Goal: Task Accomplishment & Management: Manage account settings

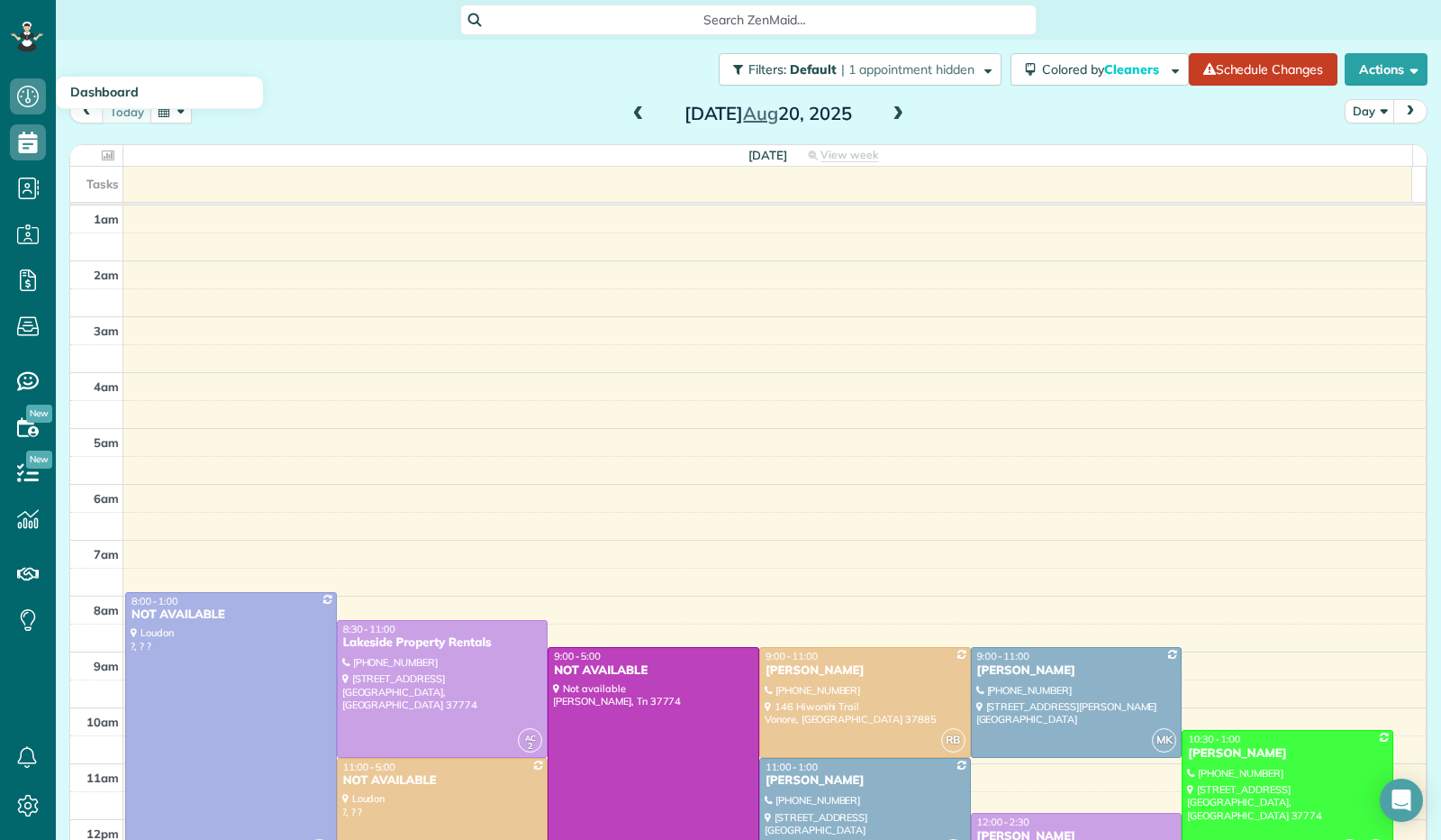
scroll to position [333, 0]
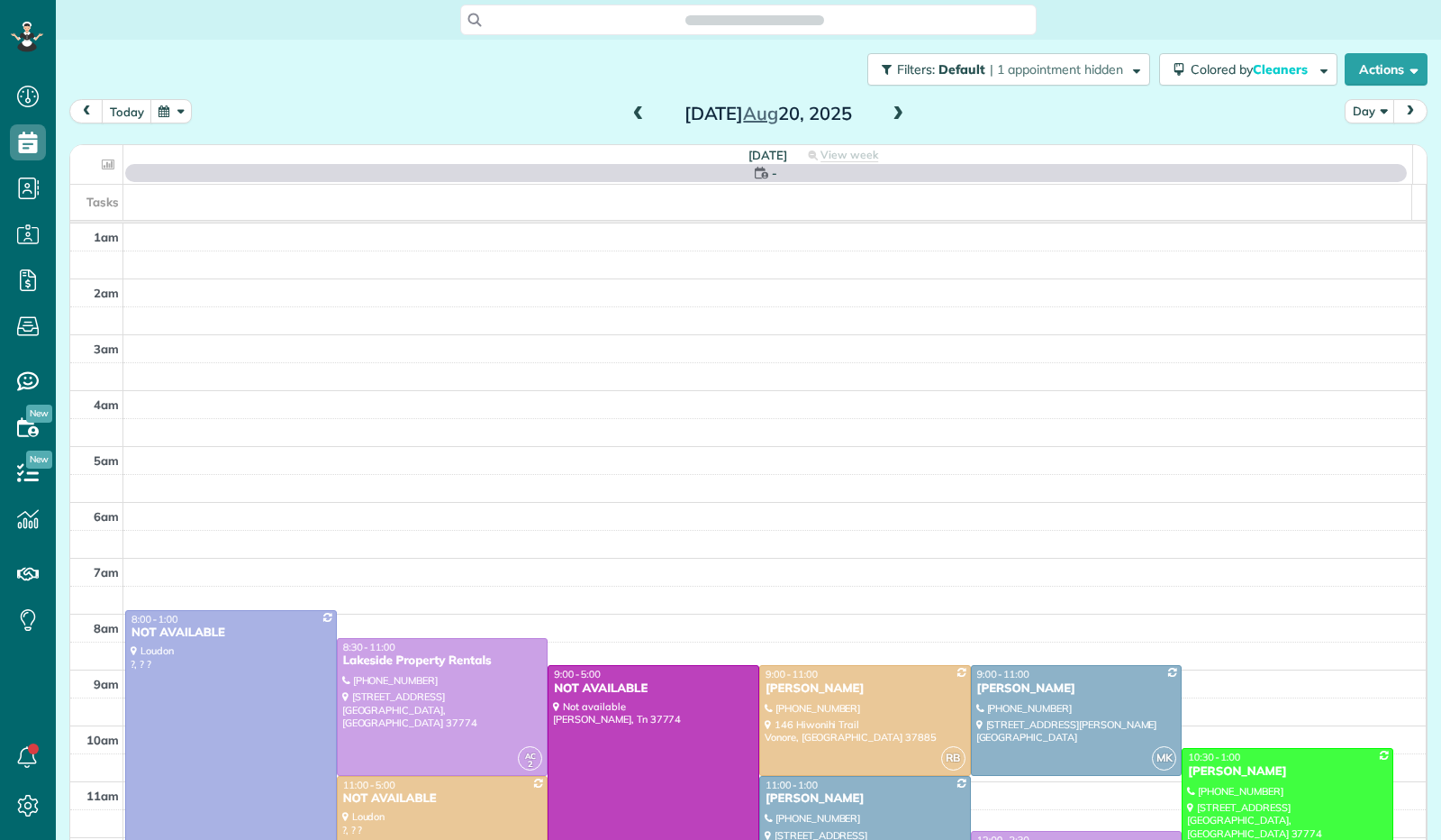
scroll to position [333, 0]
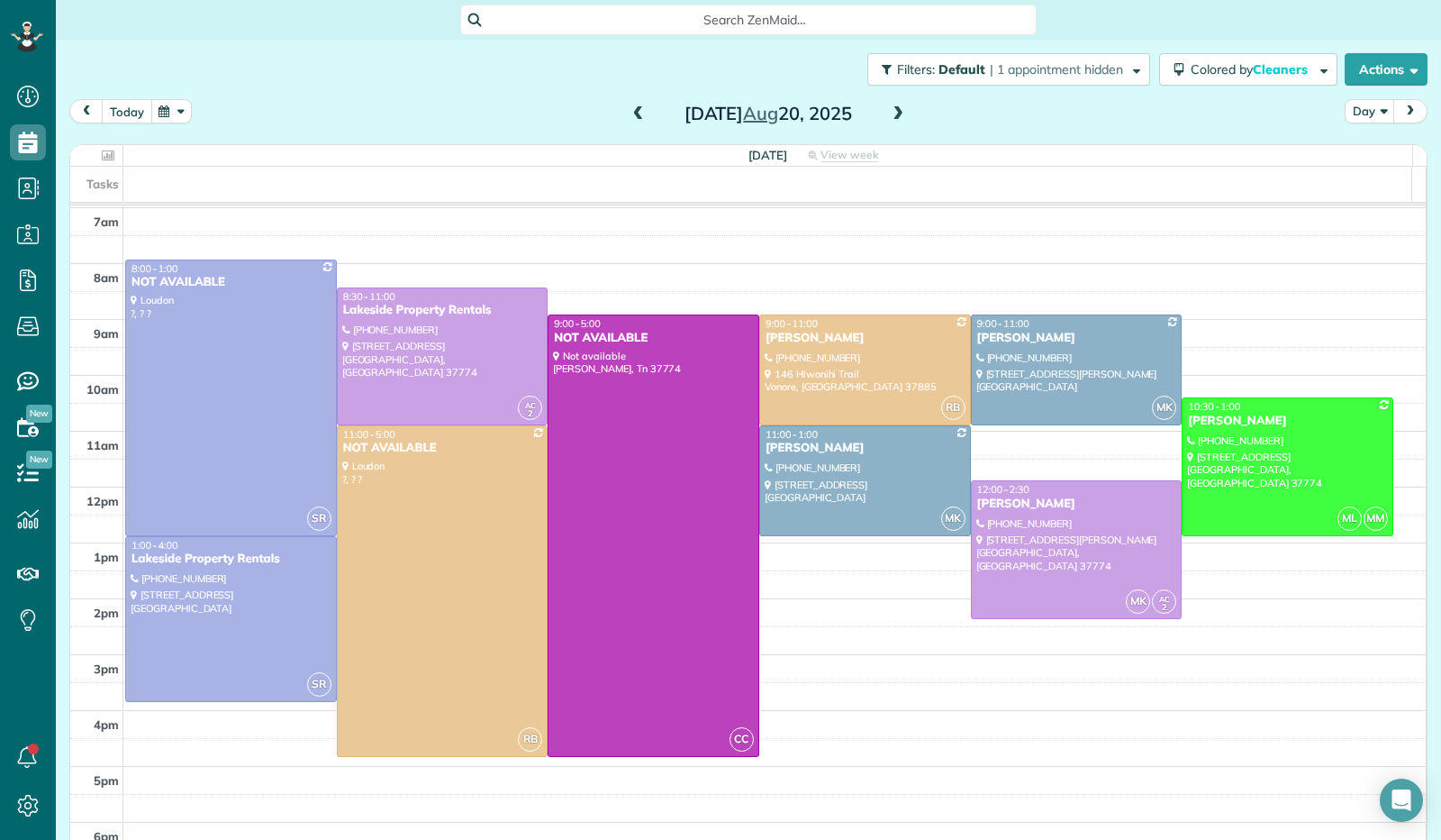
click at [132, 104] on button "today" at bounding box center [127, 111] width 51 height 24
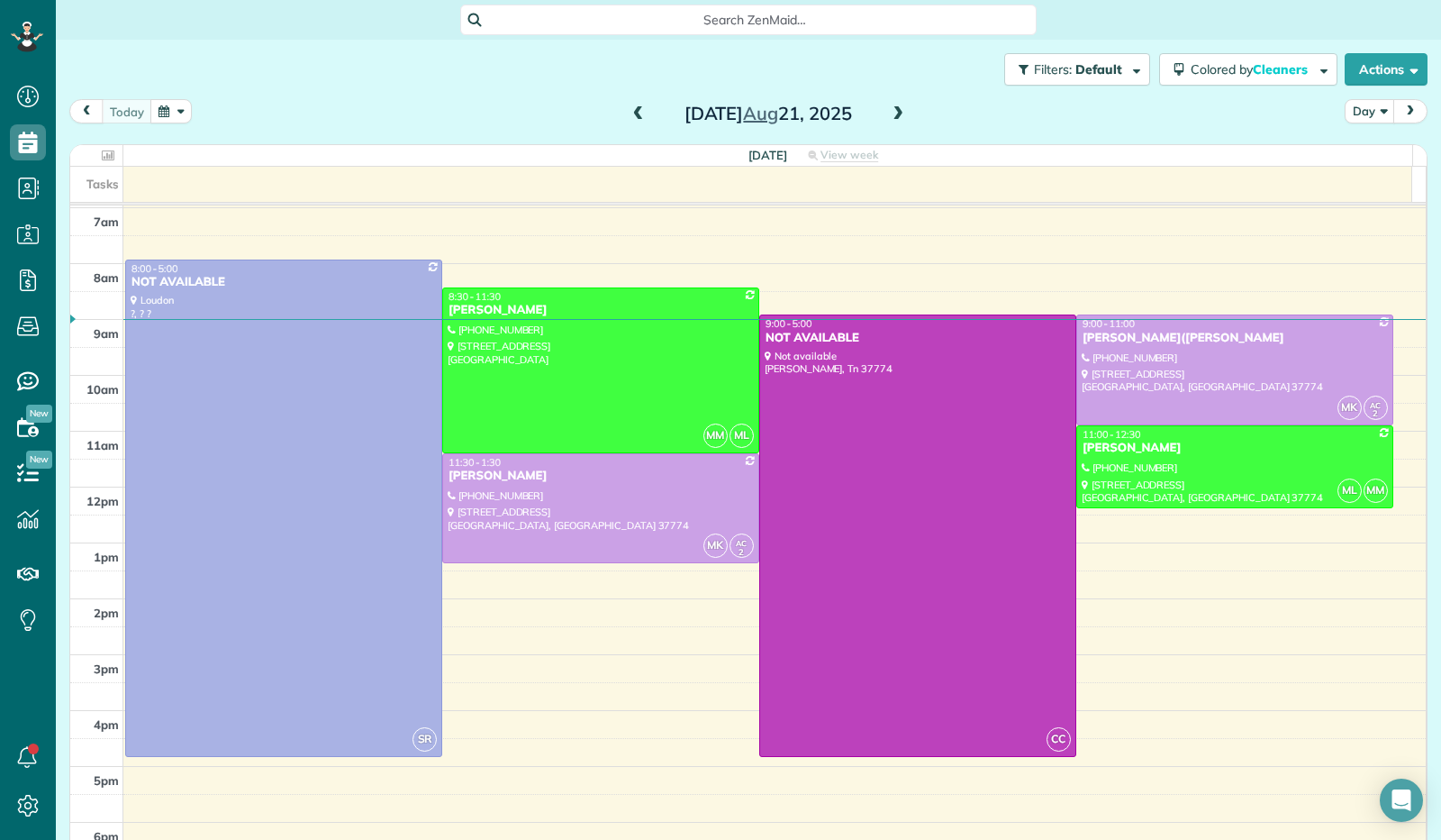
click at [896, 122] on span at bounding box center [898, 114] width 20 height 17
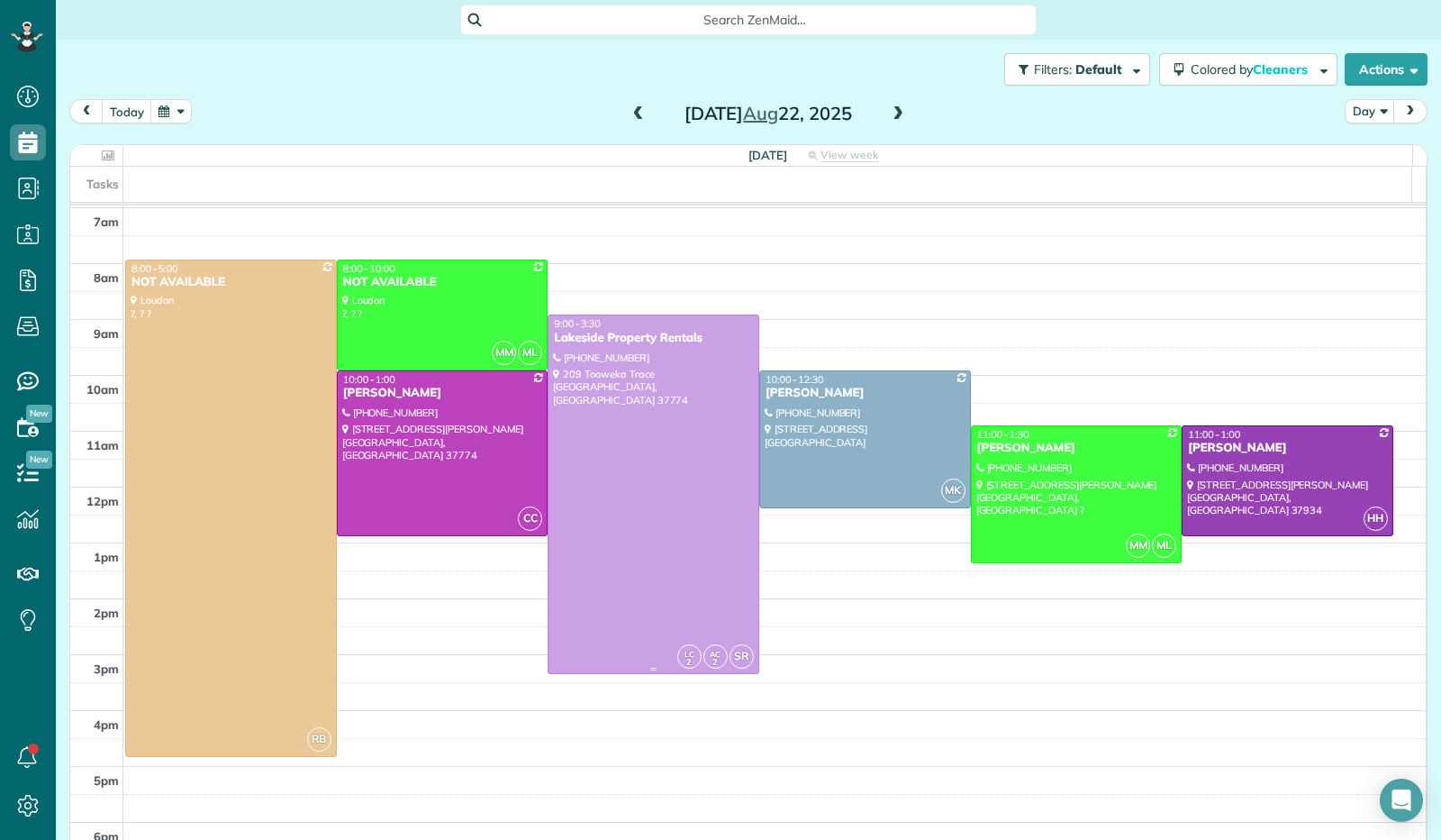
click at [591, 574] on div at bounding box center [653, 494] width 210 height 358
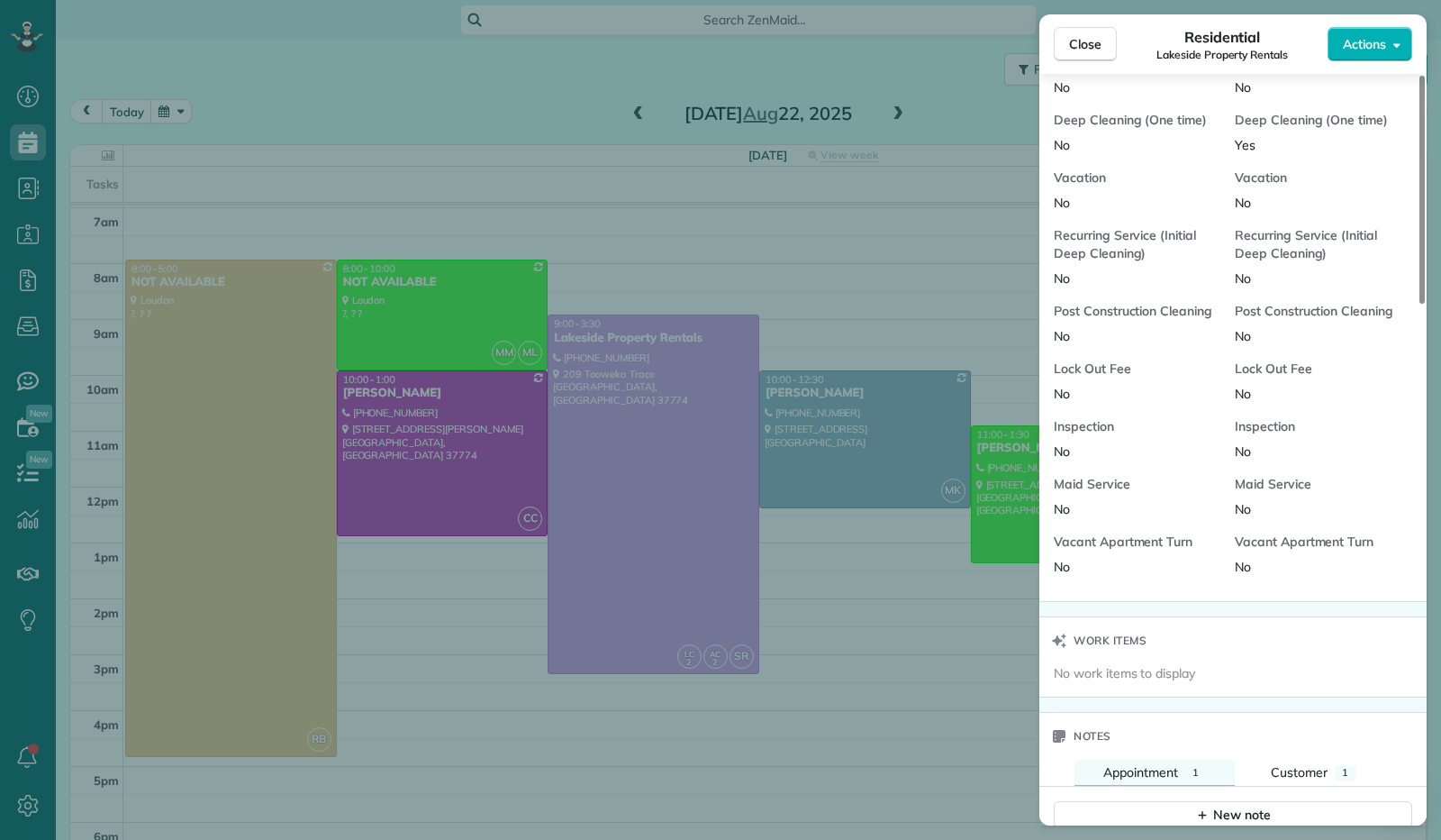
scroll to position [1264, 0]
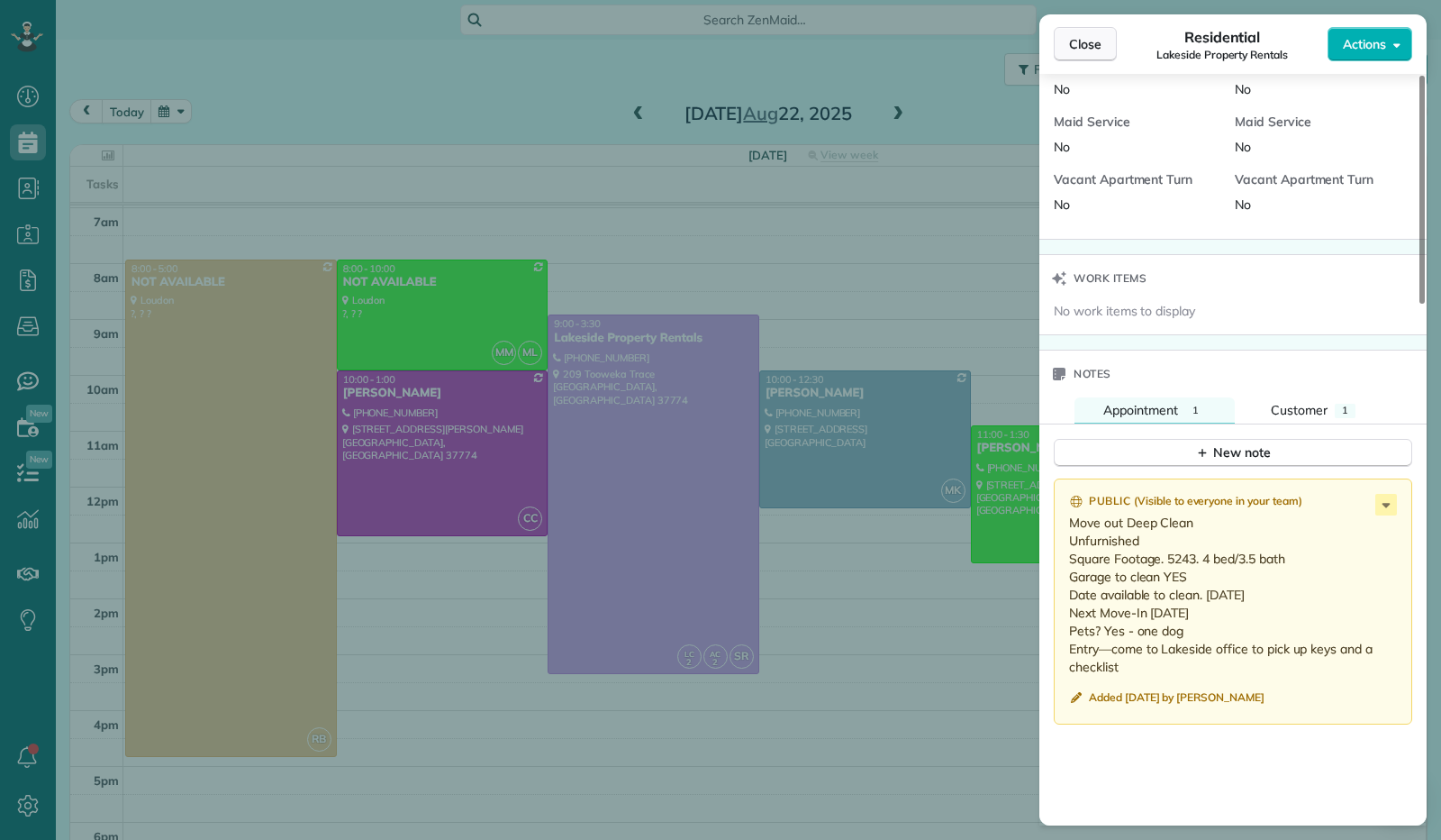
click at [1101, 41] on button "Close" at bounding box center [1085, 44] width 63 height 34
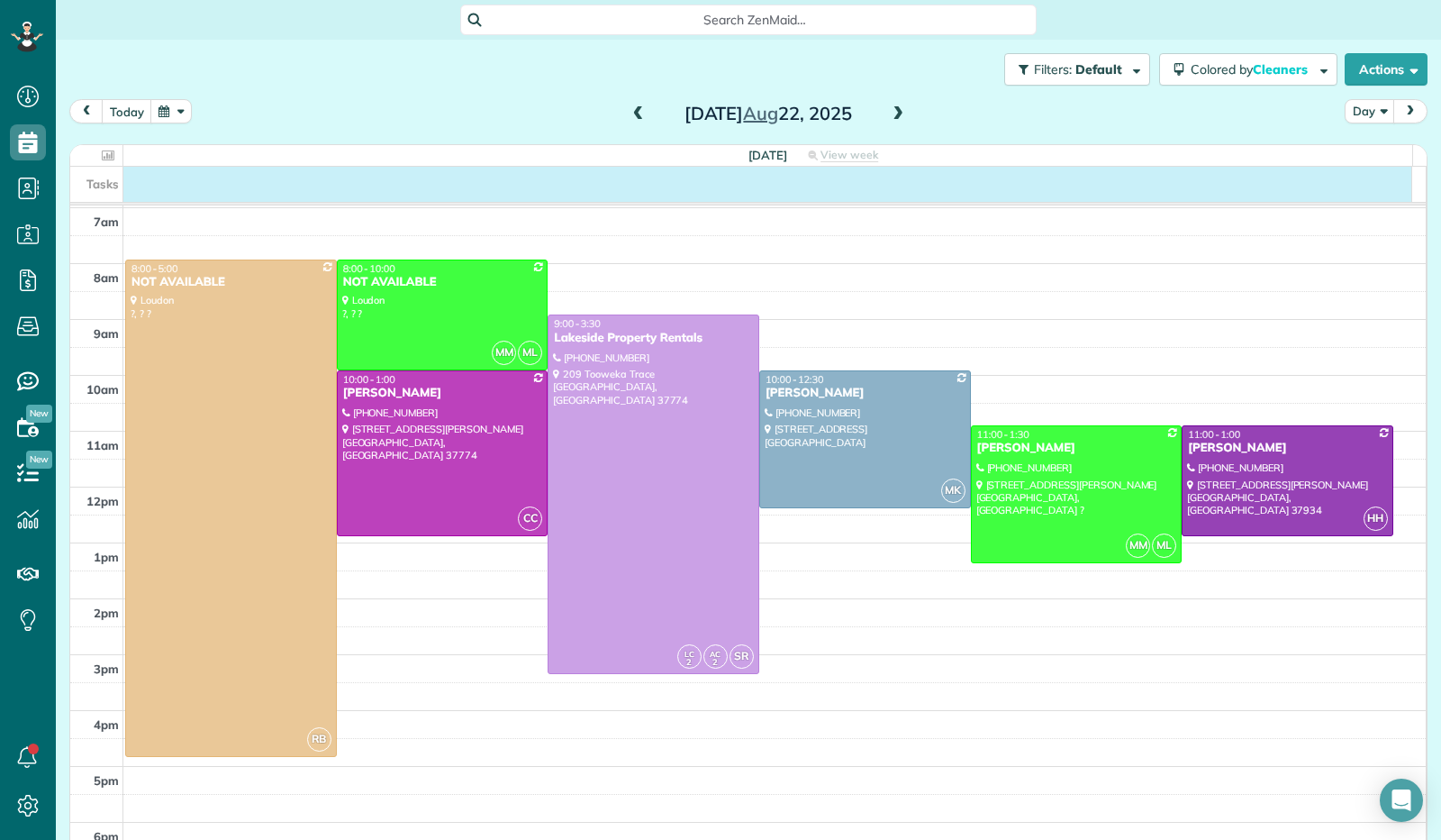
drag, startPoint x: 1321, startPoint y: 180, endPoint x: 1416, endPoint y: 177, distance: 95.0
click at [1404, 181] on div "Tasks" at bounding box center [748, 184] width 1356 height 35
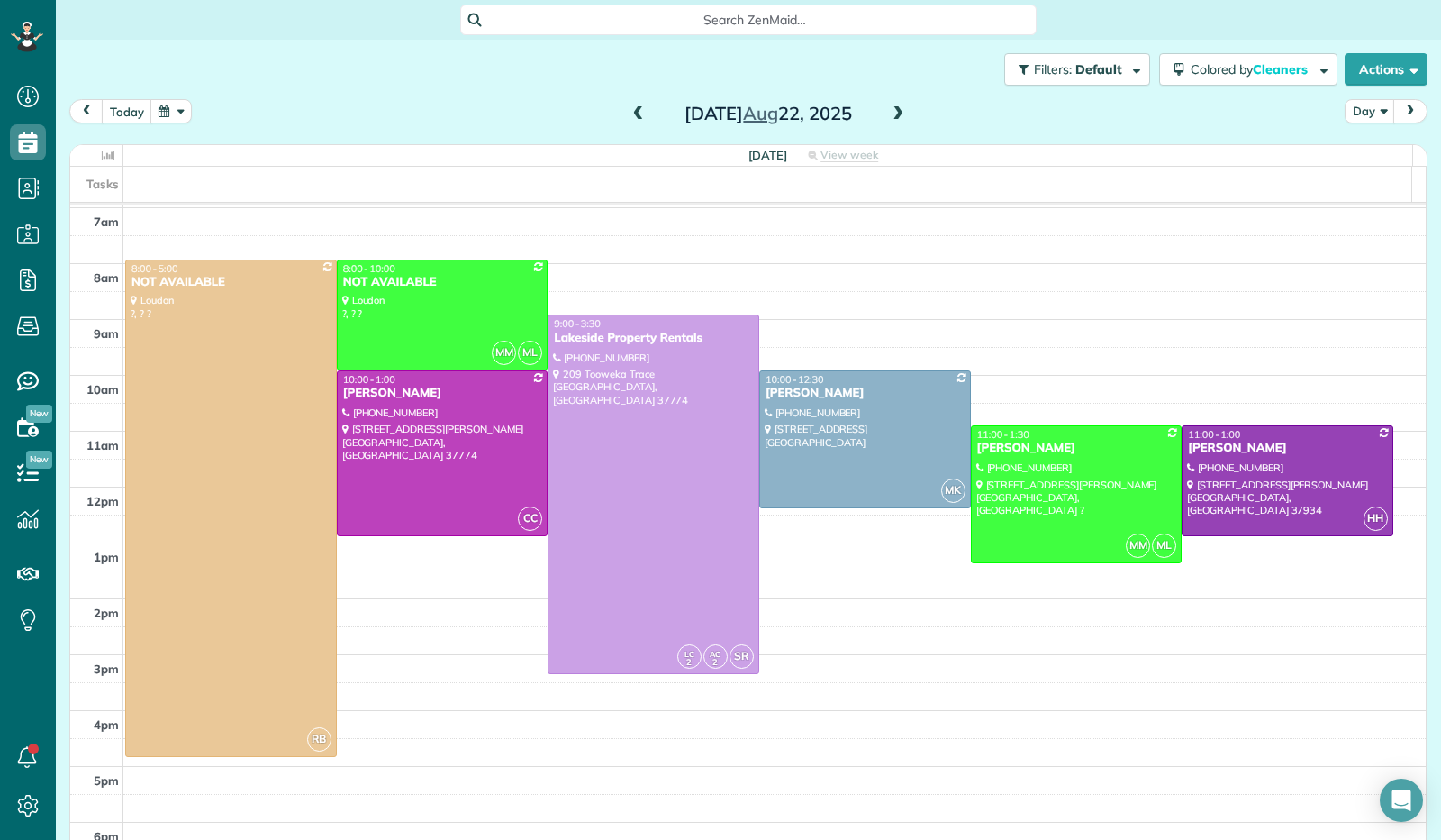
click at [888, 116] on span at bounding box center [898, 114] width 20 height 17
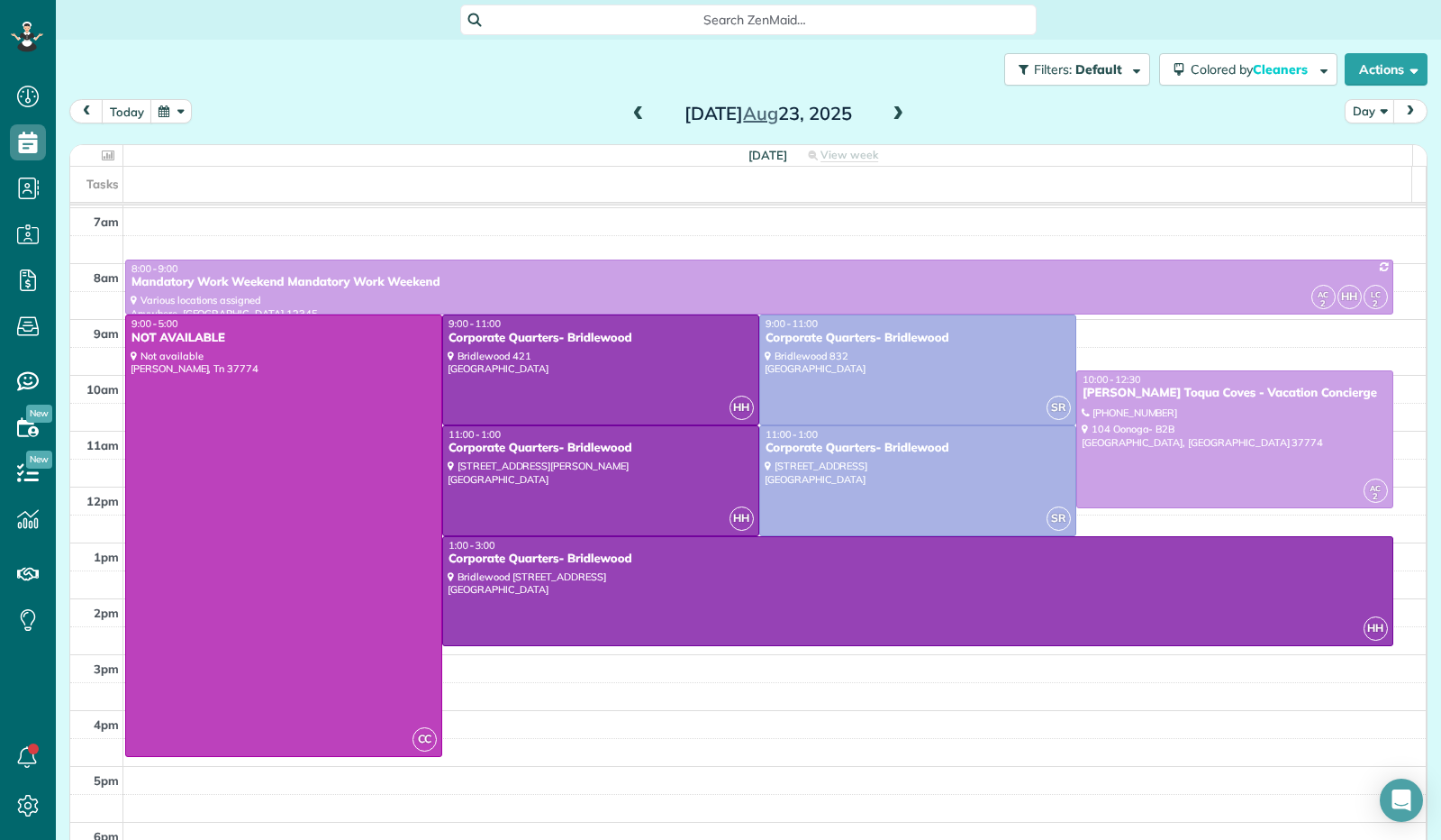
click at [888, 116] on span at bounding box center [898, 114] width 20 height 17
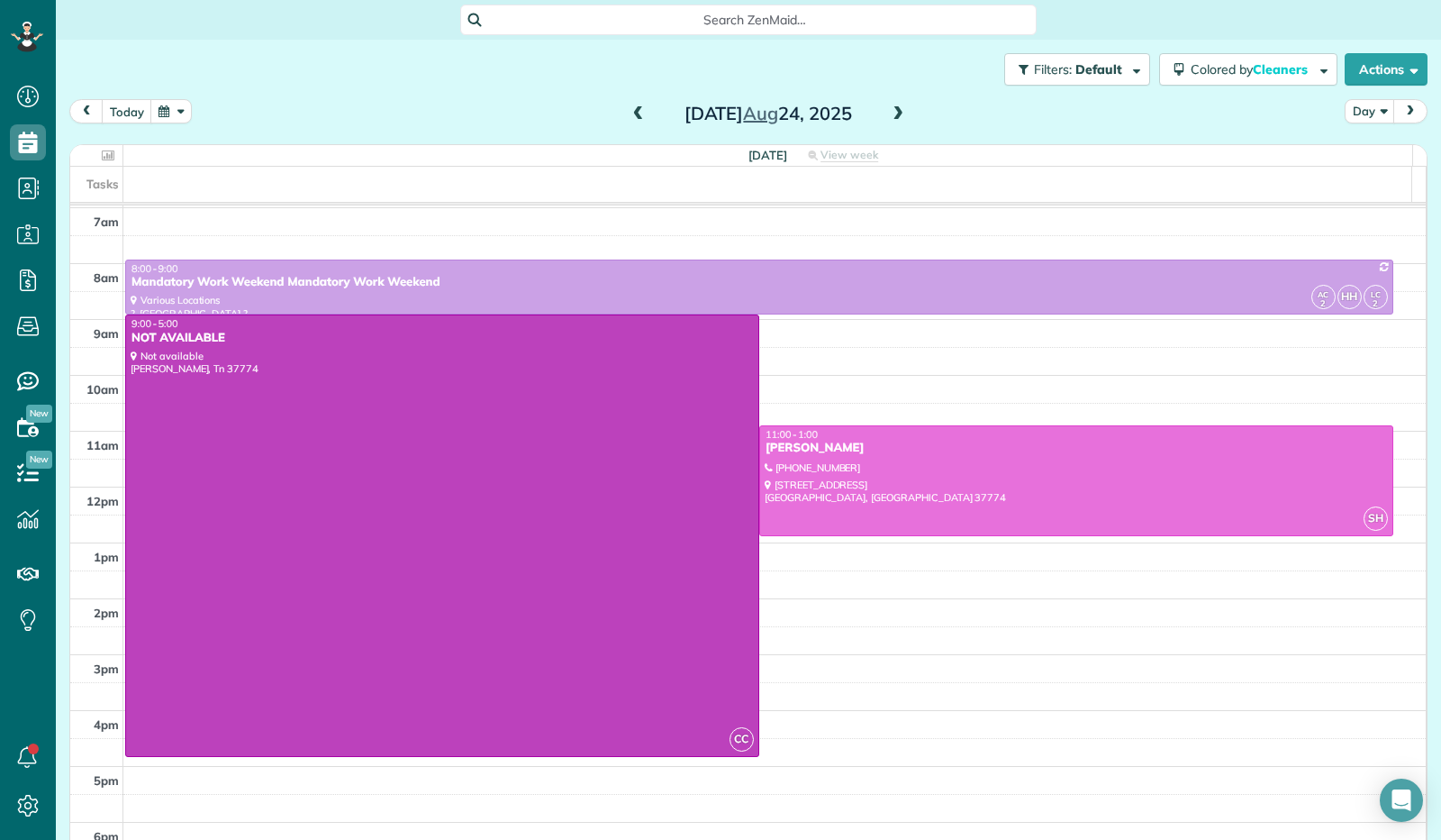
click at [892, 118] on span at bounding box center [898, 114] width 20 height 17
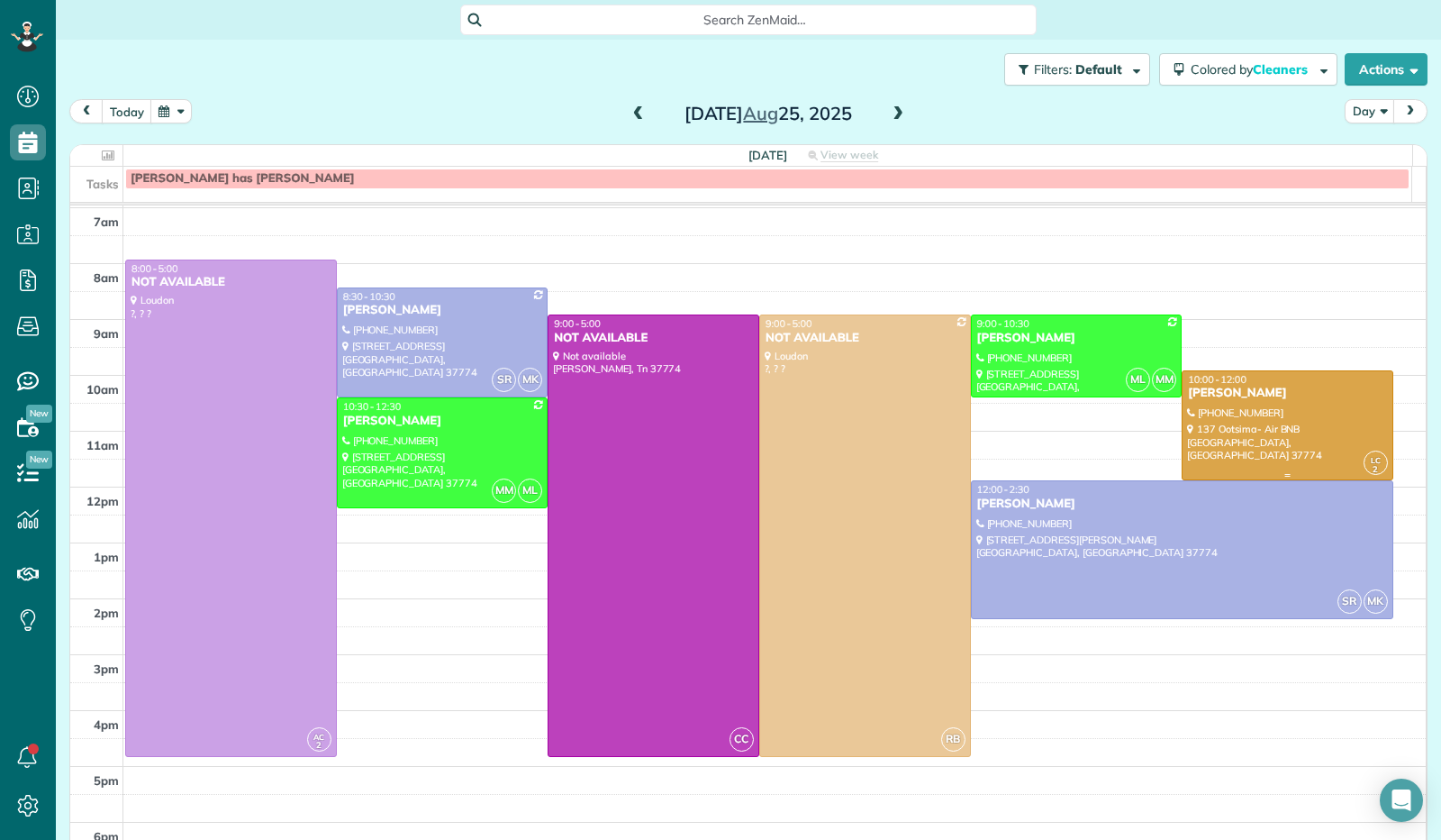
click at [1274, 444] on div at bounding box center [1287, 425] width 210 height 109
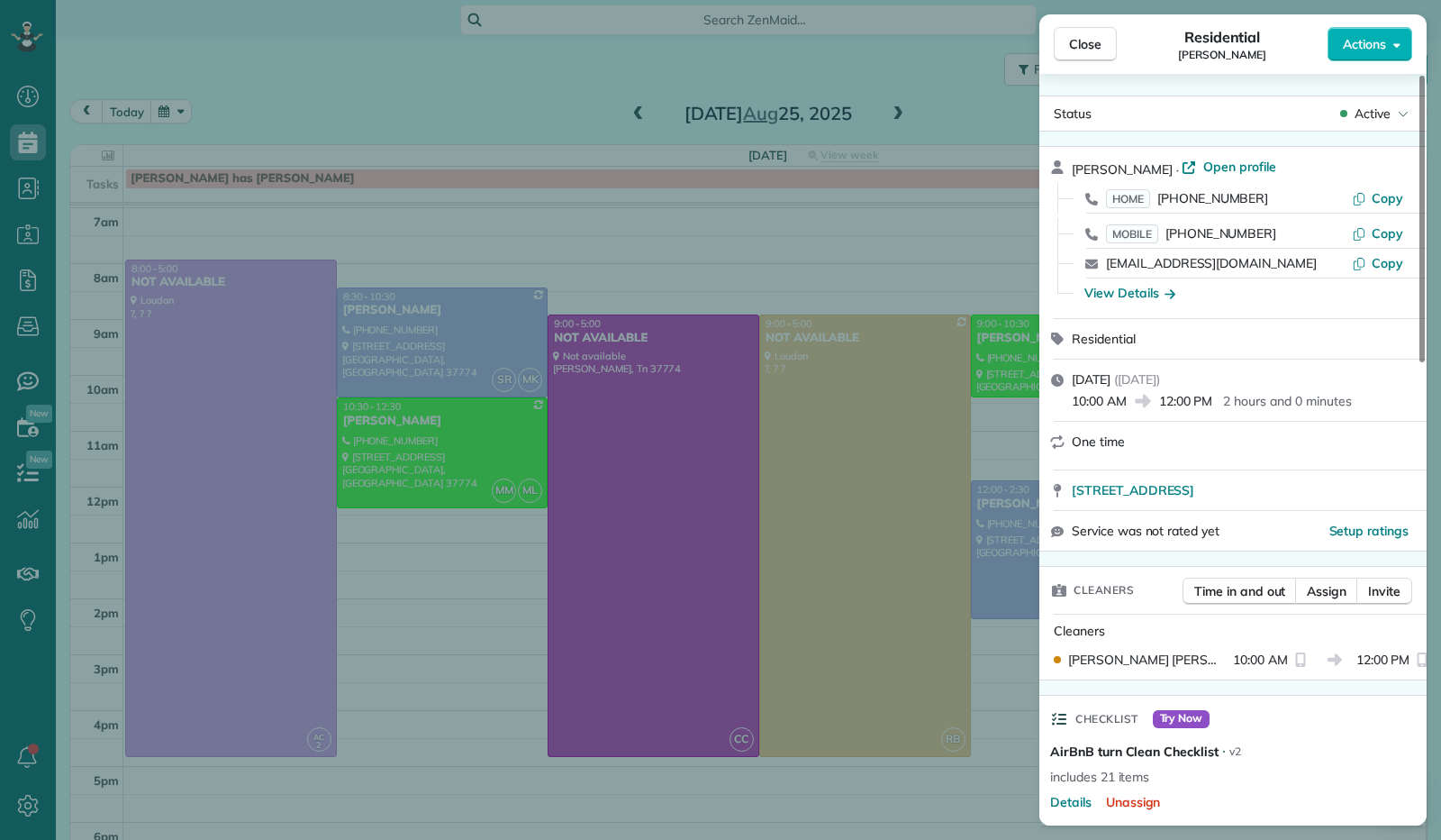
scroll to position [900, 0]
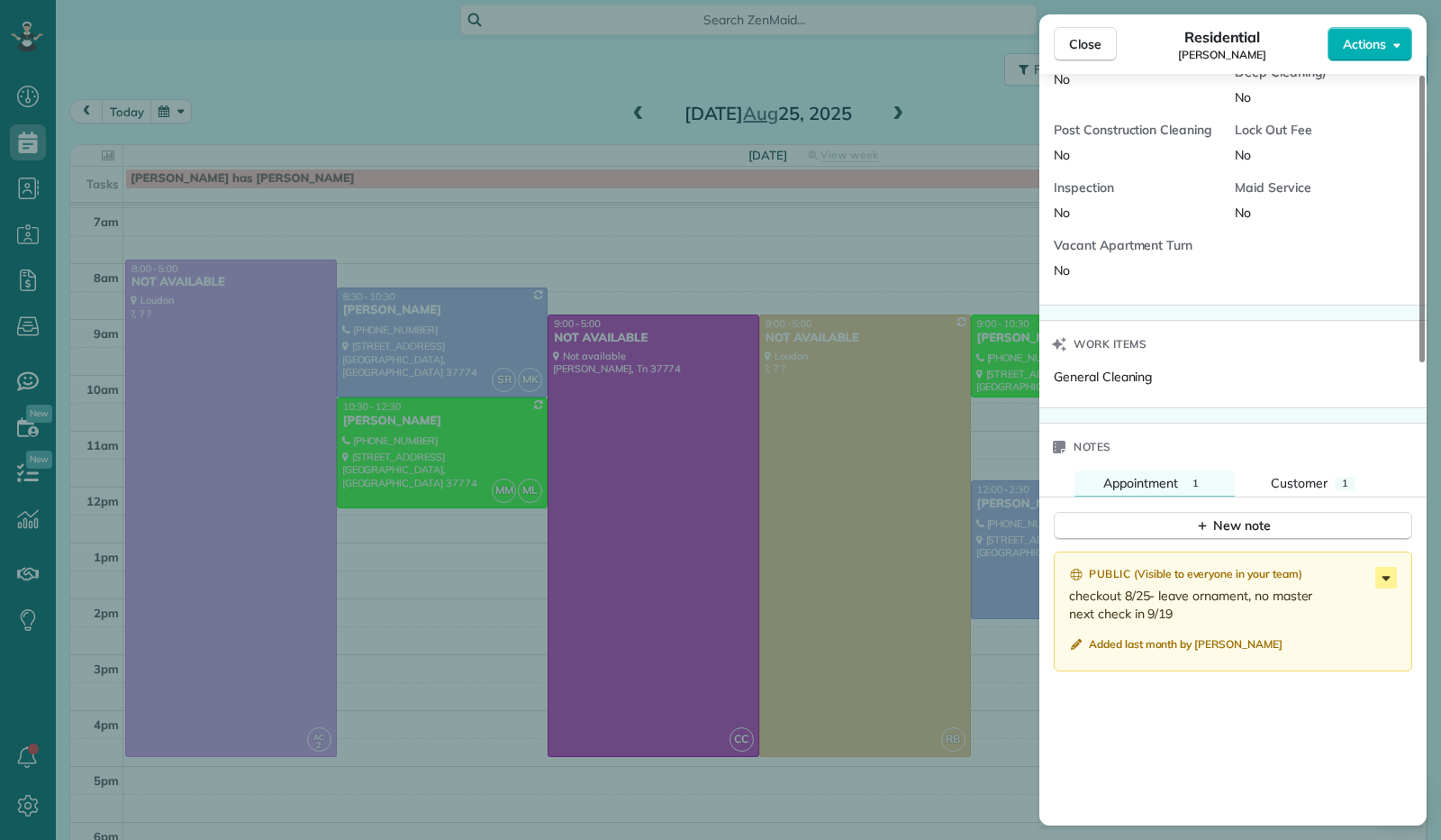
click at [1387, 578] on icon at bounding box center [1386, 578] width 8 height 5
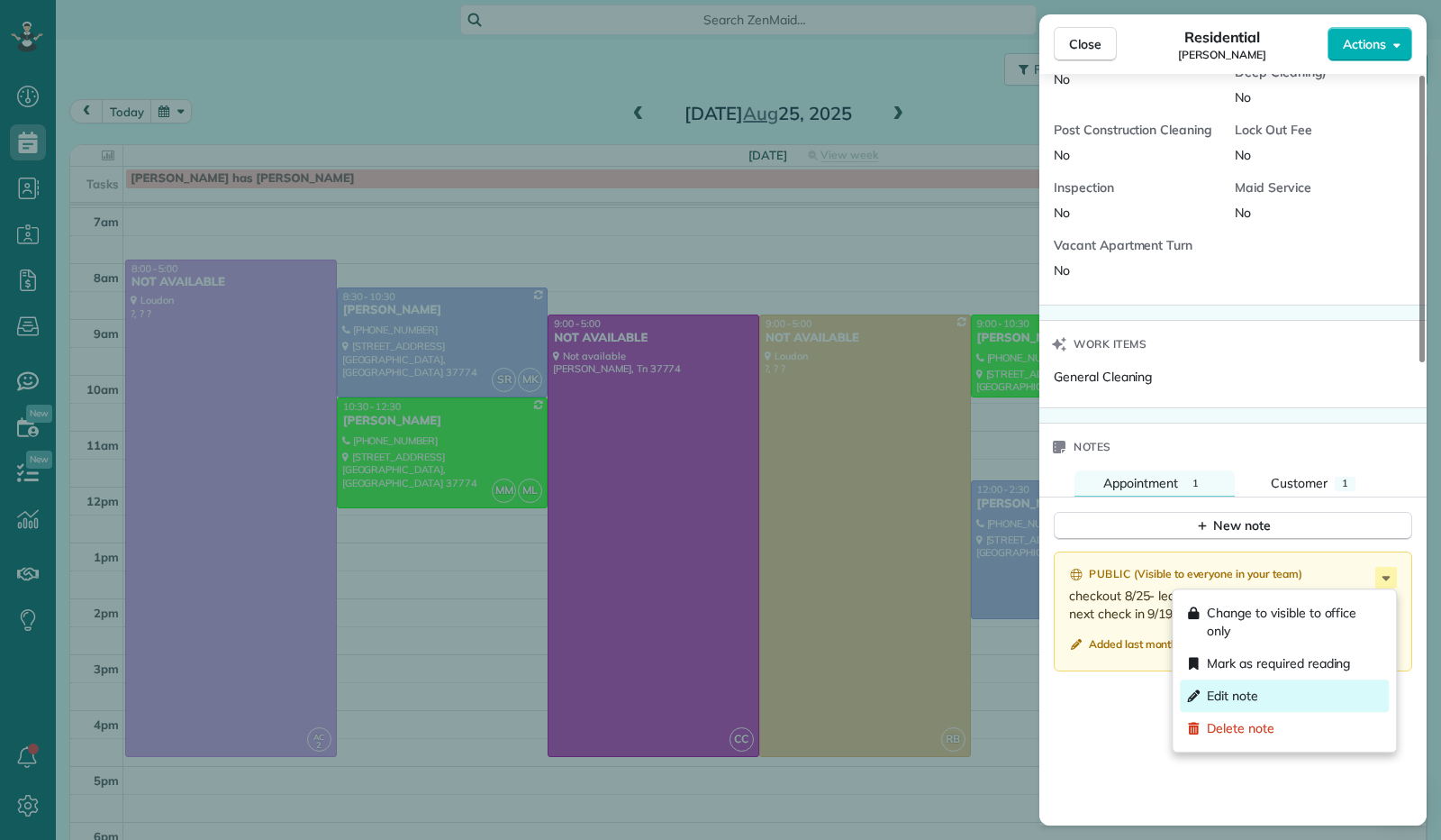
click at [1245, 701] on span "Edit note" at bounding box center [1232, 696] width 52 height 18
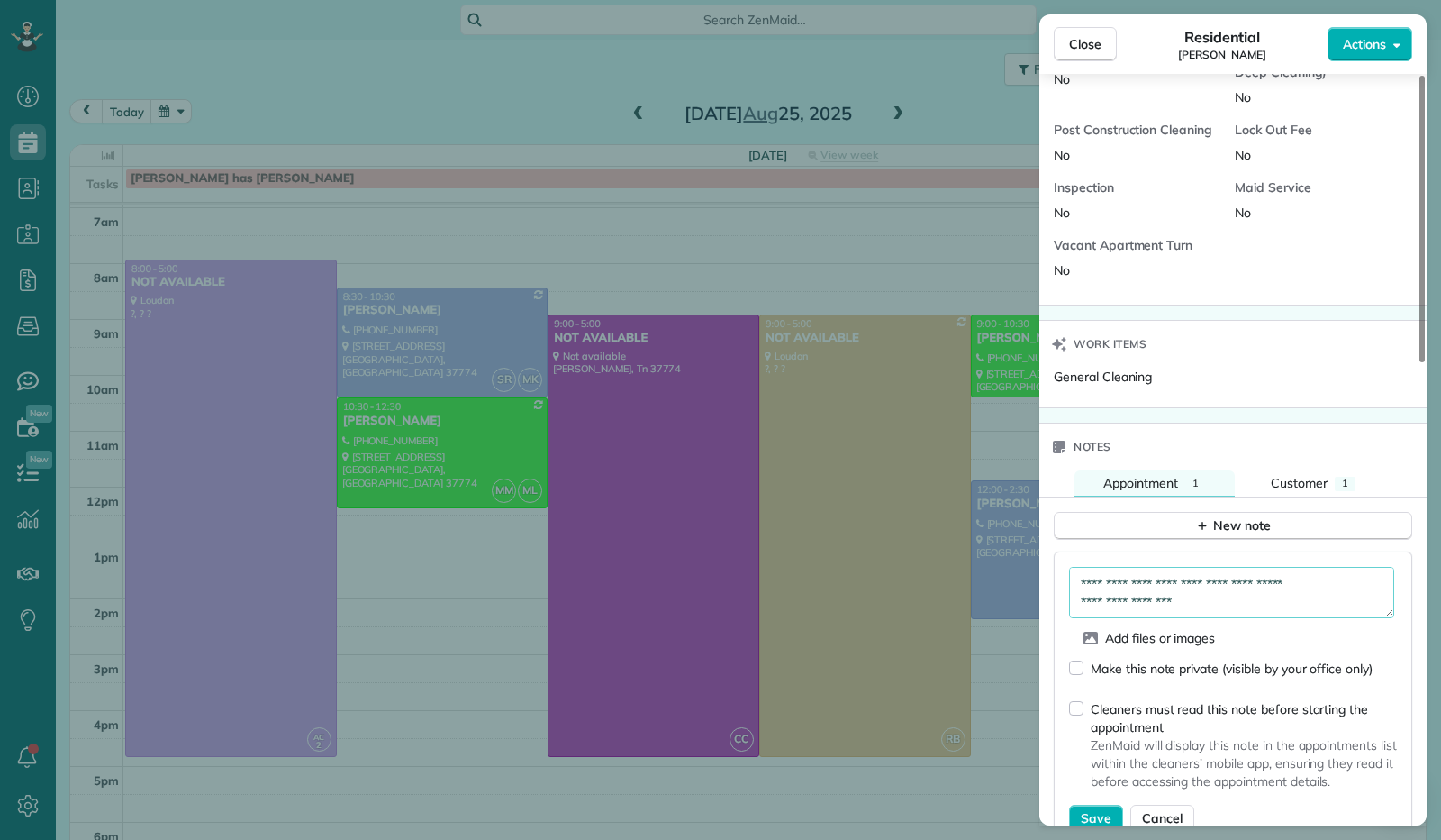
click at [1168, 586] on textarea "**********" at bounding box center [1231, 592] width 325 height 52
type textarea "**********"
click at [1092, 812] on span "Save" at bounding box center [1096, 818] width 30 height 18
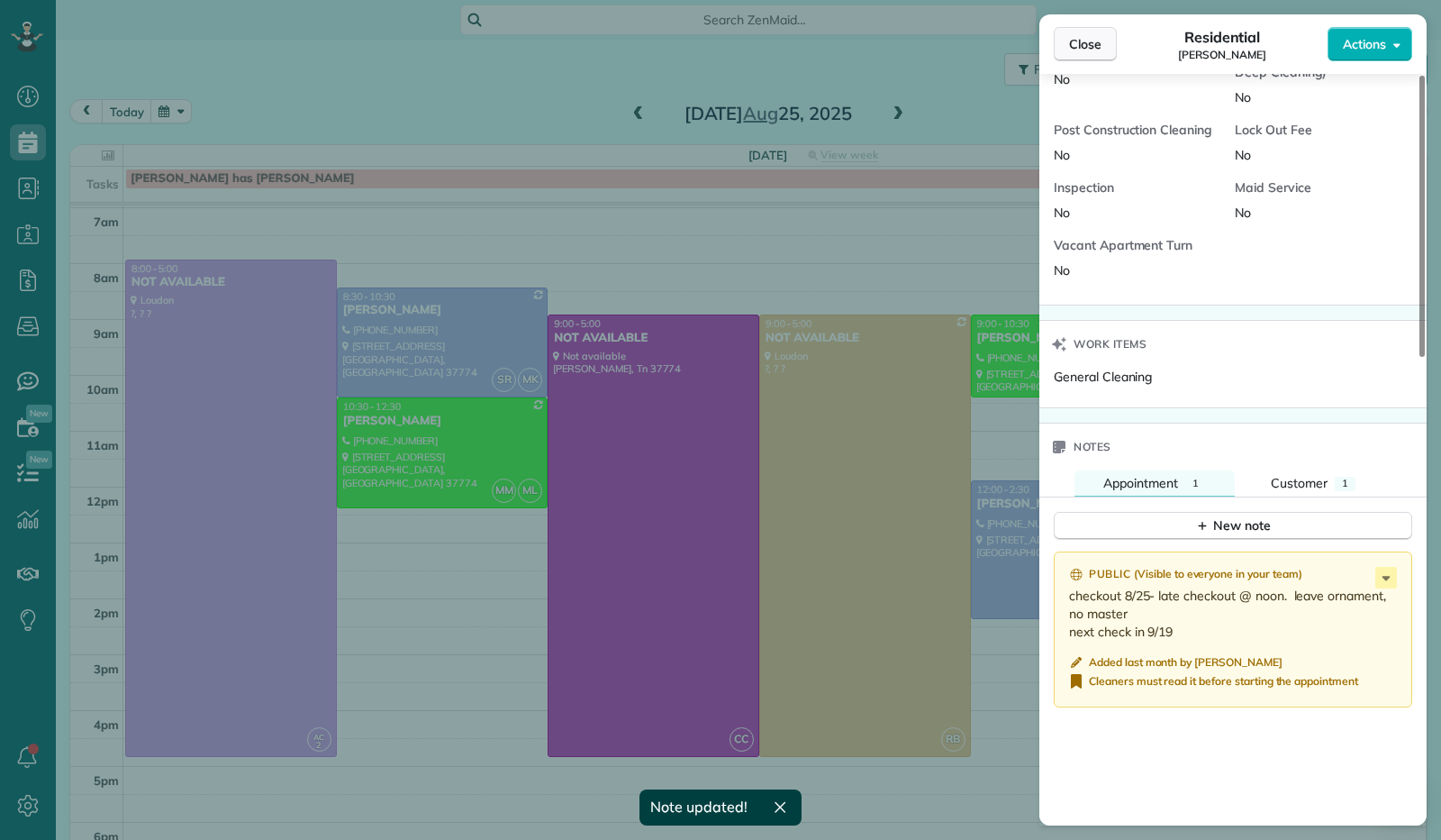
click at [1094, 42] on span "Close" at bounding box center [1085, 44] width 32 height 18
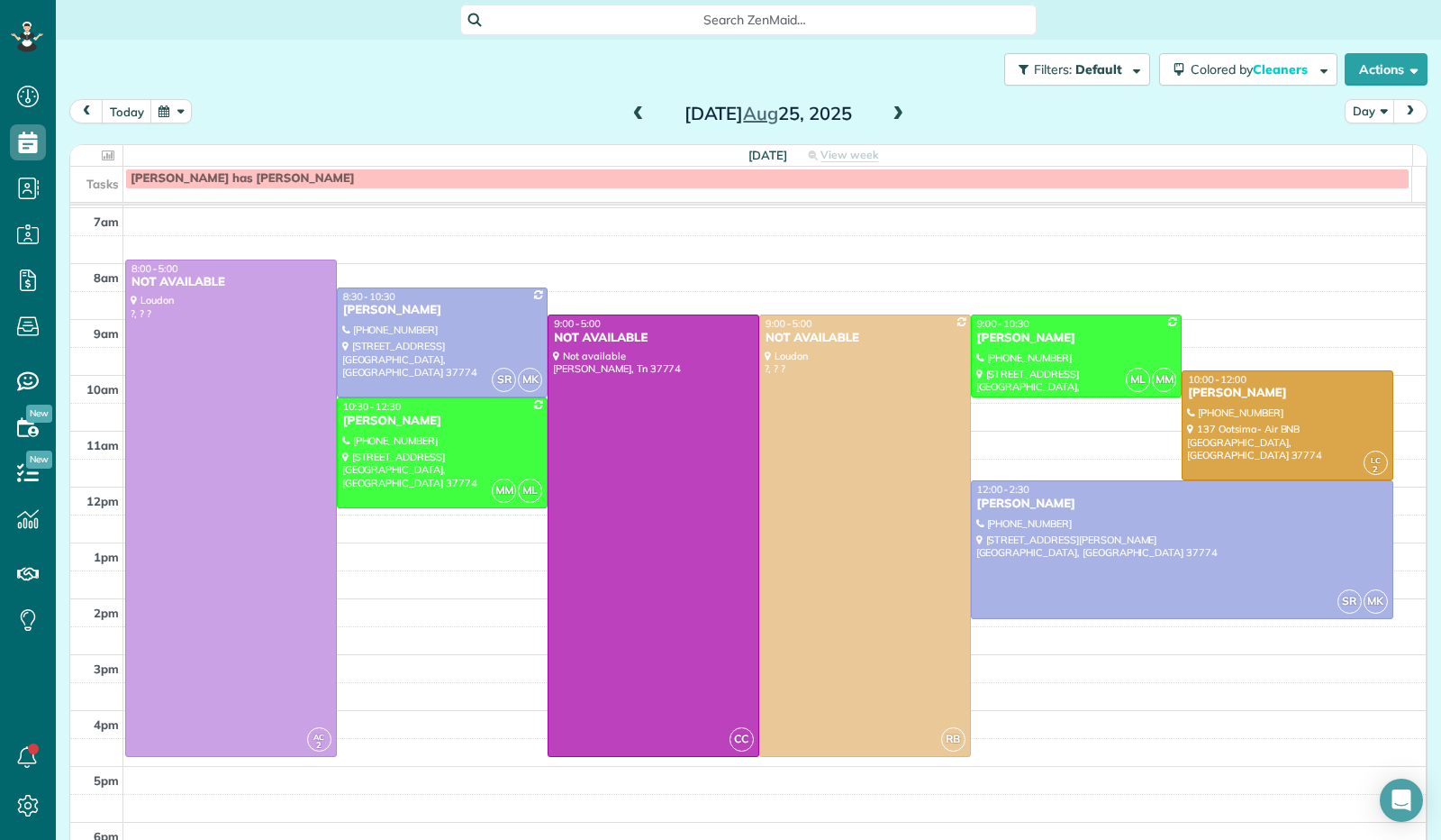
click at [888, 115] on span at bounding box center [898, 114] width 20 height 17
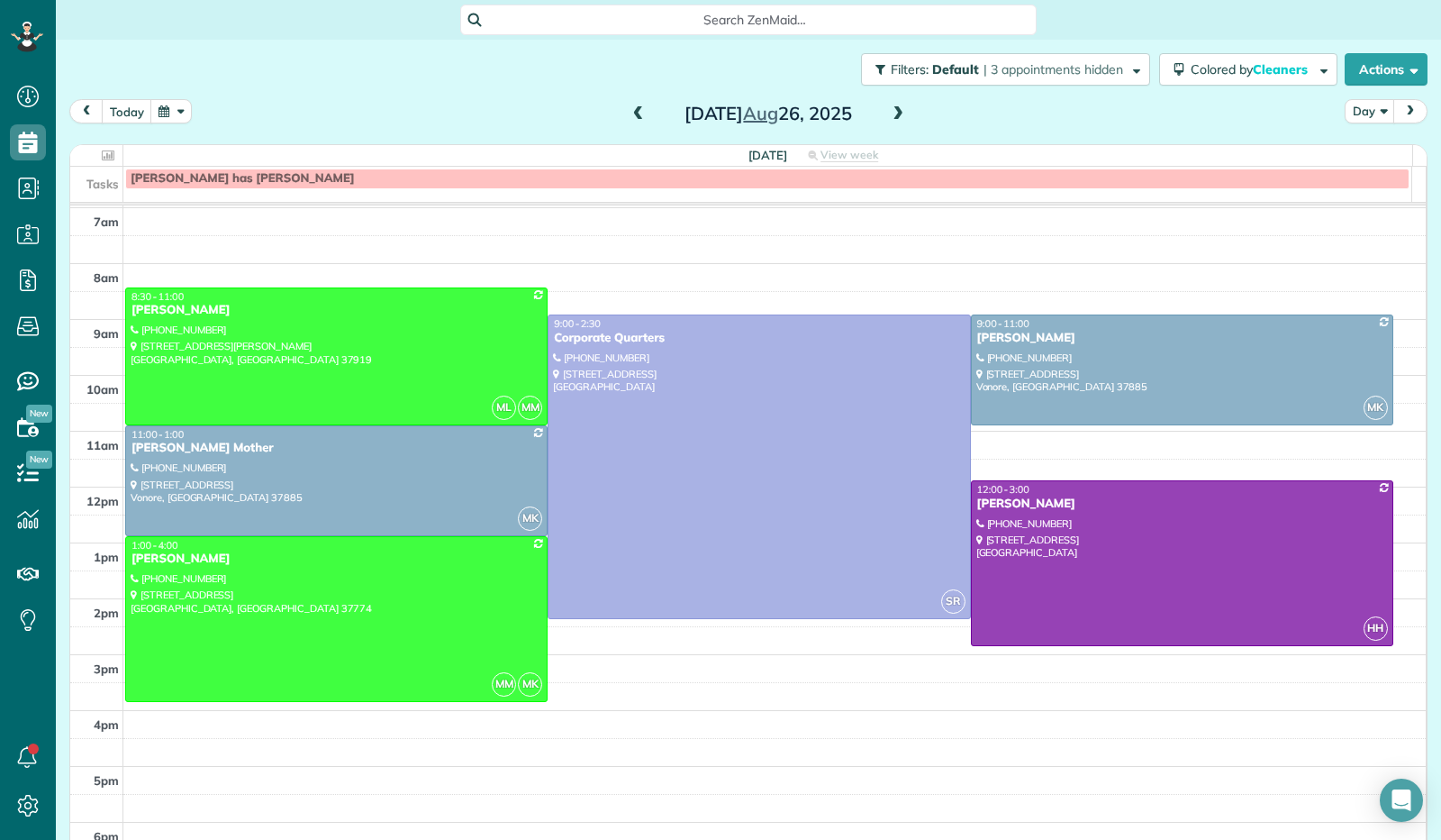
click at [628, 114] on span at bounding box center [638, 114] width 20 height 17
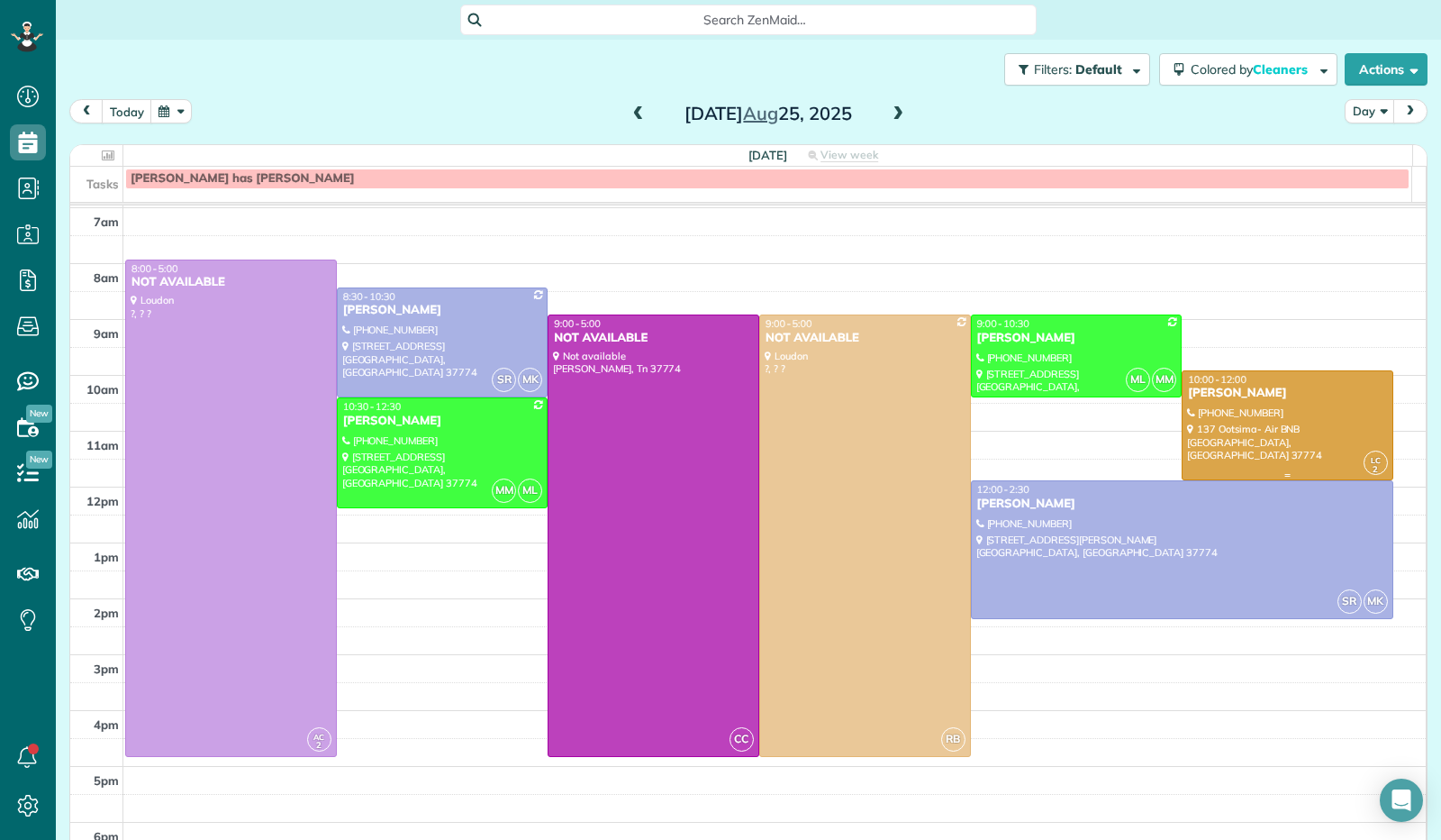
click at [1239, 404] on div at bounding box center [1287, 425] width 210 height 109
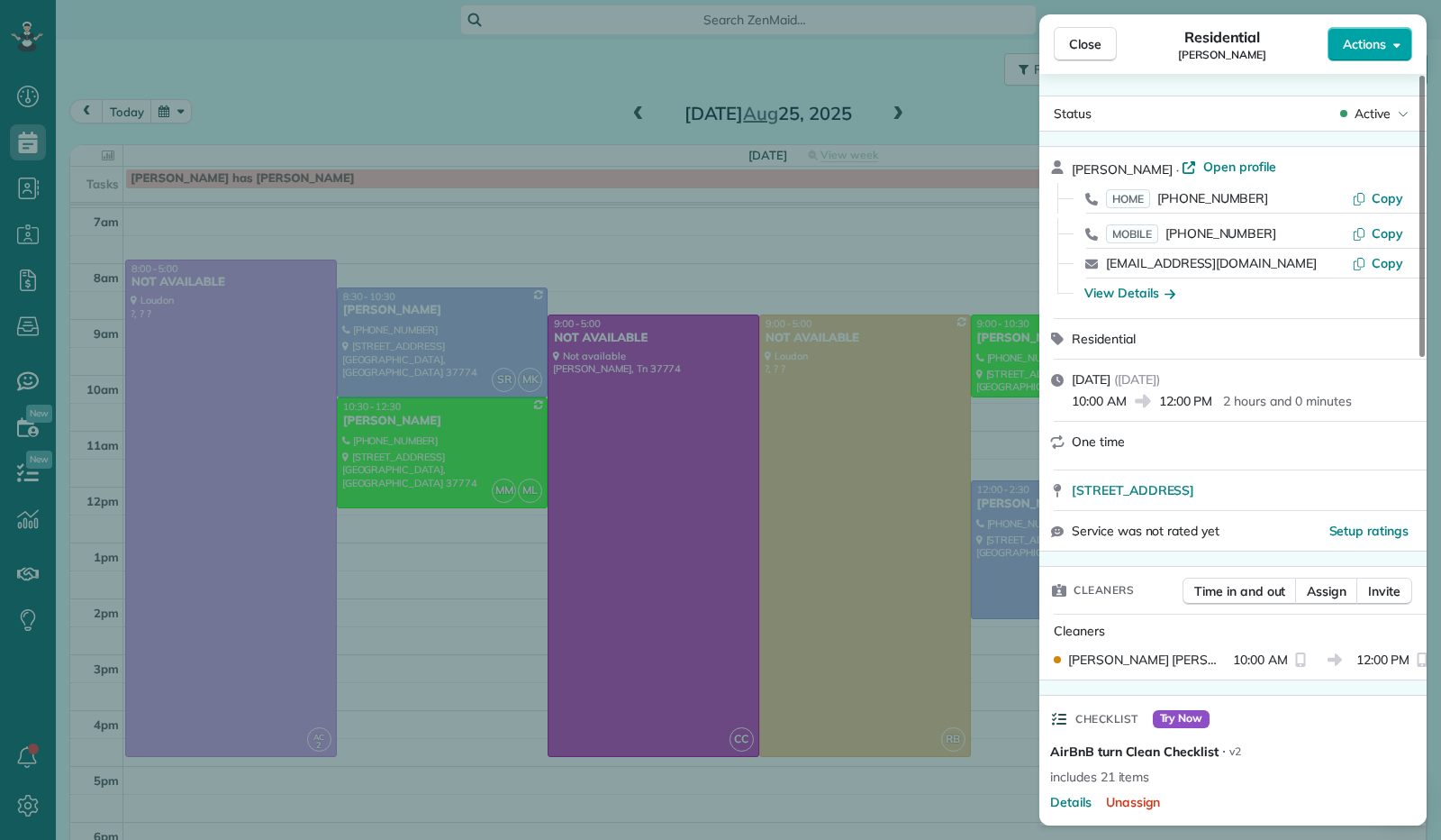
click at [1396, 41] on icon "button" at bounding box center [1396, 45] width 7 height 14
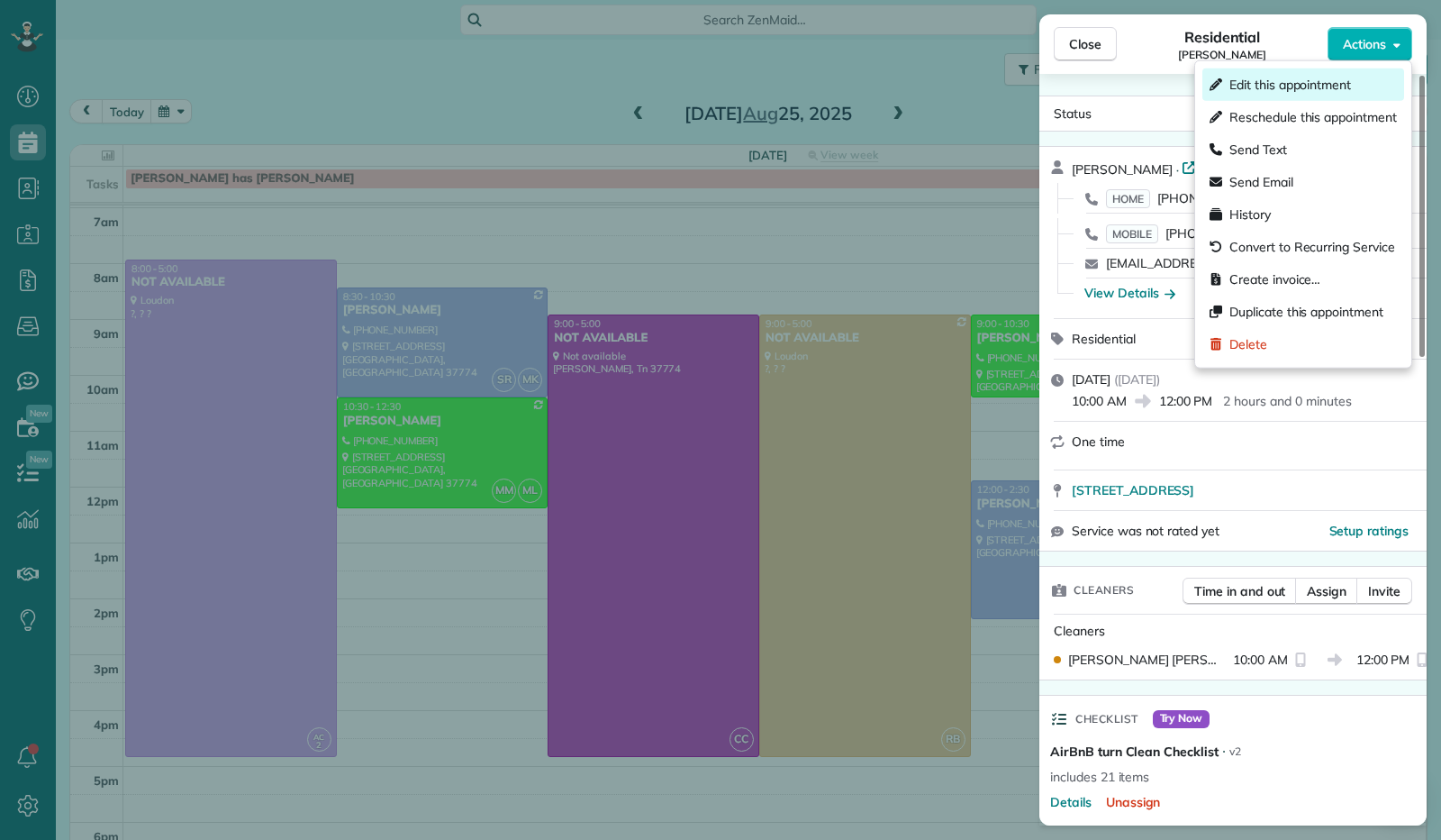
click at [1363, 84] on div "Edit this appointment" at bounding box center [1303, 84] width 202 height 32
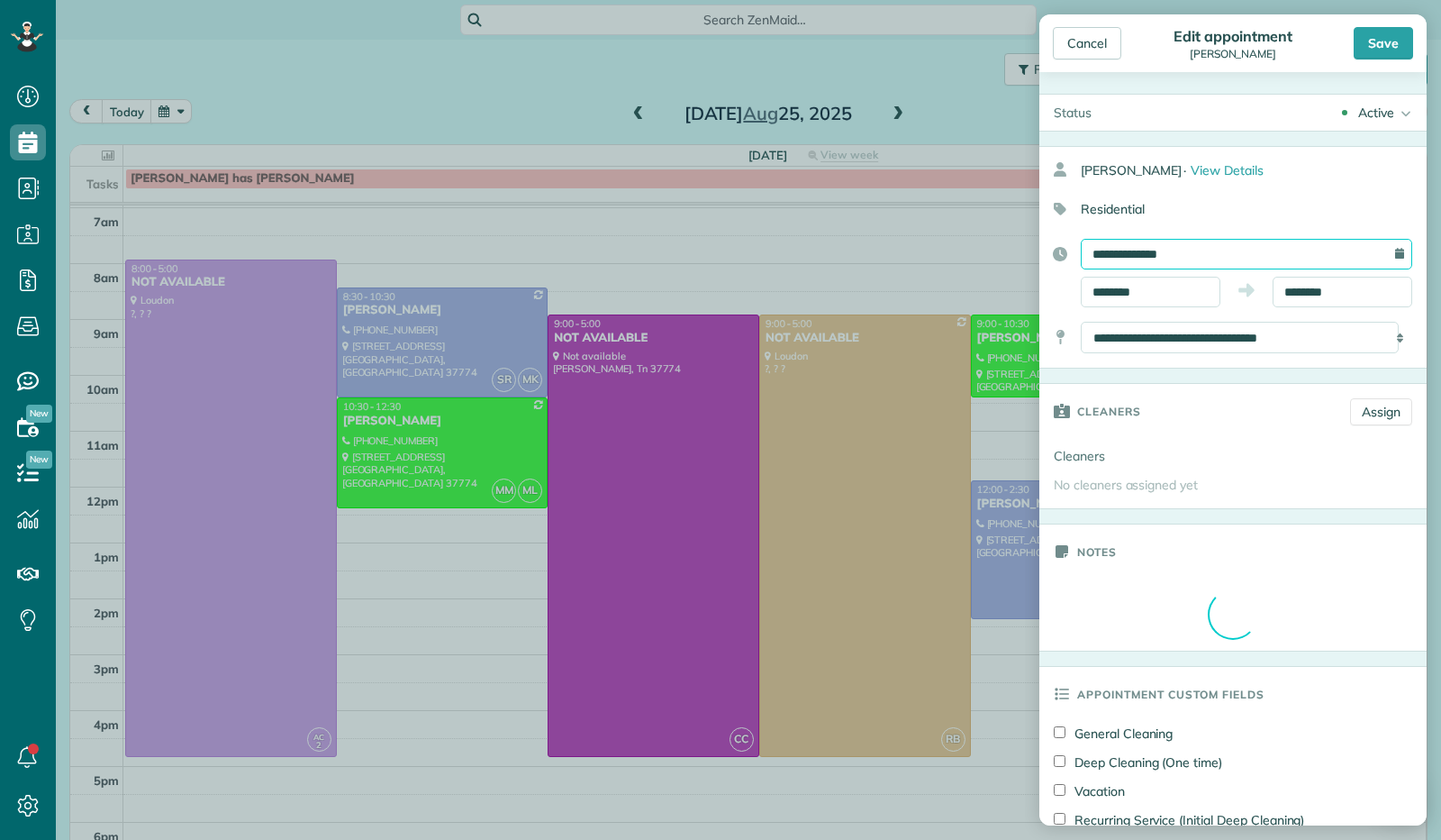
click at [1154, 254] on input "**********" at bounding box center [1247, 254] width 332 height 30
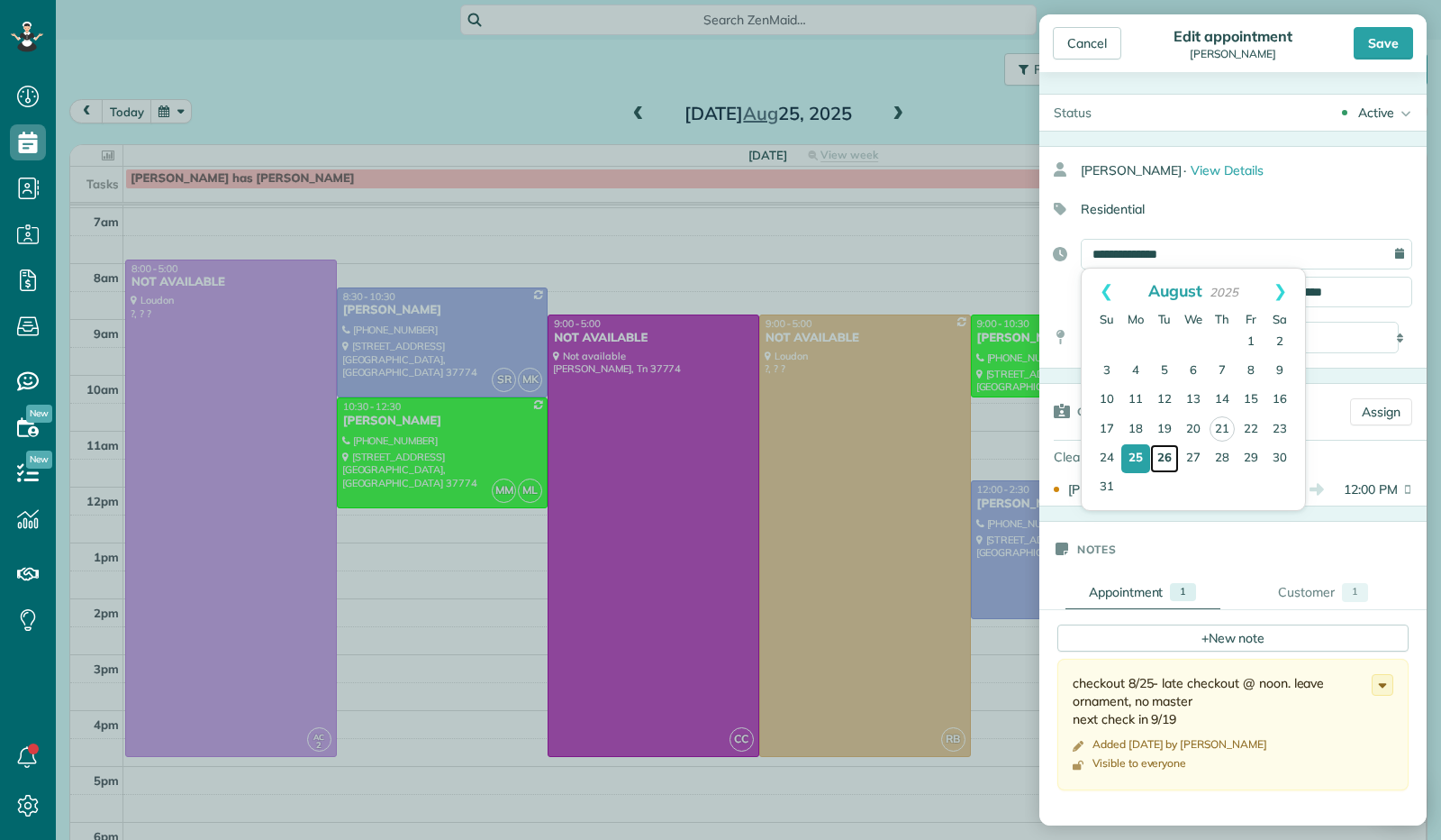
click at [1164, 459] on link "26" at bounding box center [1165, 459] width 29 height 29
type input "**********"
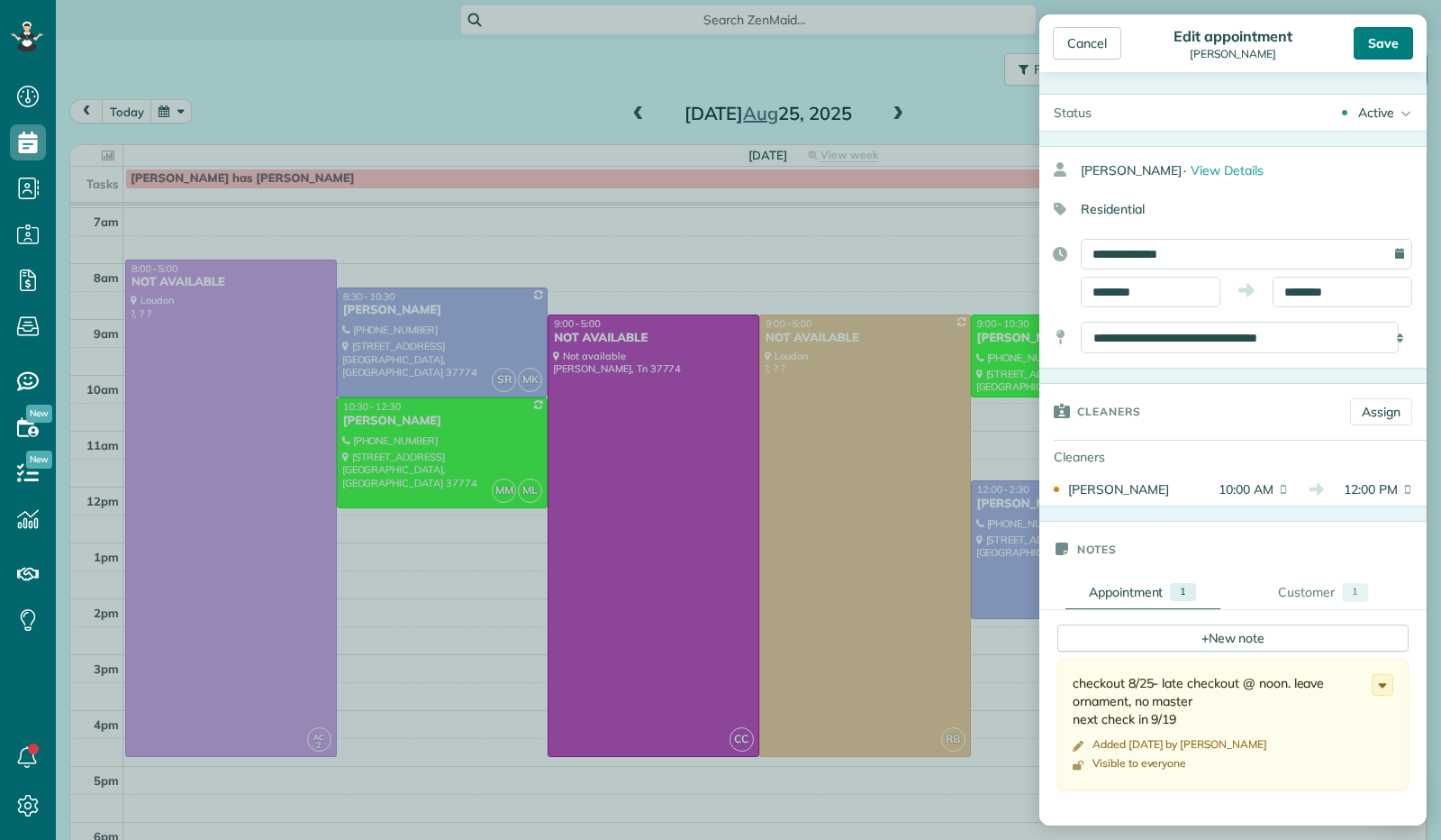
click at [1385, 55] on div "Save" at bounding box center [1383, 43] width 60 height 32
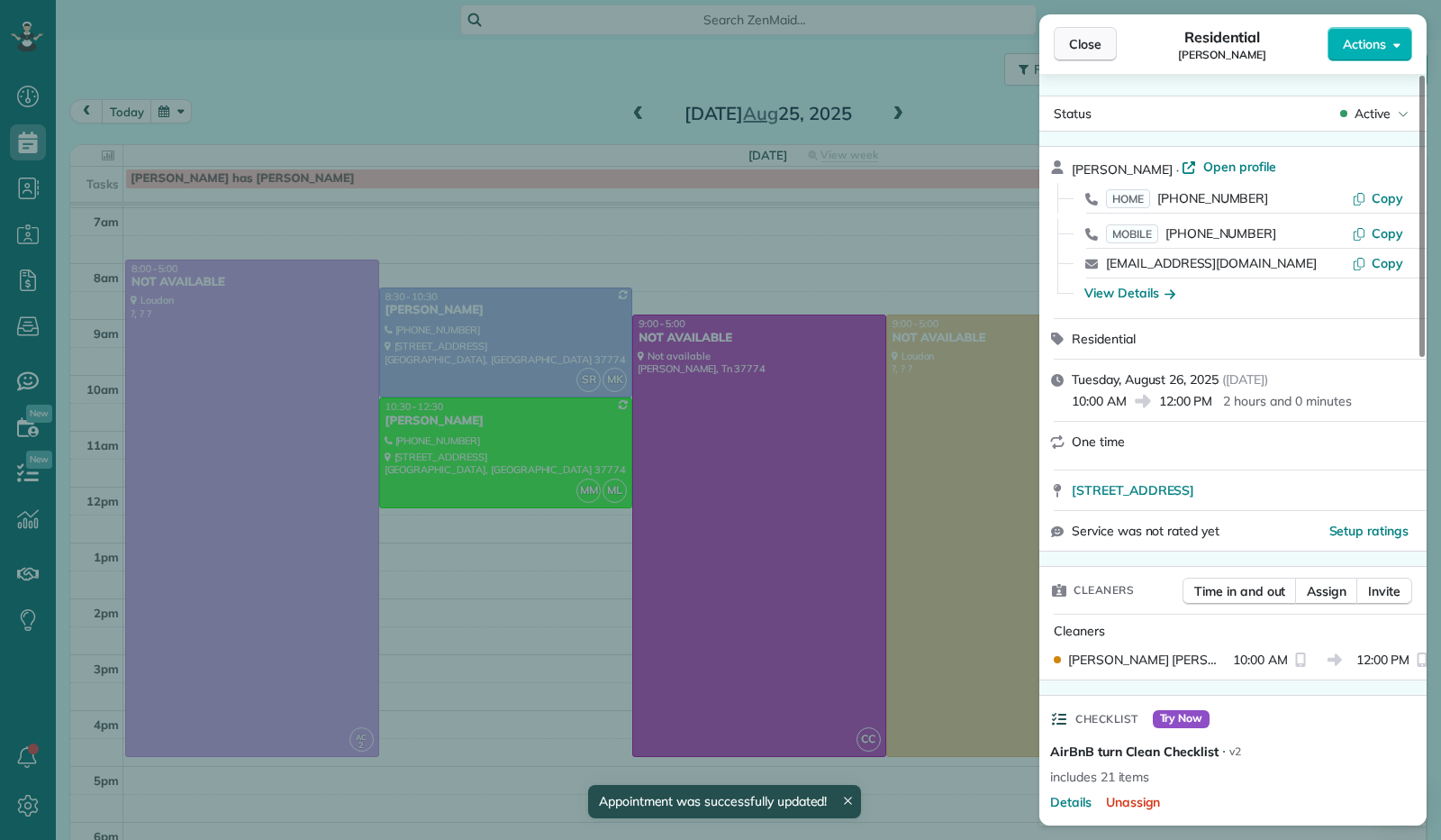
click at [1070, 45] on span "Close" at bounding box center [1085, 44] width 32 height 18
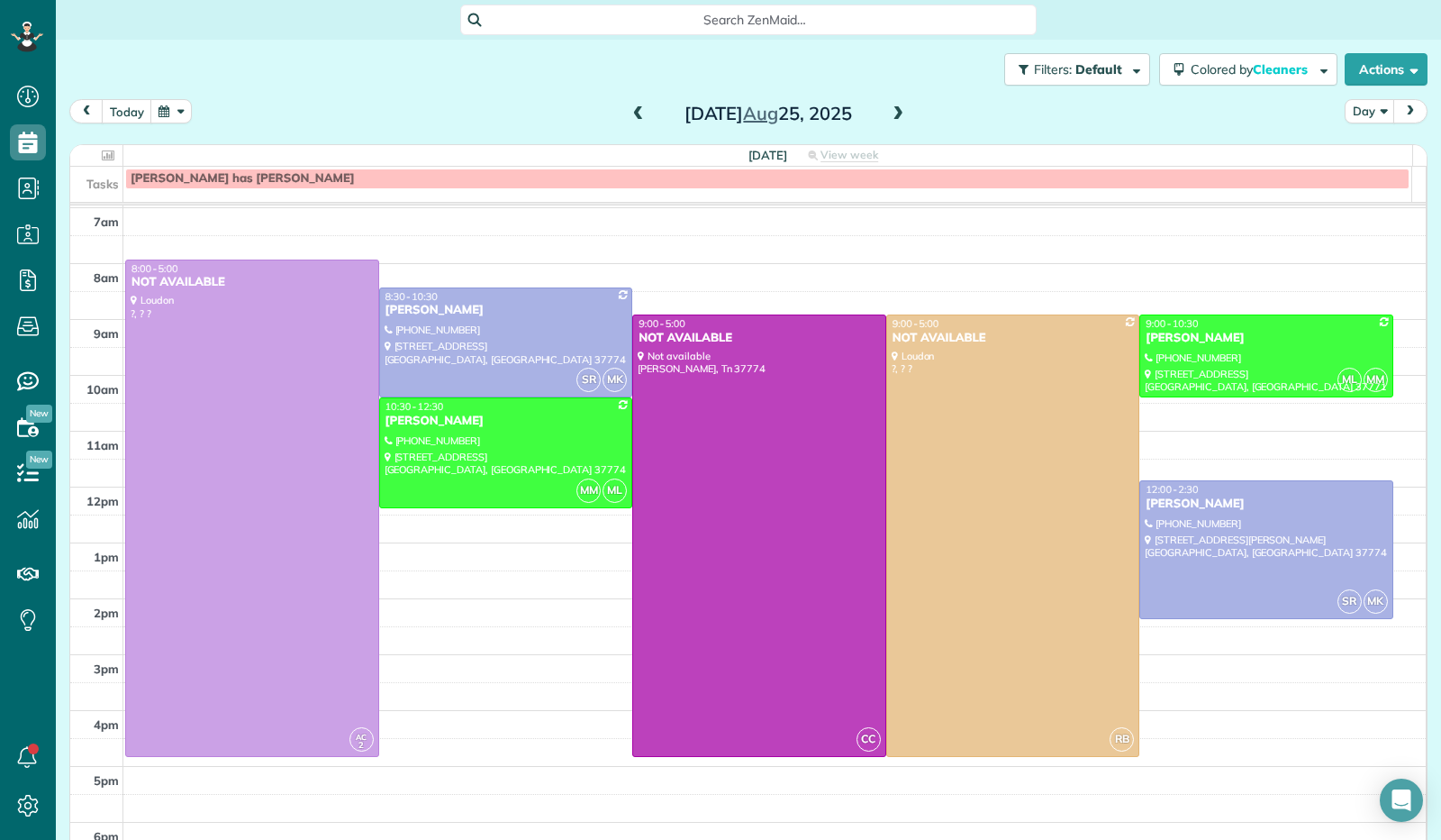
click at [628, 116] on span at bounding box center [638, 114] width 20 height 17
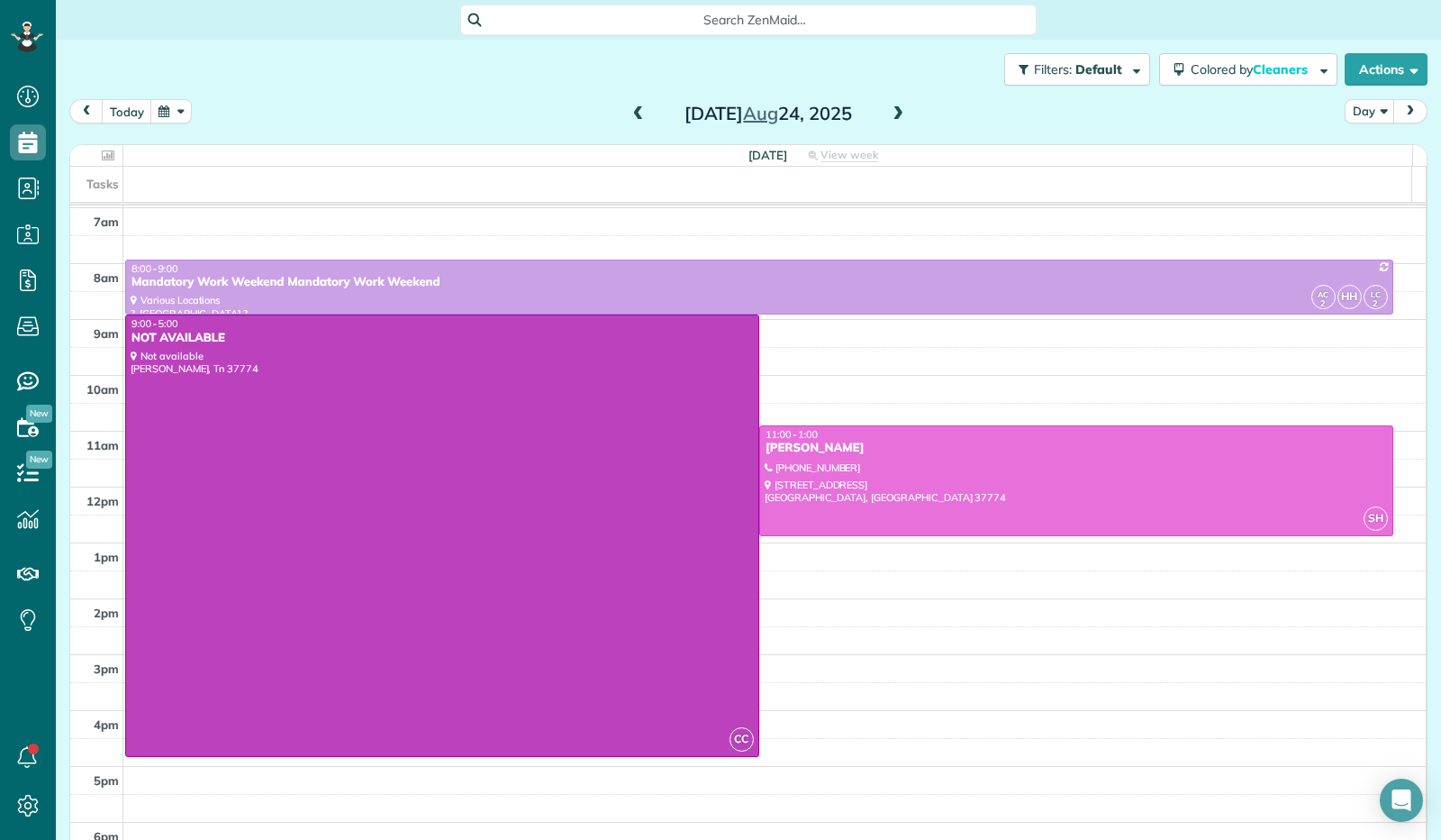
click at [888, 114] on span at bounding box center [898, 114] width 20 height 17
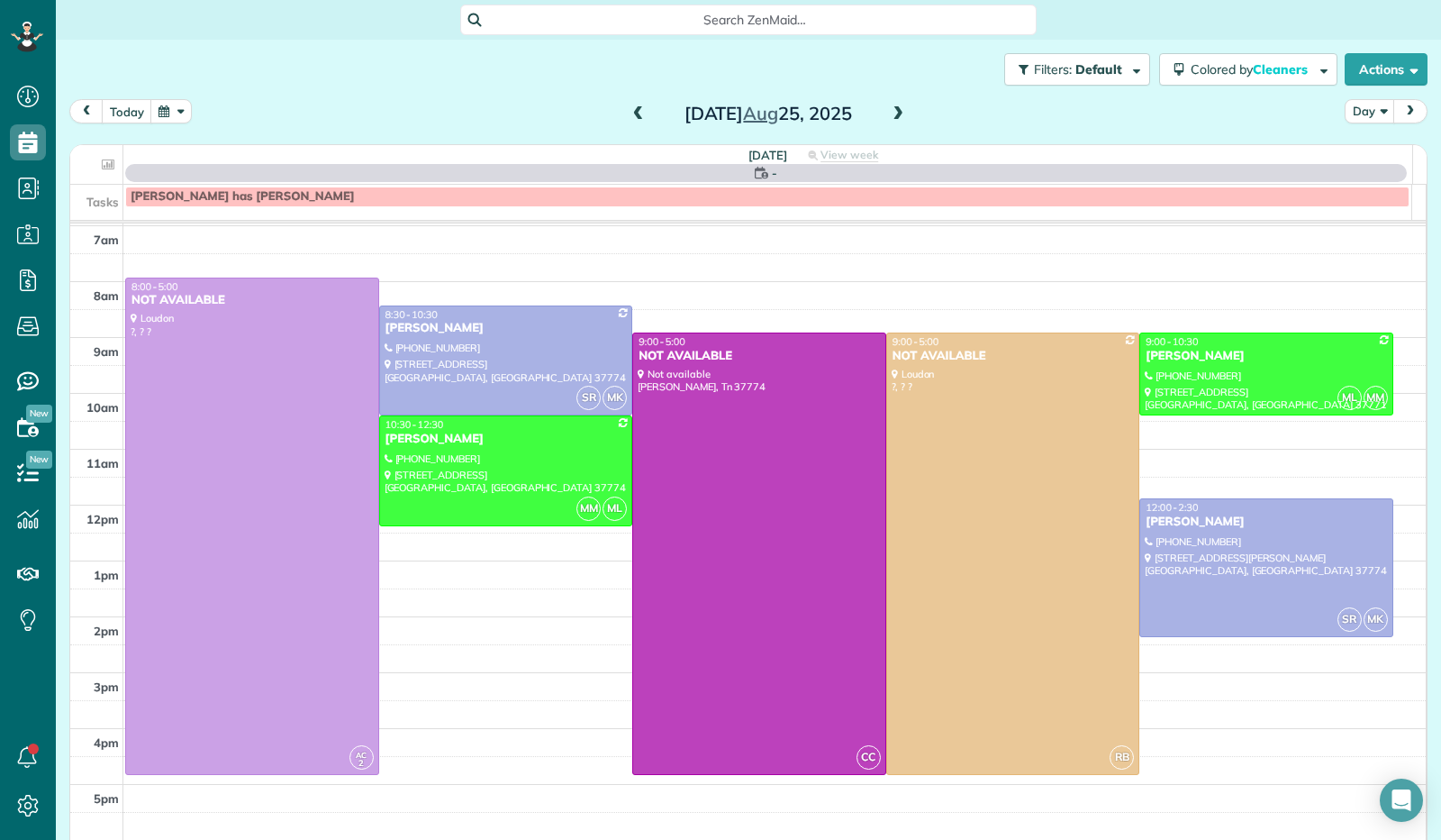
click at [888, 114] on span at bounding box center [898, 114] width 20 height 17
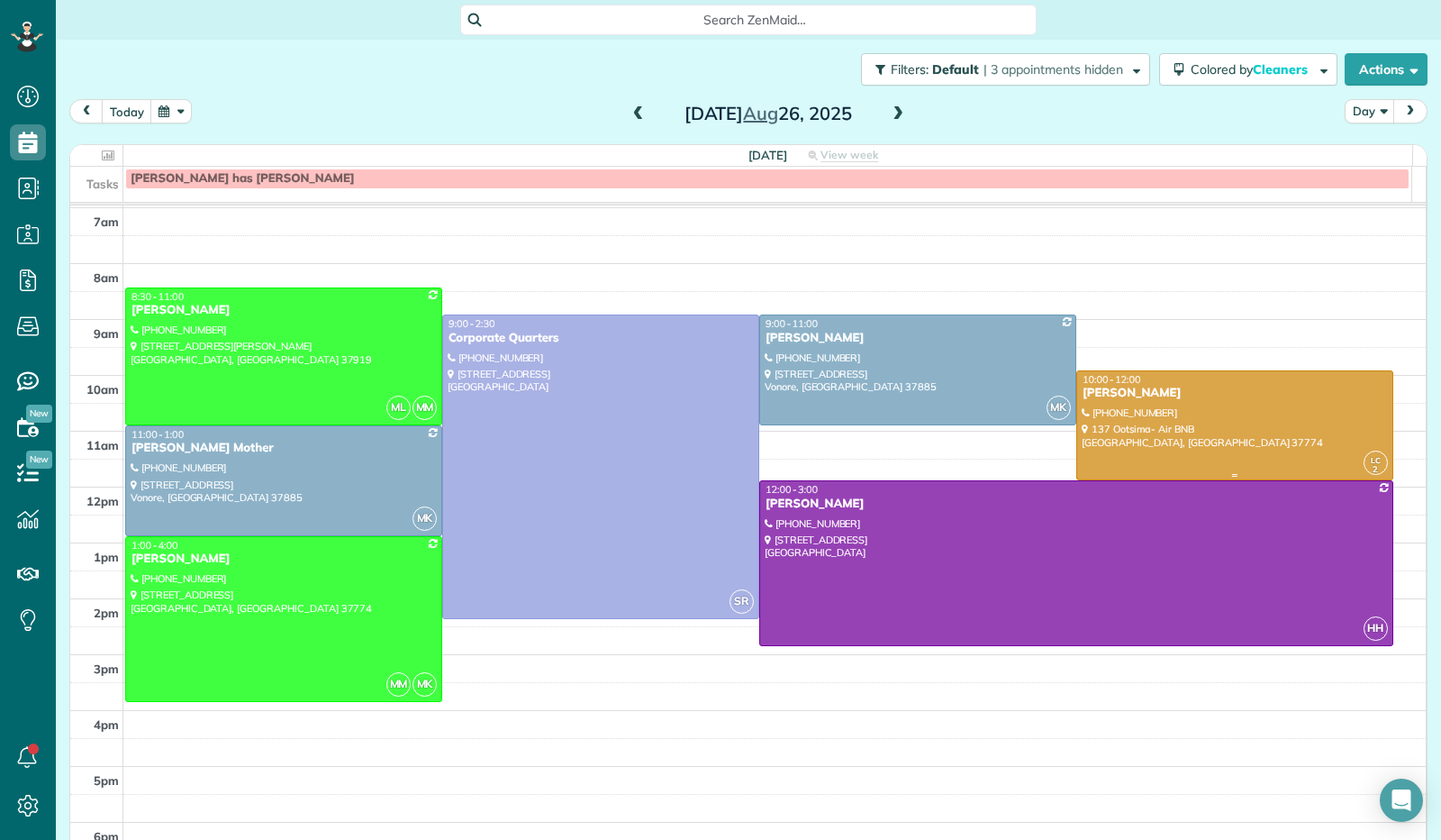
click at [1141, 417] on div at bounding box center [1234, 425] width 315 height 109
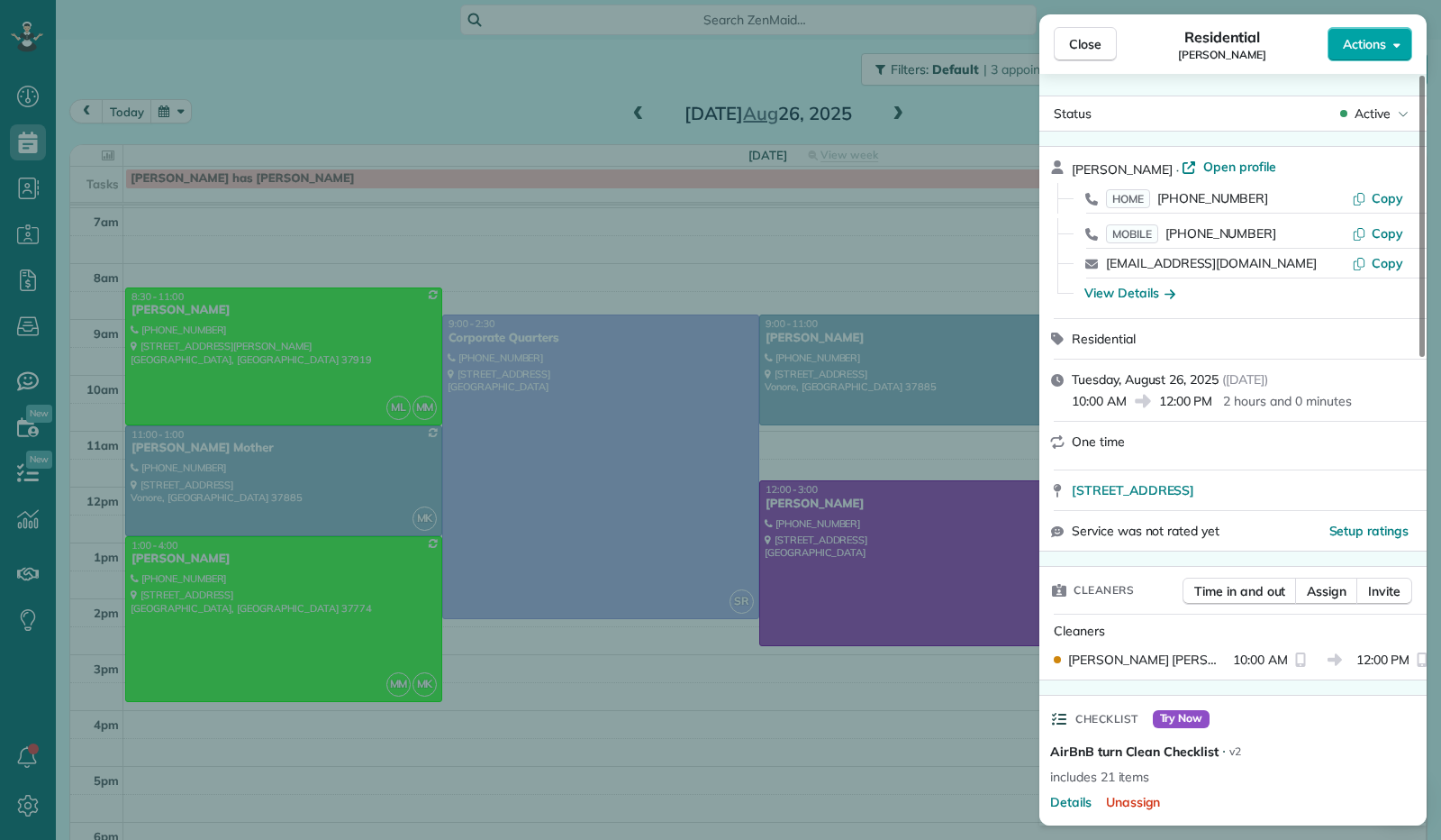
click at [1398, 46] on icon "button" at bounding box center [1396, 45] width 7 height 5
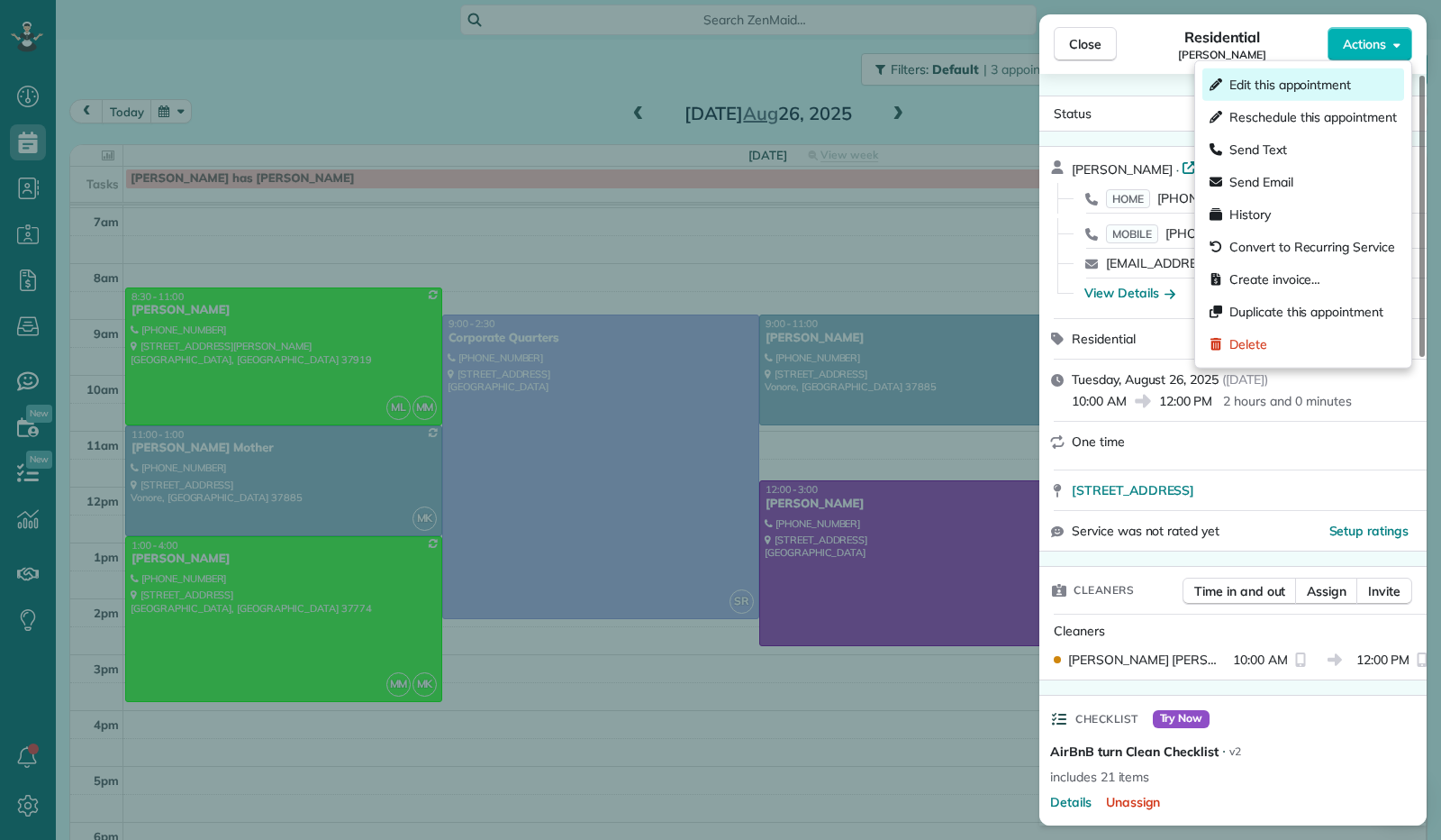
click at [1359, 84] on div "Edit this appointment" at bounding box center [1303, 84] width 202 height 32
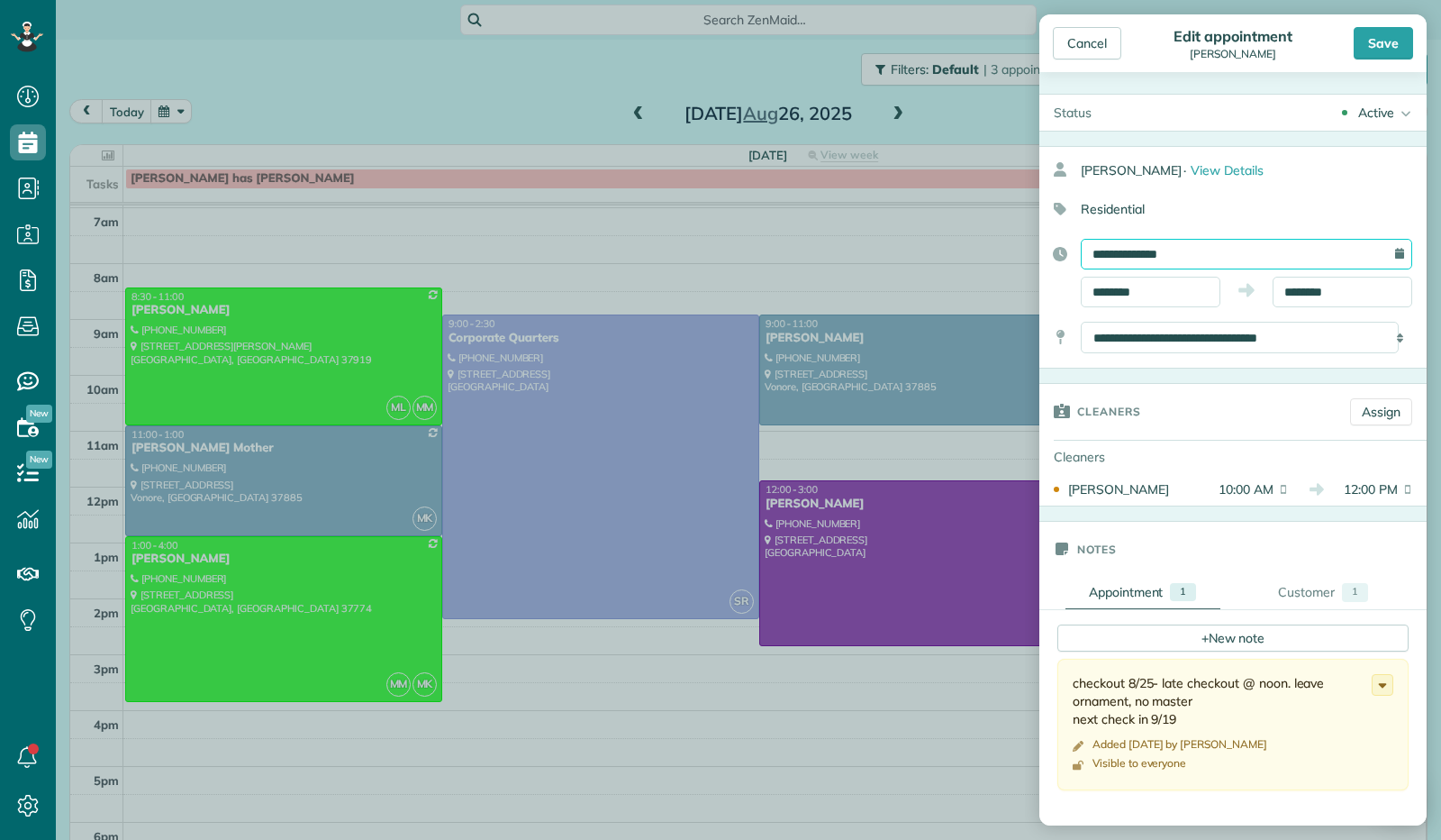
click at [1151, 253] on input "**********" at bounding box center [1247, 254] width 332 height 30
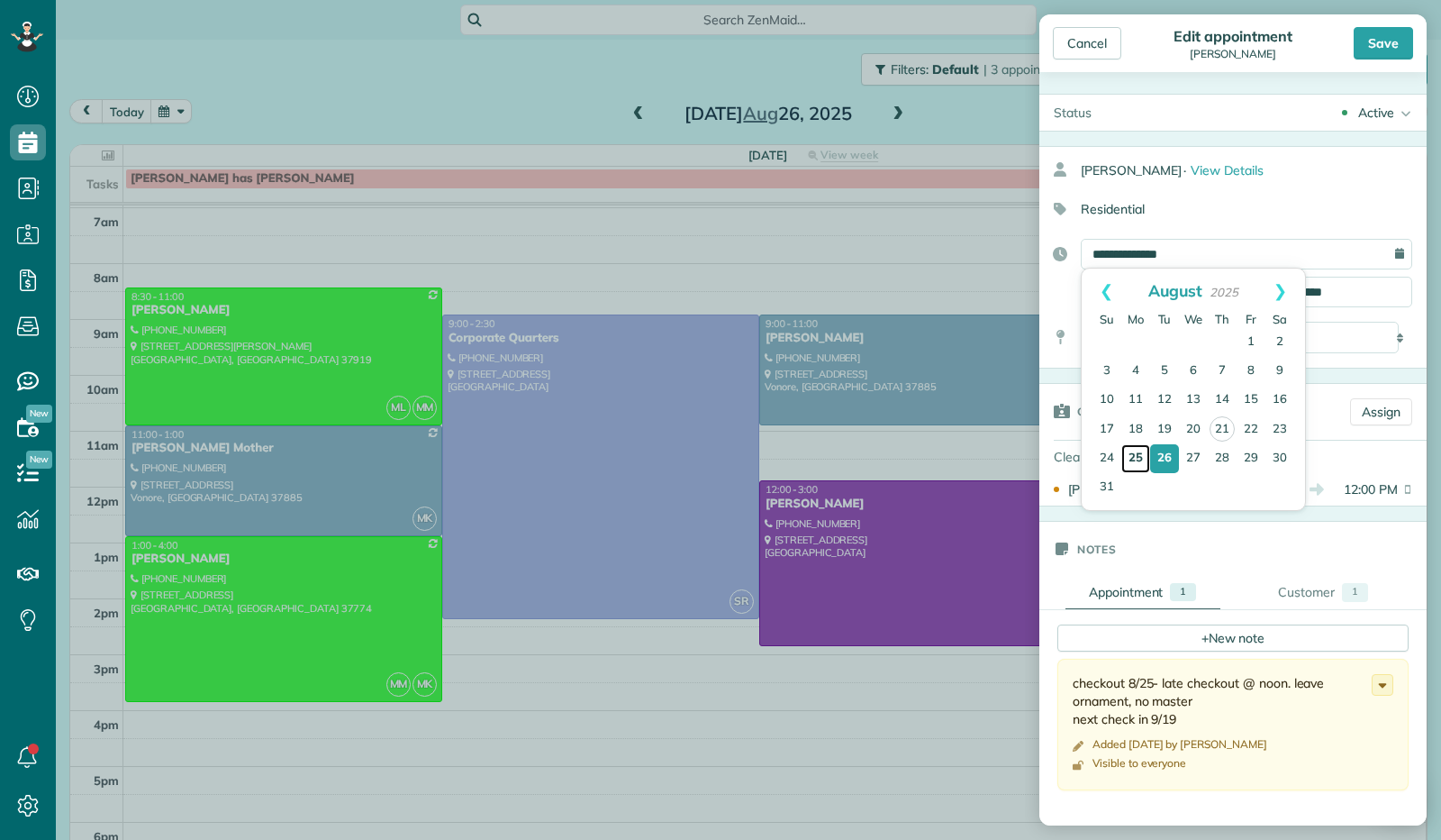
click at [1141, 457] on link "25" at bounding box center [1137, 459] width 29 height 29
type input "**********"
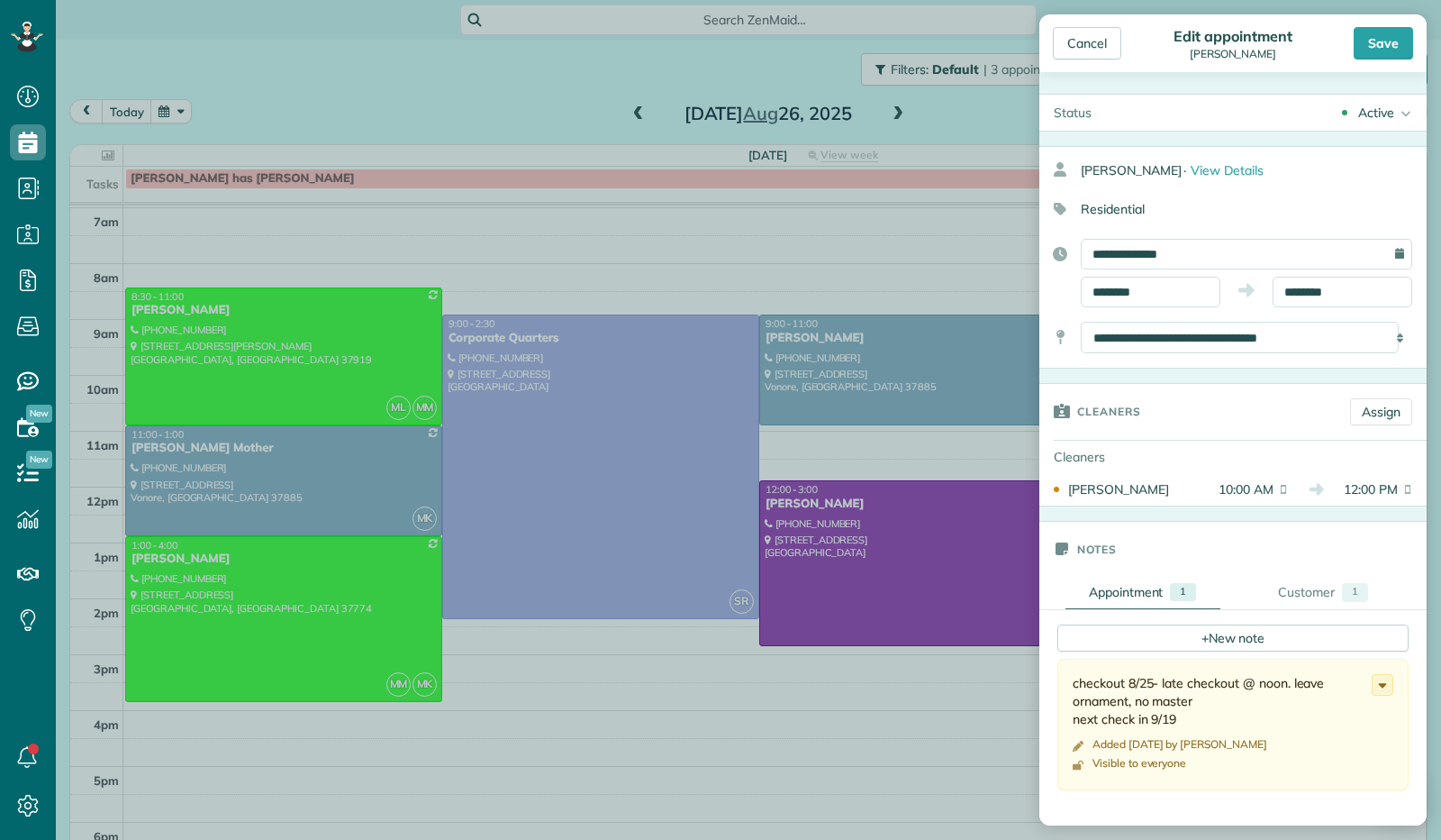
click at [1291, 676] on div "checkout 8/25- late checkout @ noon. leave ornament, no master next check in 9/…" at bounding box center [1222, 700] width 300 height 54
click at [1380, 685] on use at bounding box center [1383, 686] width 8 height 5
click at [1308, 750] on span "Edit note" at bounding box center [1302, 754] width 52 height 13
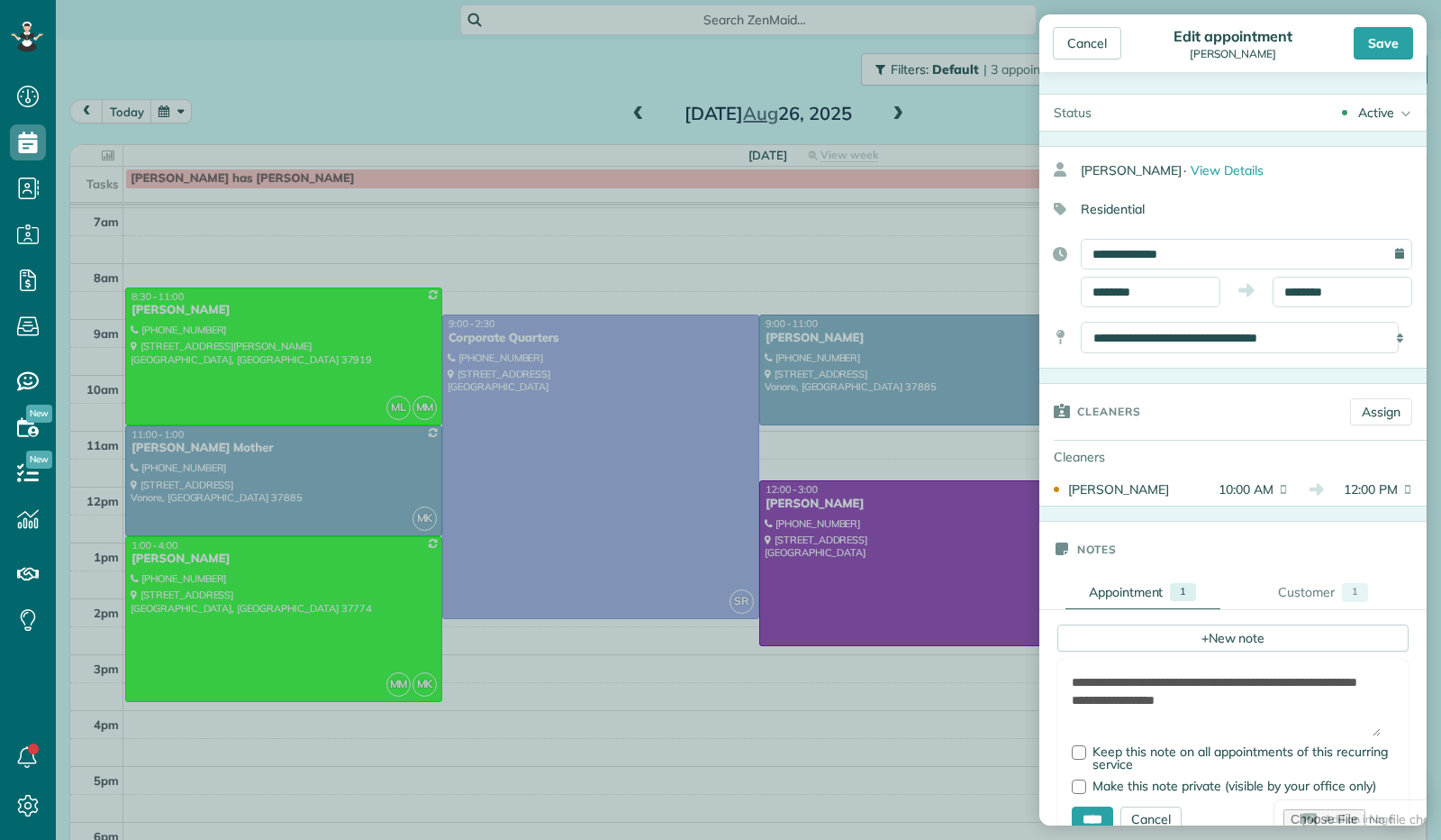
click at [1286, 682] on textarea "**********" at bounding box center [1226, 704] width 309 height 63
type textarea "**********"
click at [1094, 812] on input "****" at bounding box center [1093, 820] width 41 height 27
type input "**********"
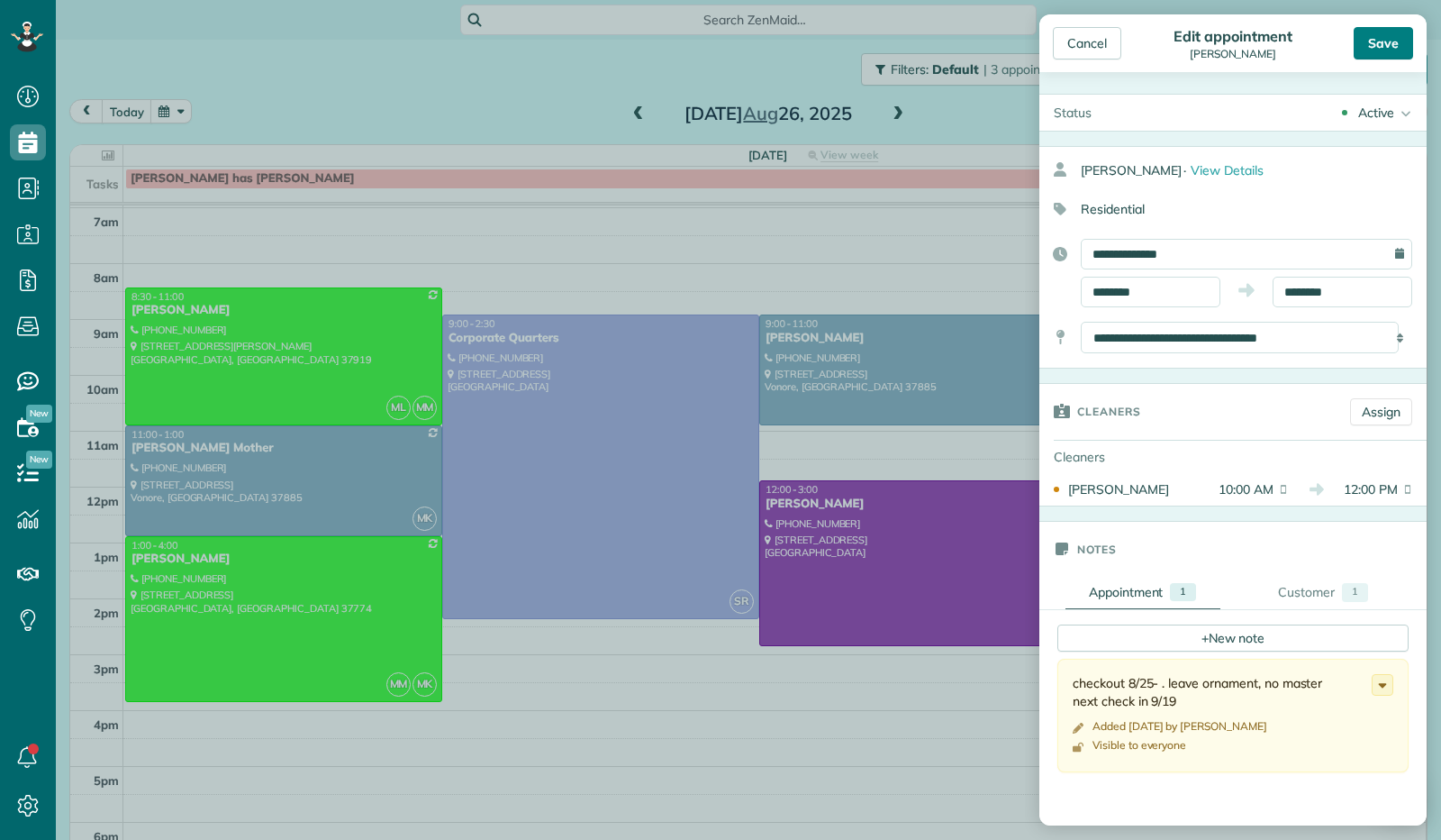
click at [1387, 40] on div "Save" at bounding box center [1383, 43] width 60 height 32
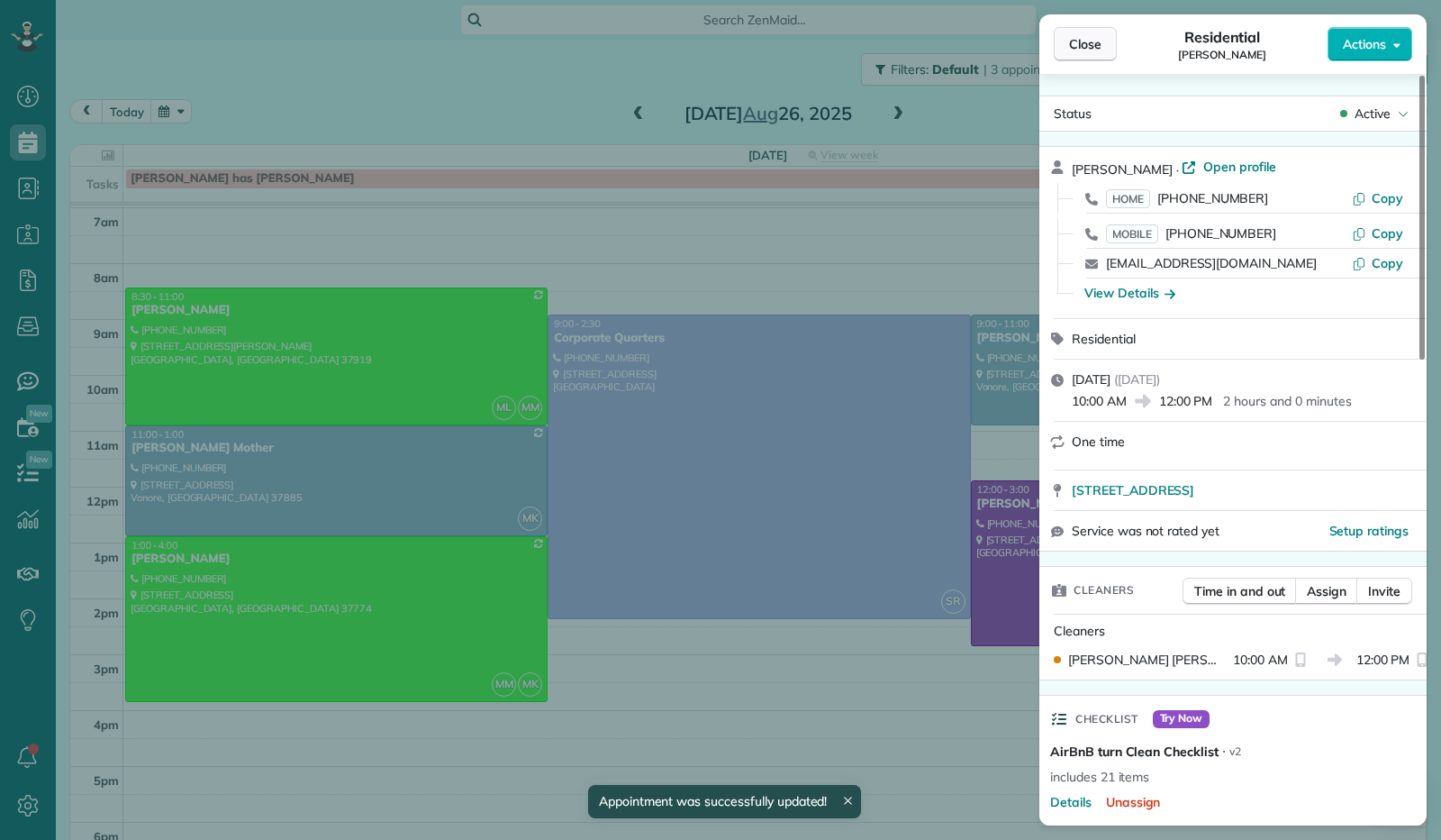
click at [1084, 45] on span "Close" at bounding box center [1085, 44] width 32 height 18
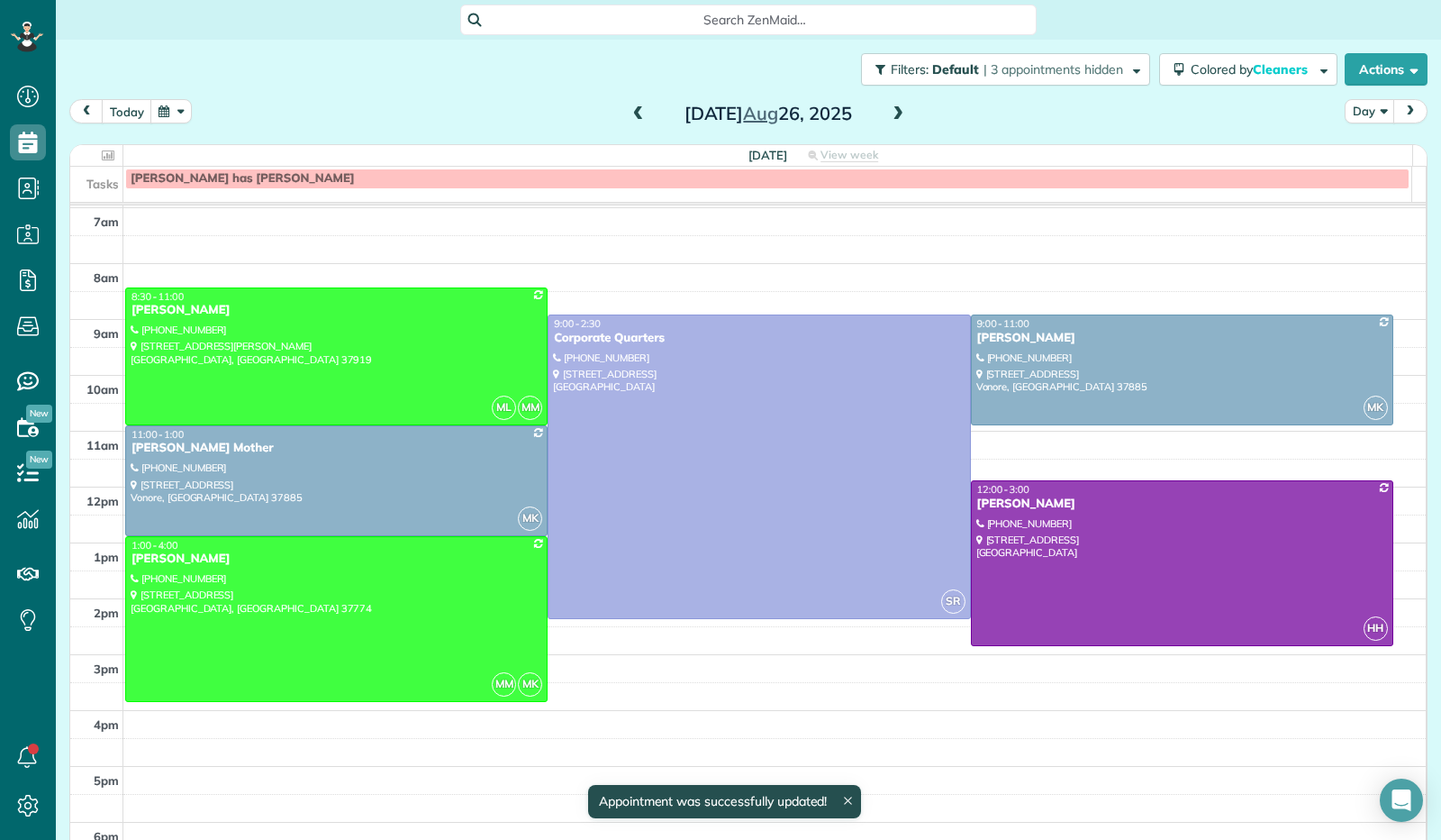
click at [631, 106] on span at bounding box center [638, 114] width 20 height 17
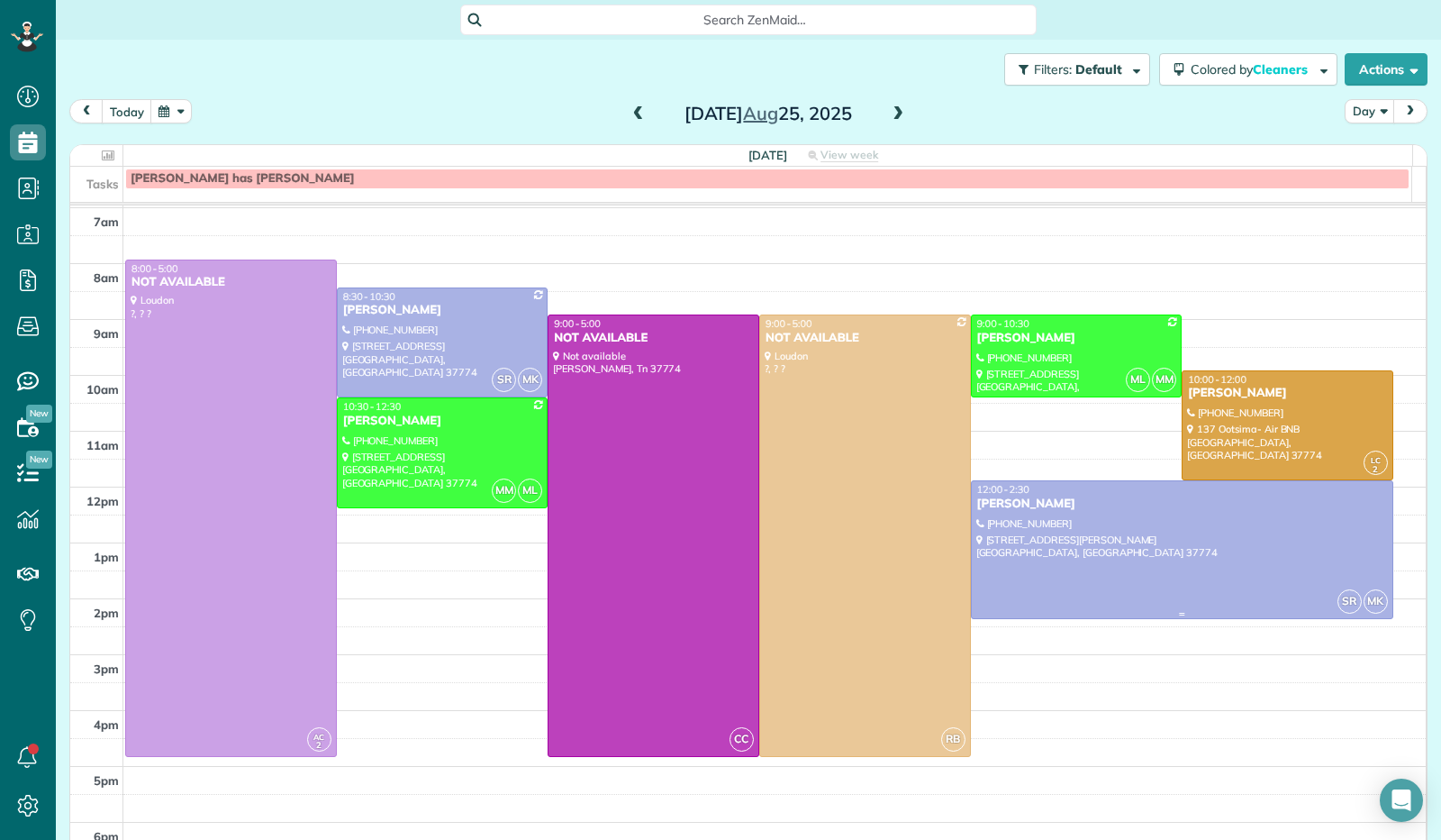
click at [1211, 541] on div at bounding box center [1181, 548] width 420 height 136
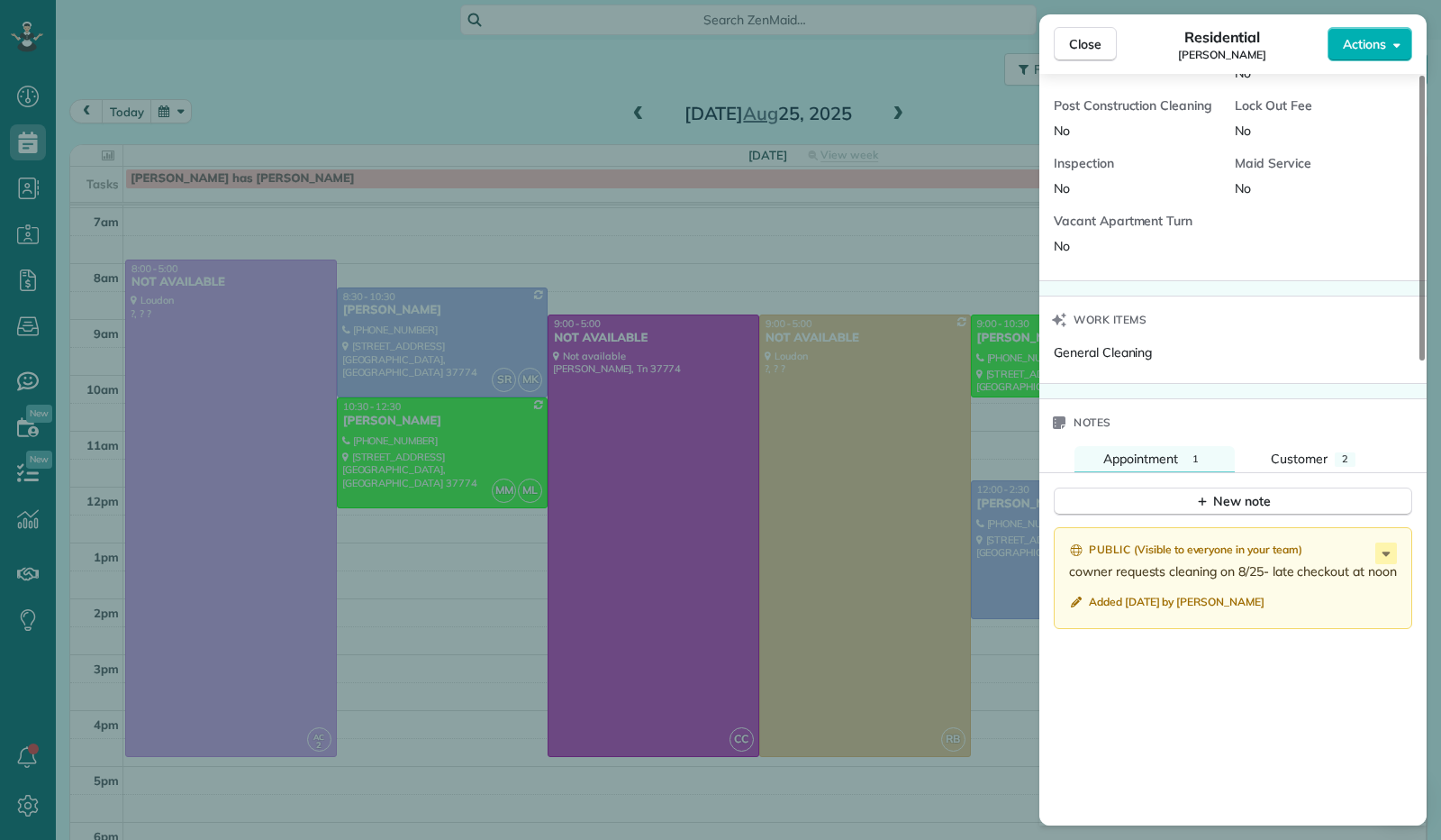
scroll to position [991, 0]
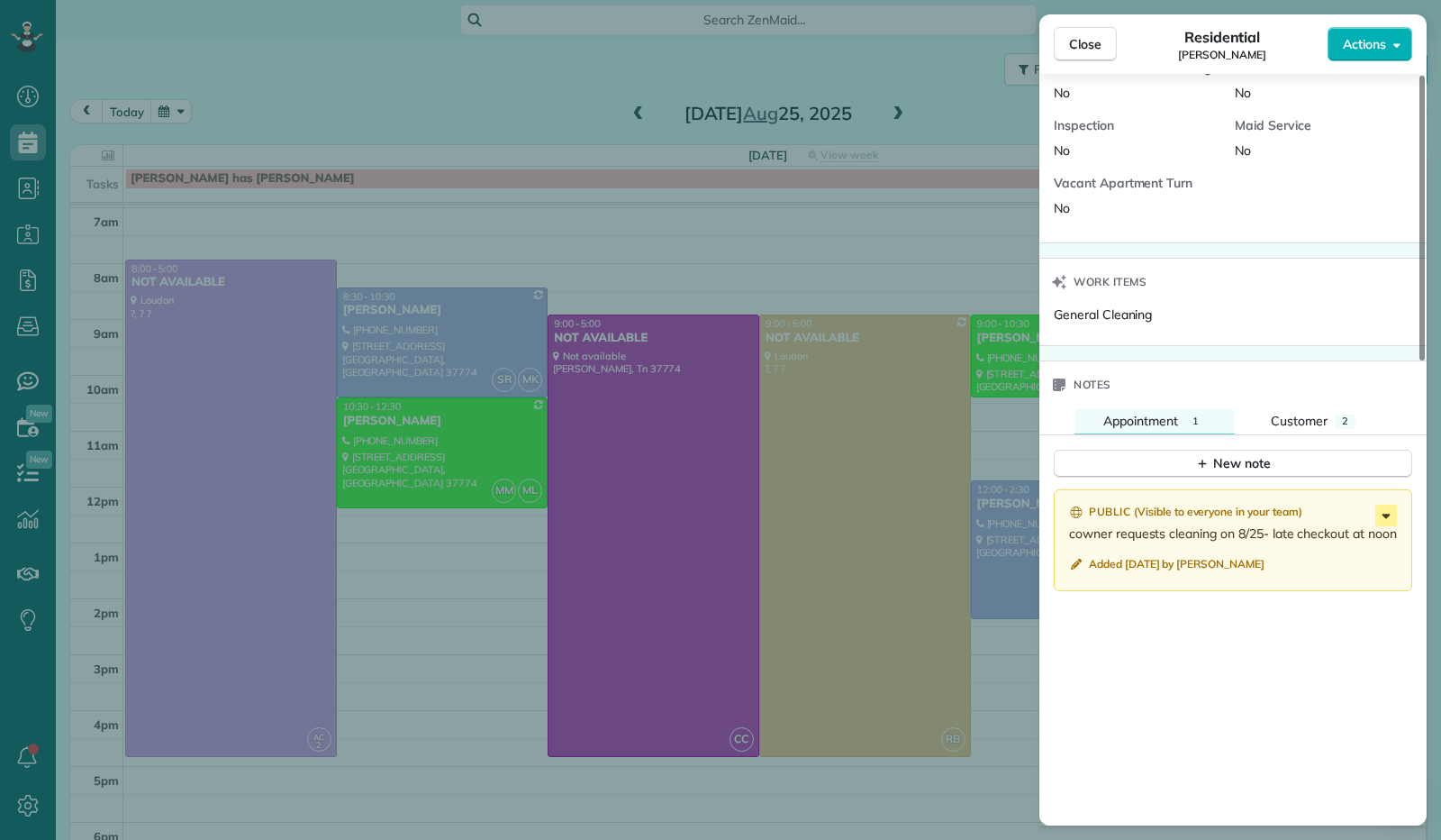
click at [1386, 518] on icon at bounding box center [1386, 515] width 8 height 5
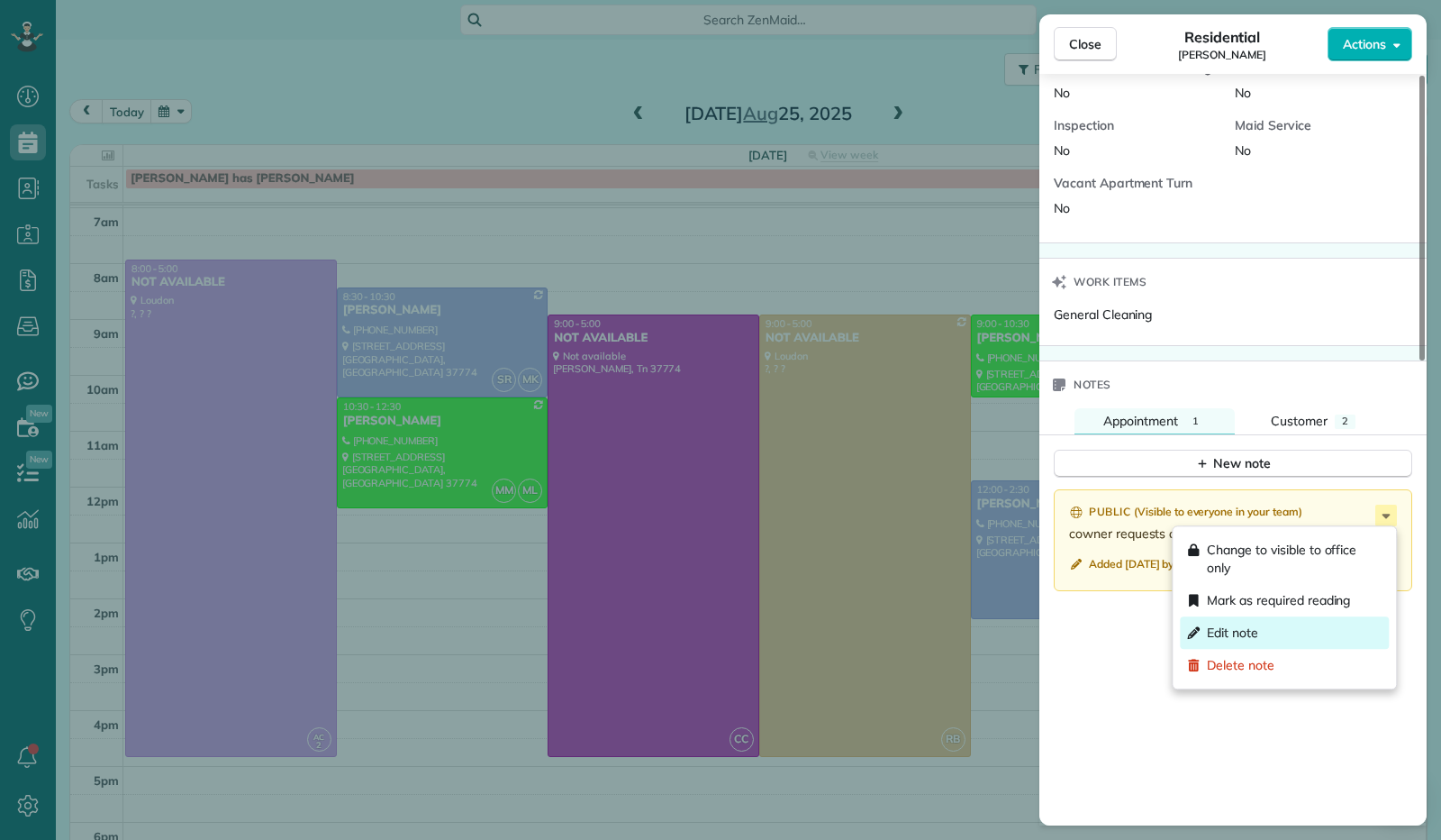
click at [1281, 631] on div "Edit note" at bounding box center [1285, 632] width 209 height 32
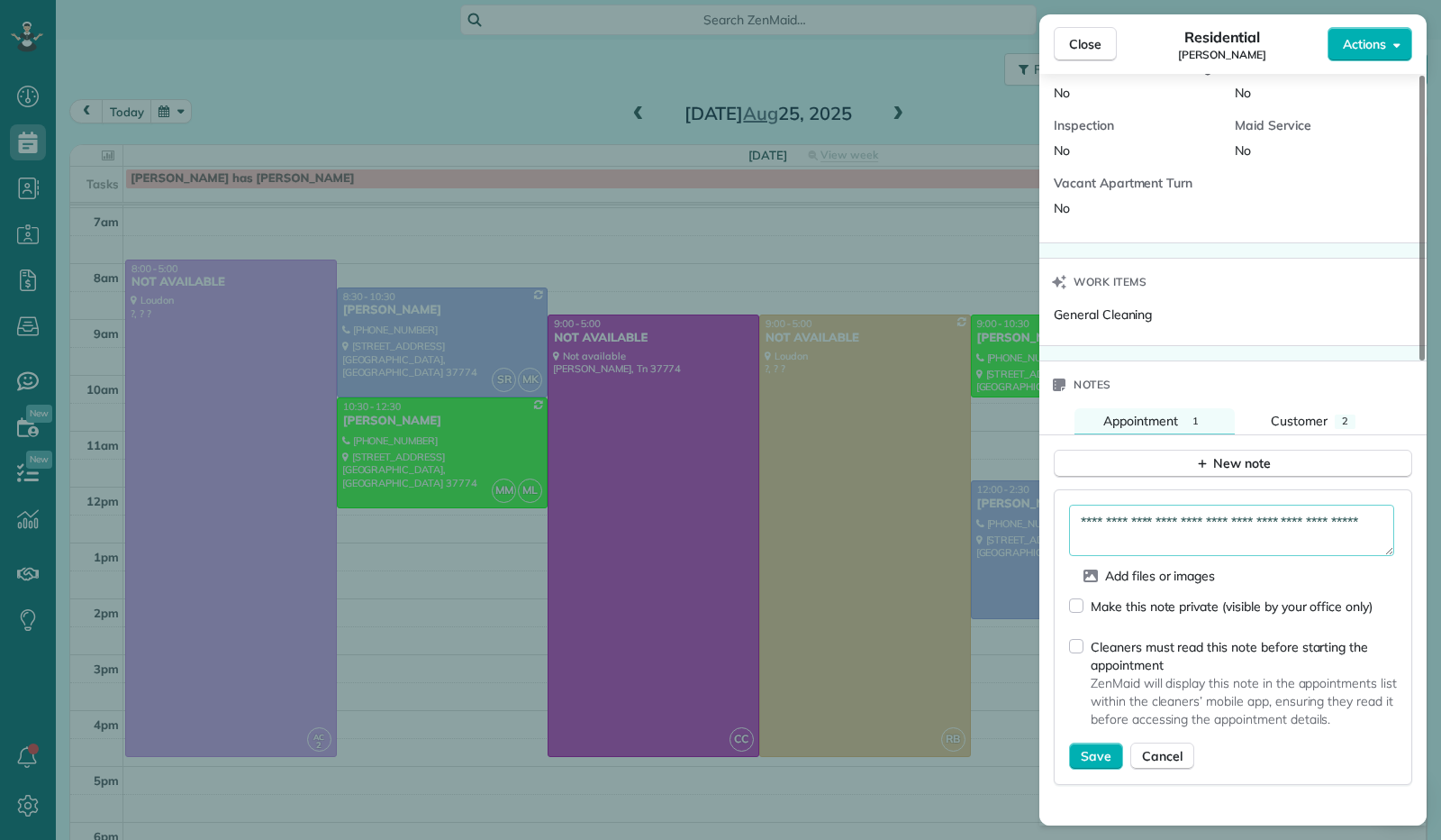
click at [1134, 540] on textarea "**********" at bounding box center [1231, 530] width 325 height 52
type textarea "**********"
click at [1086, 747] on span "Save" at bounding box center [1096, 755] width 30 height 18
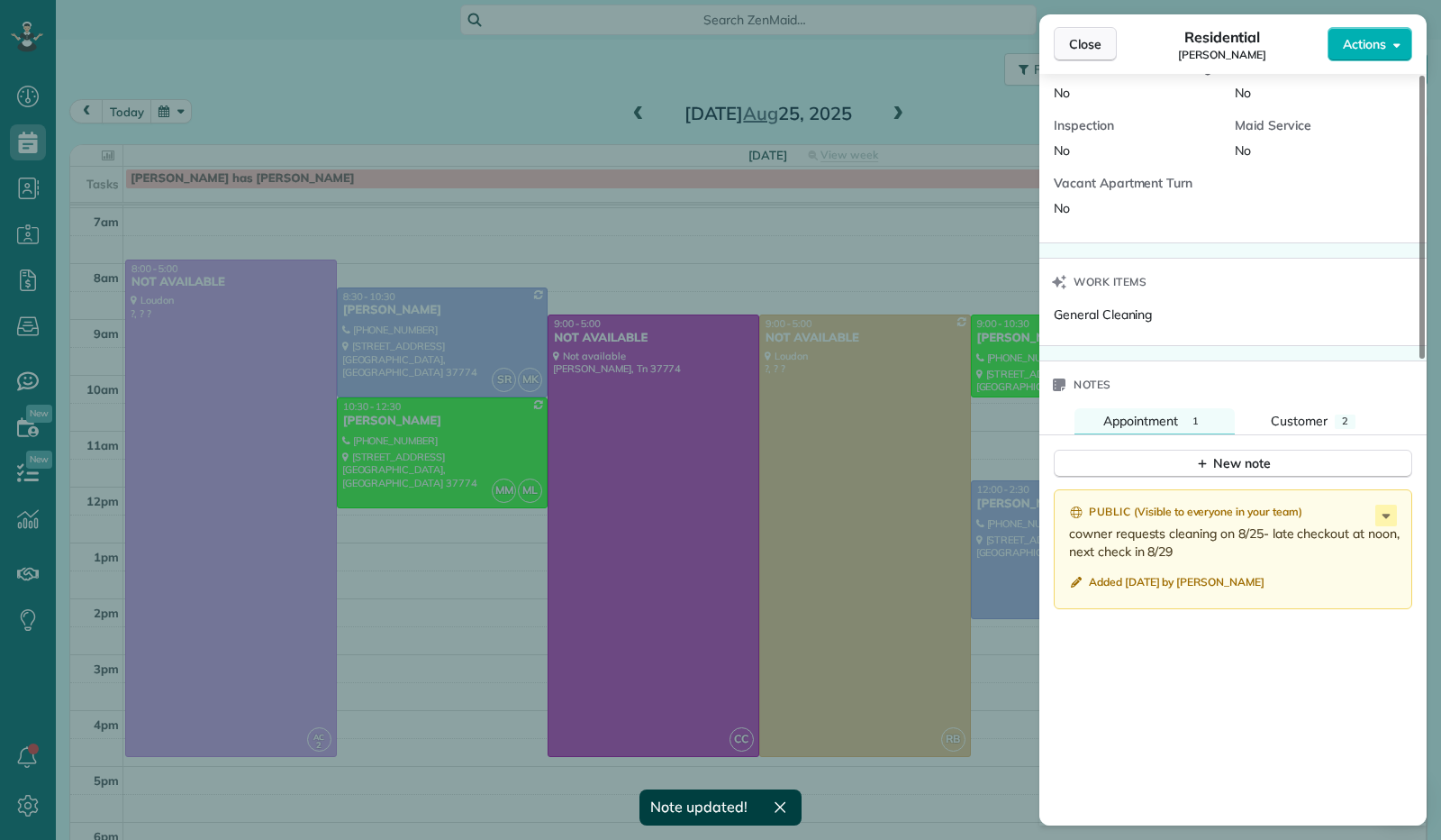
click at [1072, 50] on span "Close" at bounding box center [1085, 44] width 32 height 18
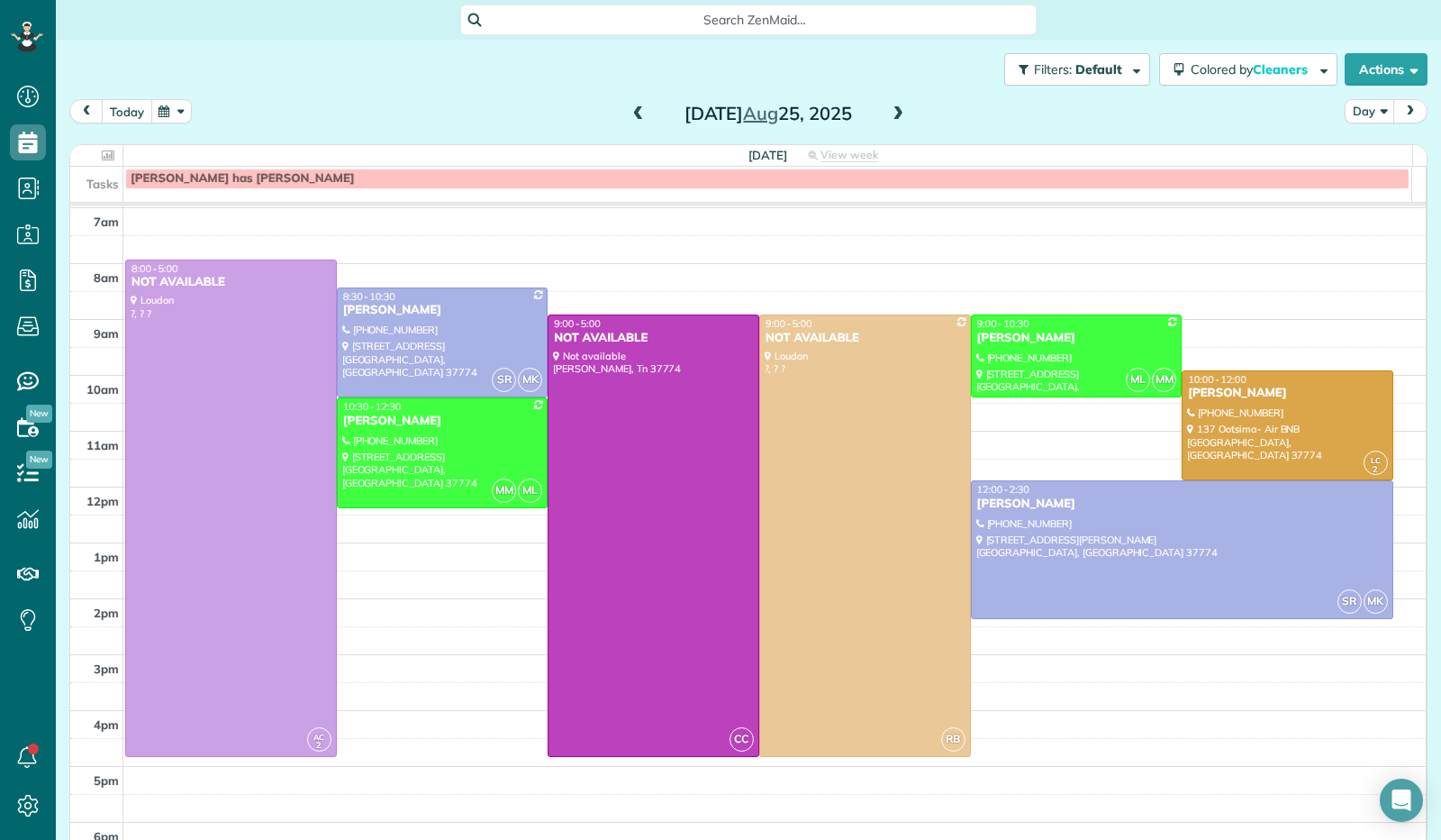
click at [121, 109] on button "today" at bounding box center [127, 111] width 51 height 24
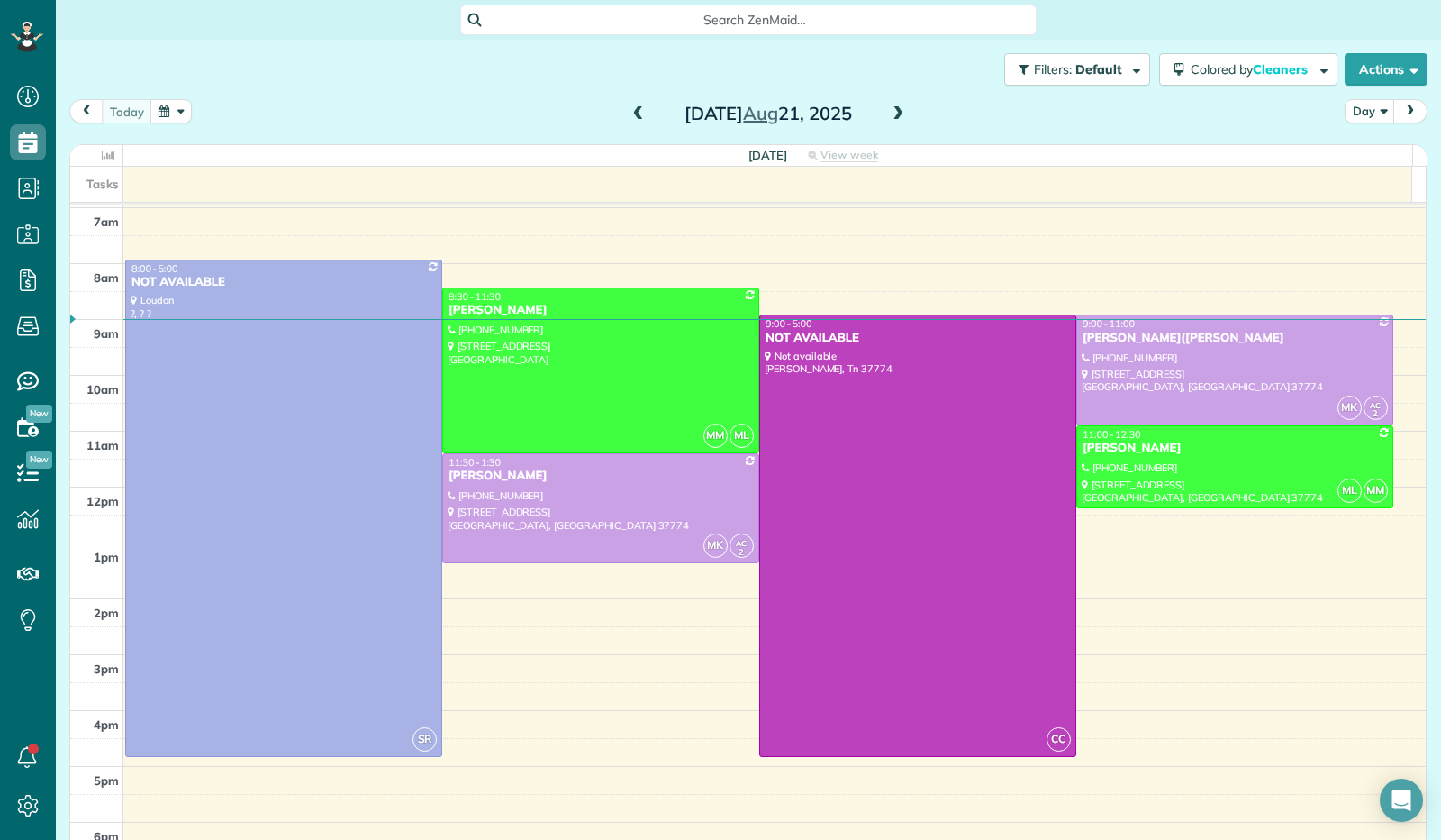
click at [888, 118] on span at bounding box center [898, 114] width 20 height 17
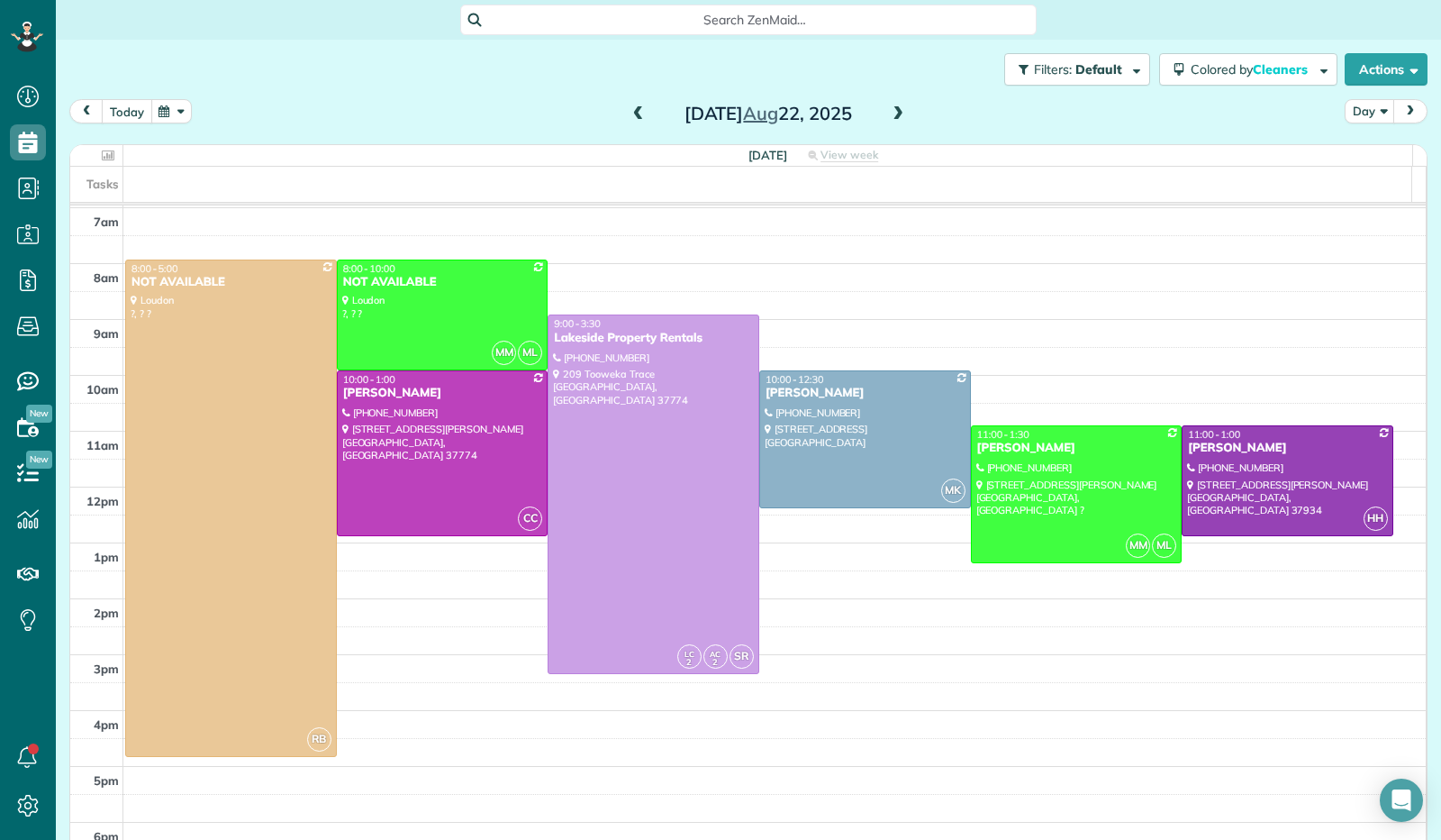
click at [118, 112] on button "today" at bounding box center [127, 111] width 51 height 24
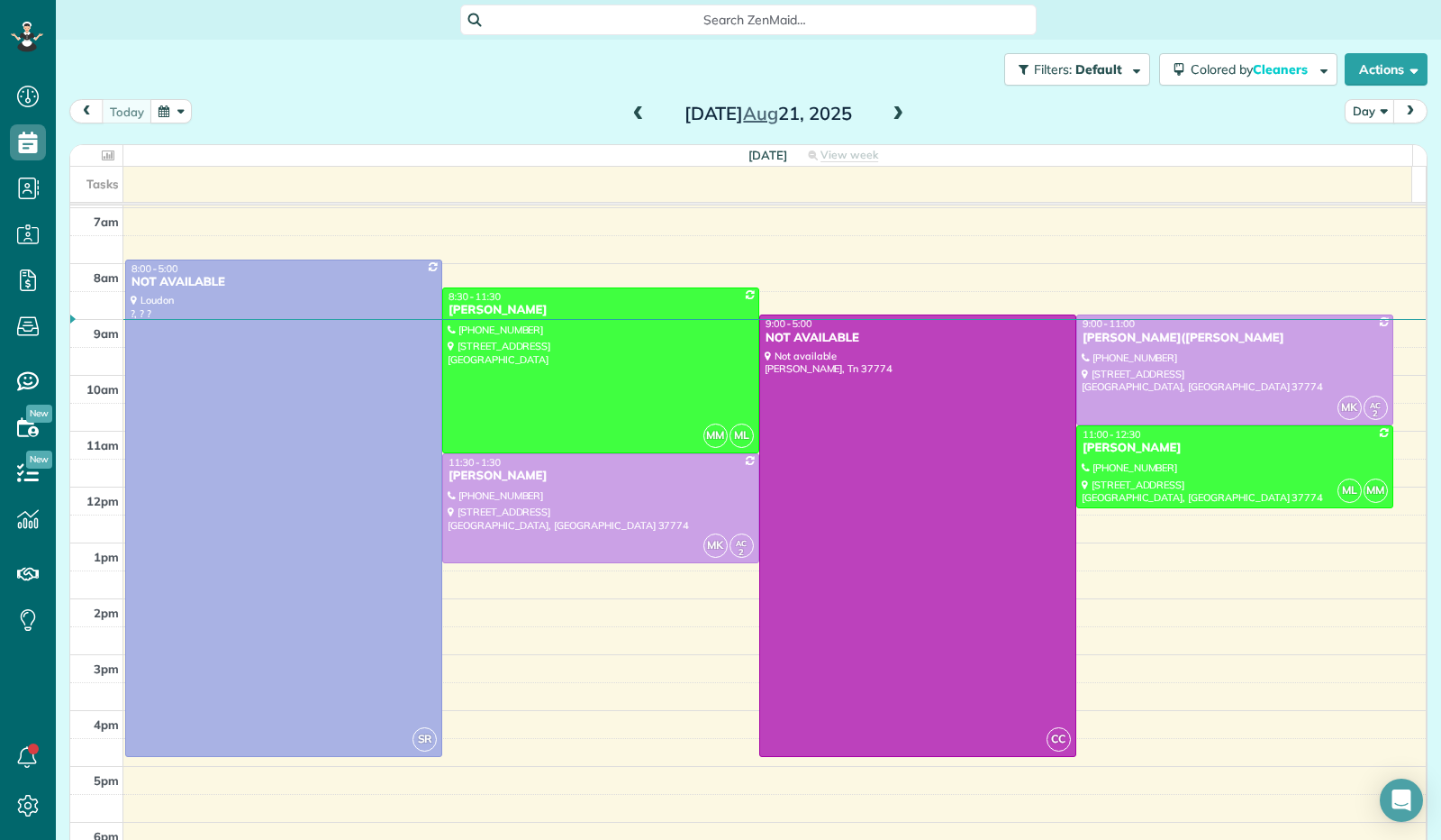
click at [896, 121] on span at bounding box center [898, 114] width 20 height 17
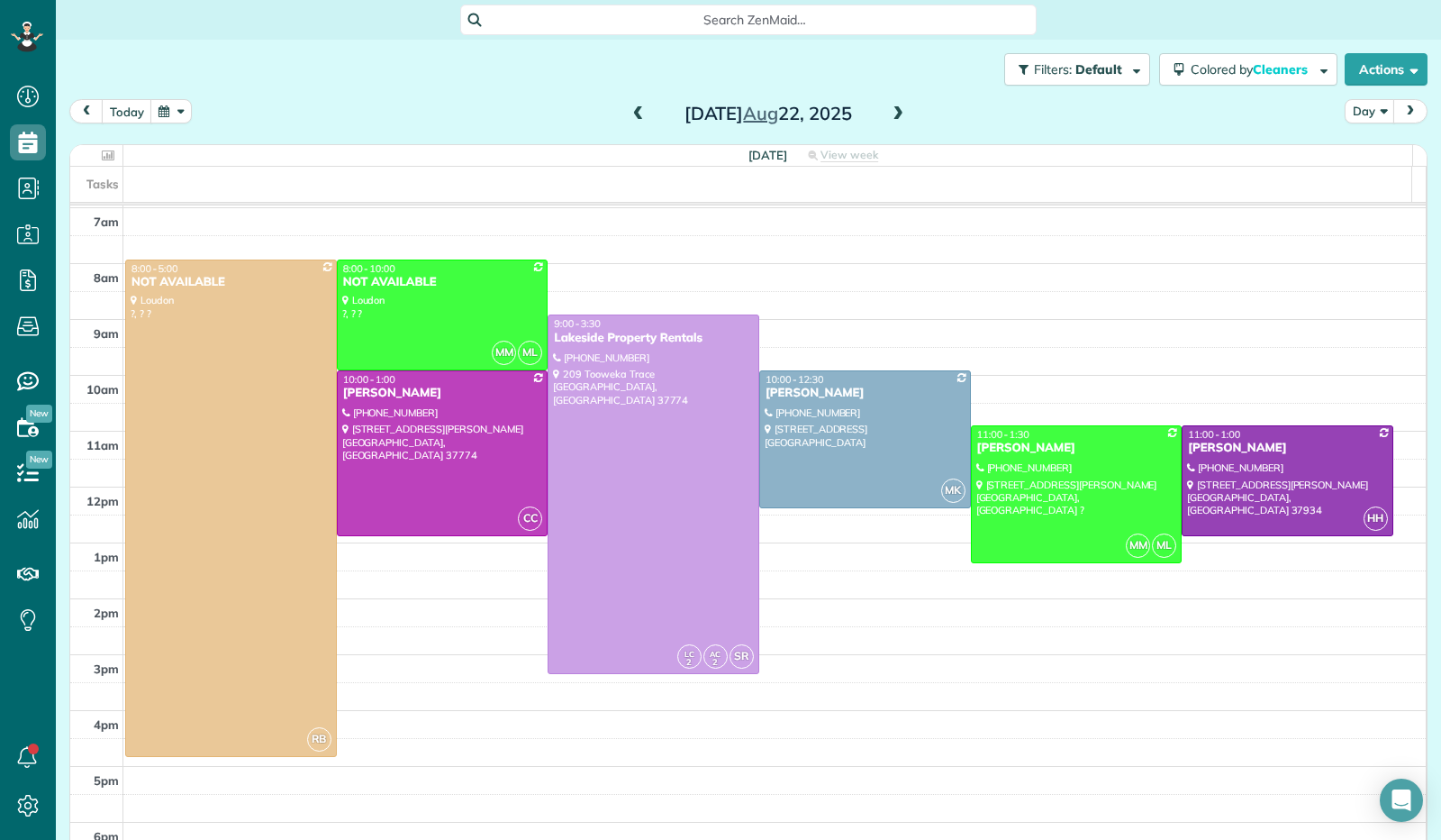
click at [896, 123] on span at bounding box center [898, 114] width 20 height 27
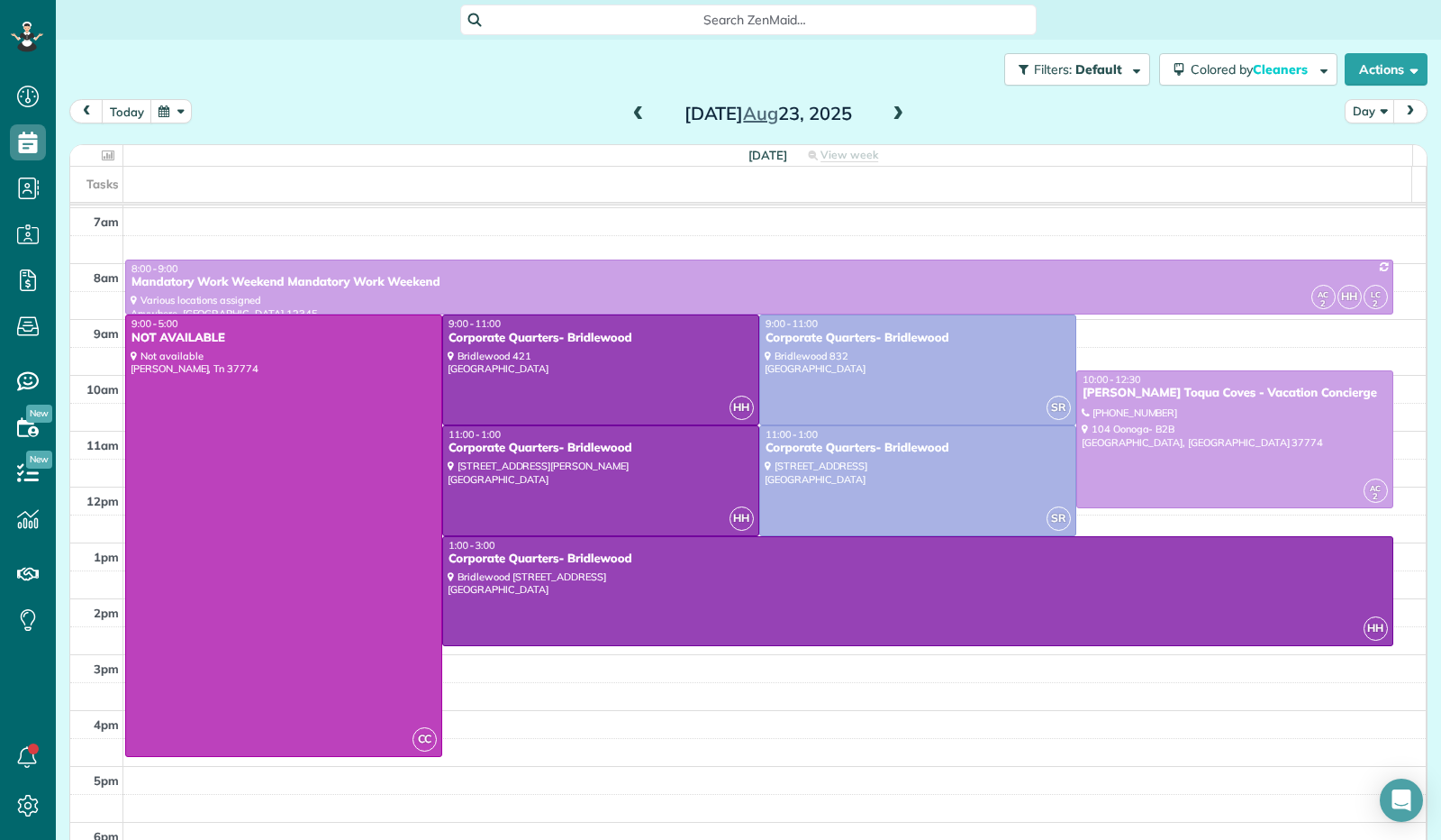
click at [896, 123] on span at bounding box center [898, 114] width 20 height 27
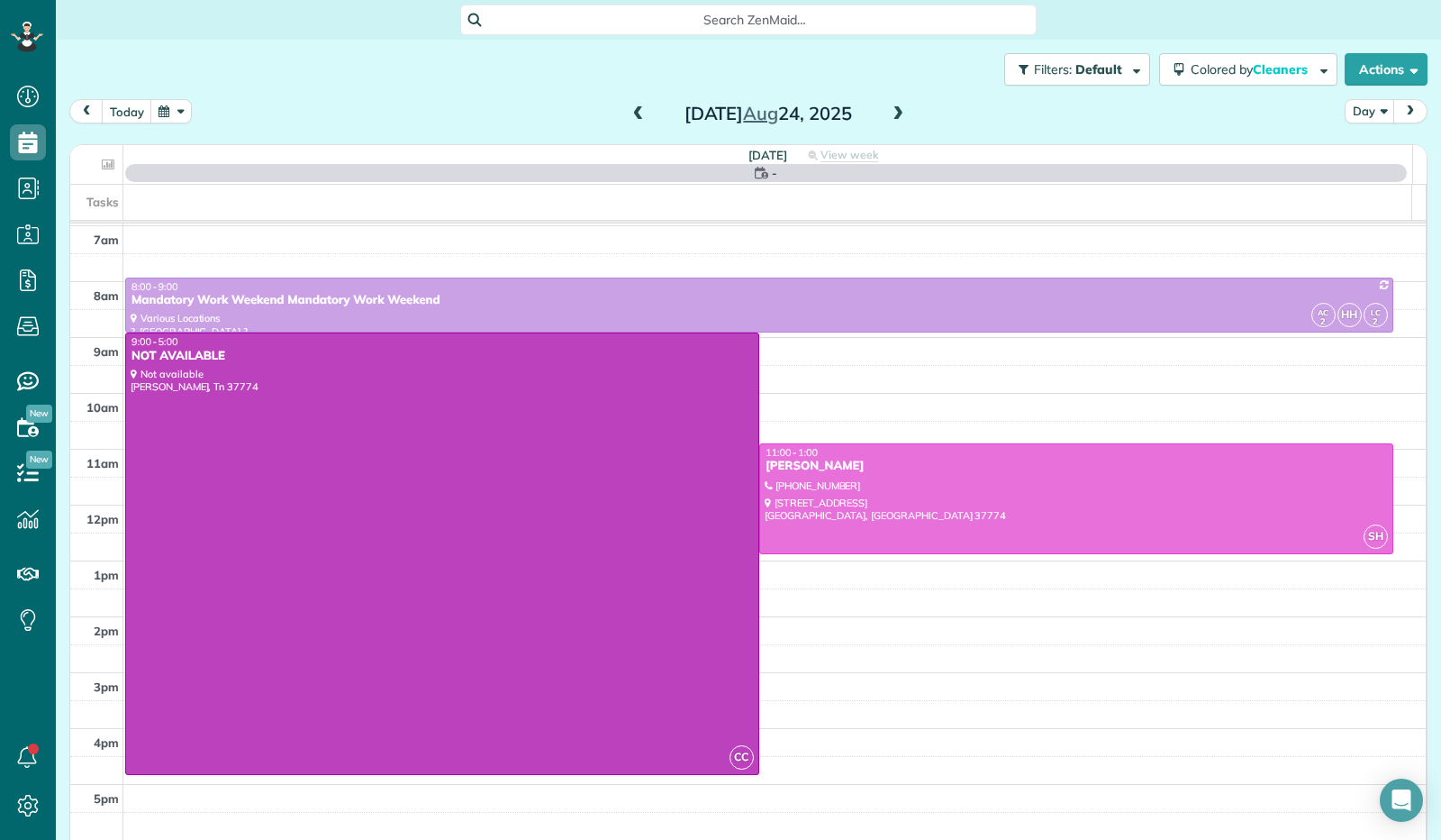
click at [896, 123] on span at bounding box center [898, 114] width 20 height 27
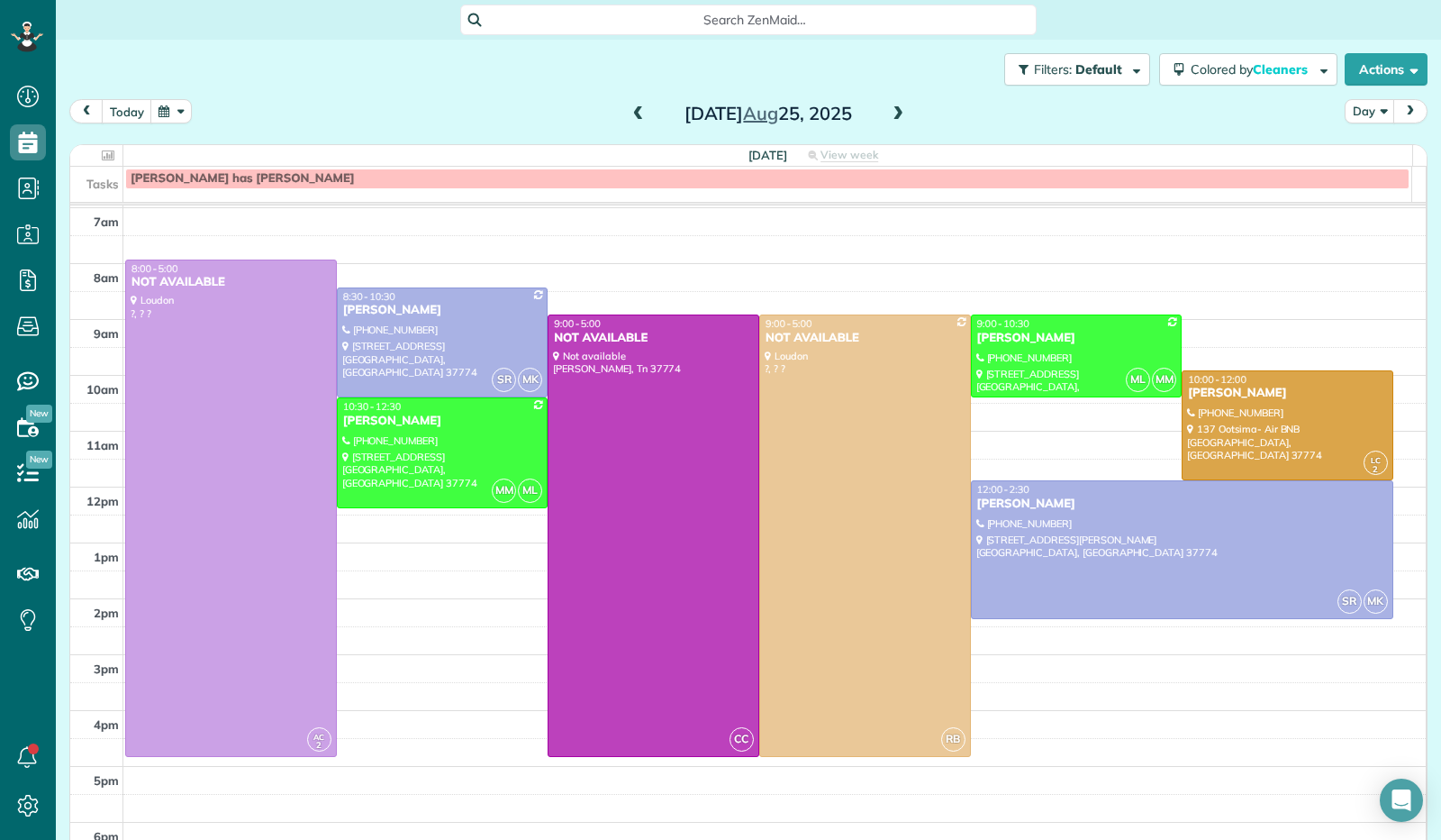
click at [628, 107] on span at bounding box center [638, 114] width 20 height 17
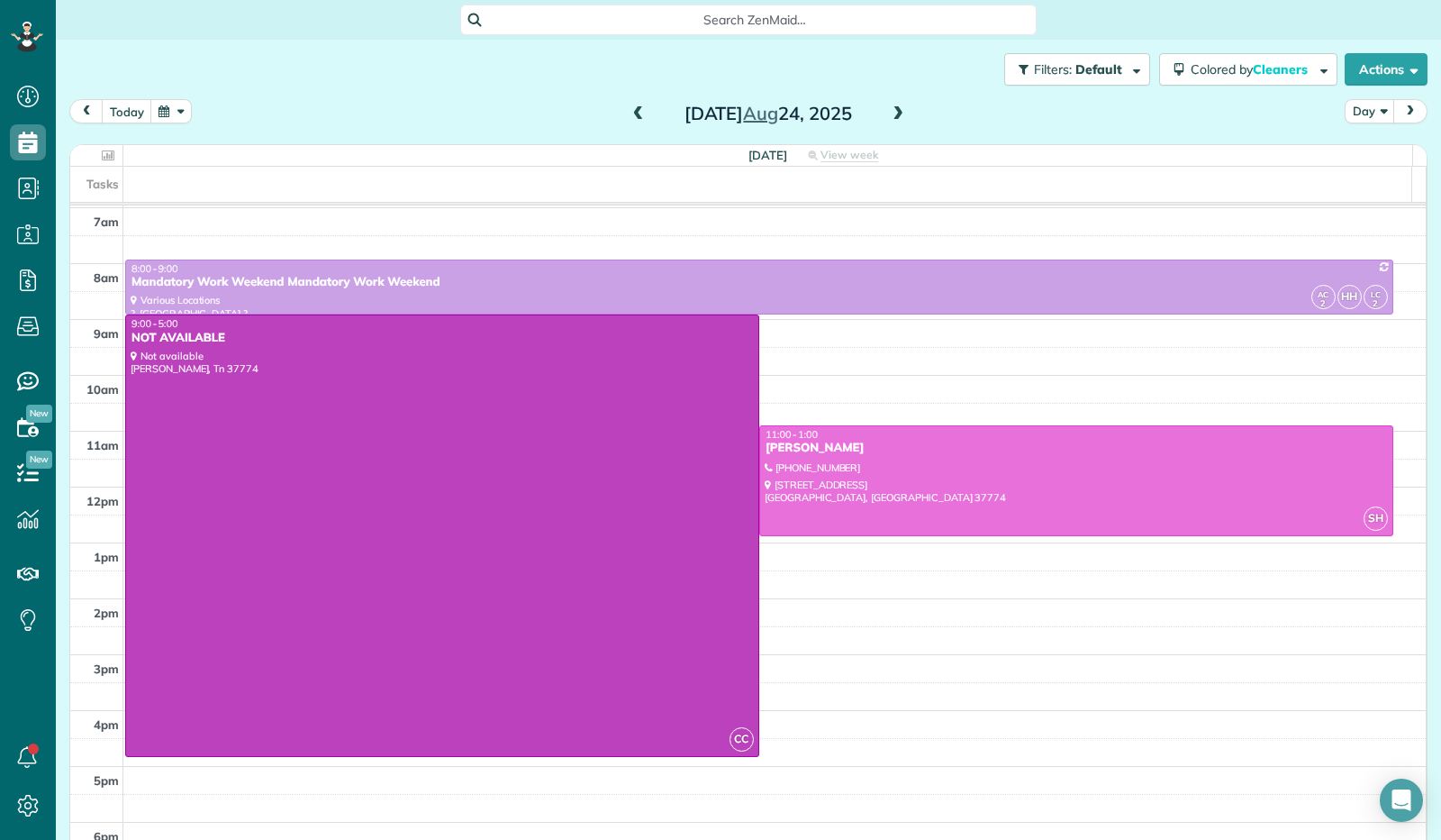
click at [628, 107] on span at bounding box center [638, 114] width 20 height 17
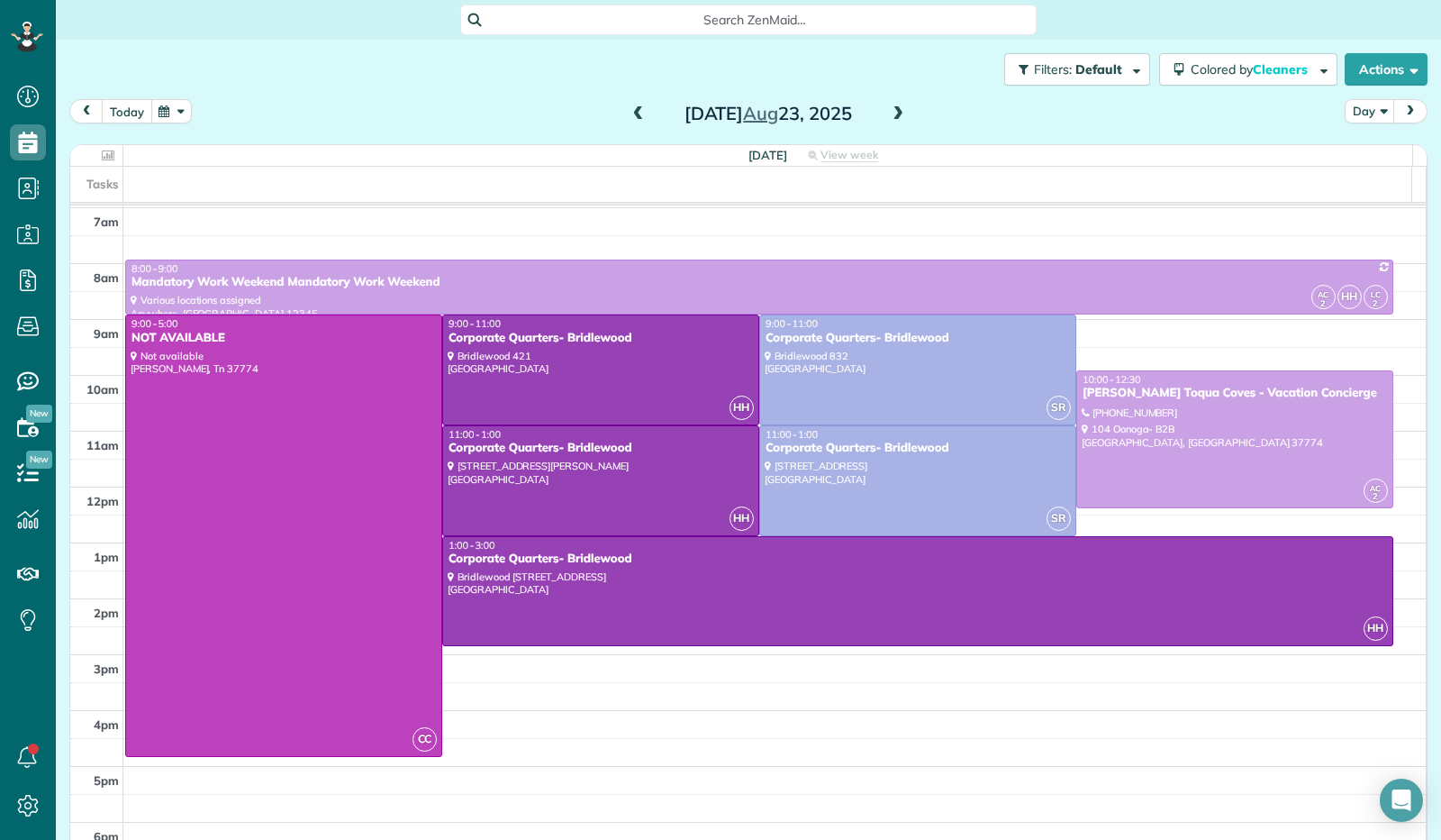
click at [113, 118] on button "today" at bounding box center [127, 111] width 51 height 24
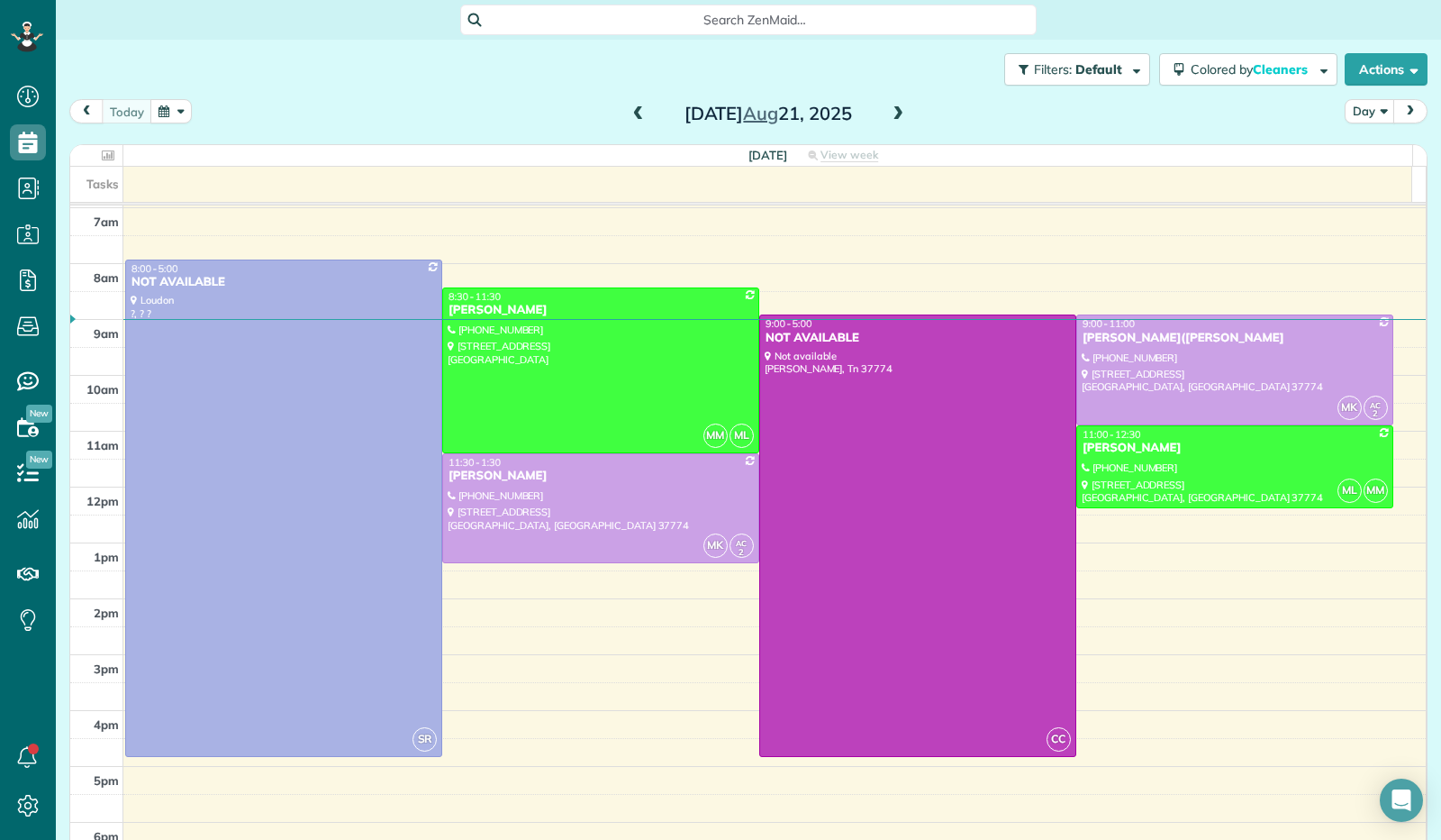
click at [891, 122] on span at bounding box center [898, 114] width 20 height 17
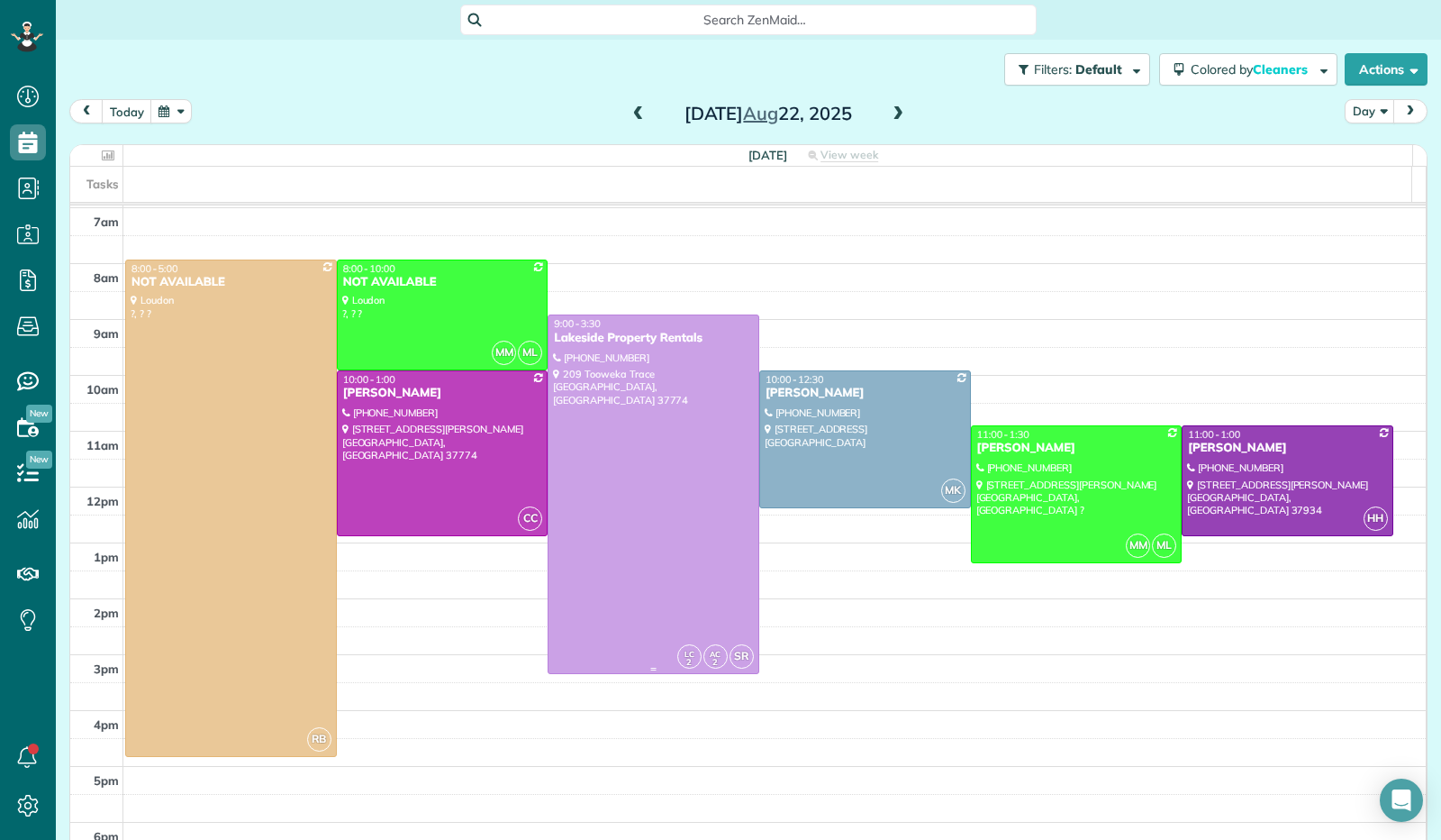
click at [670, 428] on div at bounding box center [653, 494] width 210 height 358
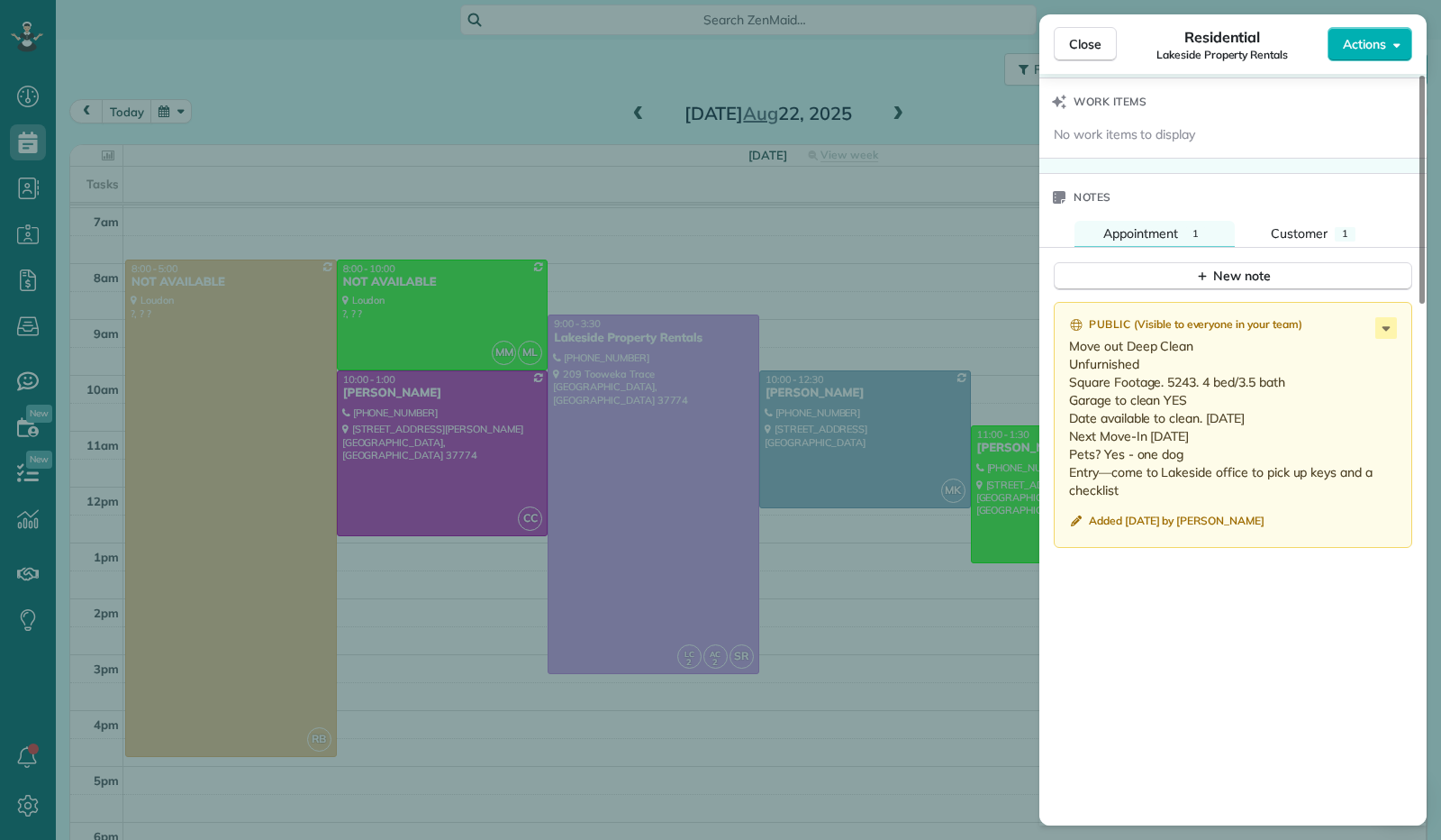
scroll to position [1441, 0]
drag, startPoint x: 1092, startPoint y: 51, endPoint x: 1125, endPoint y: 75, distance: 40.8
click at [1096, 54] on button "Close" at bounding box center [1085, 44] width 63 height 34
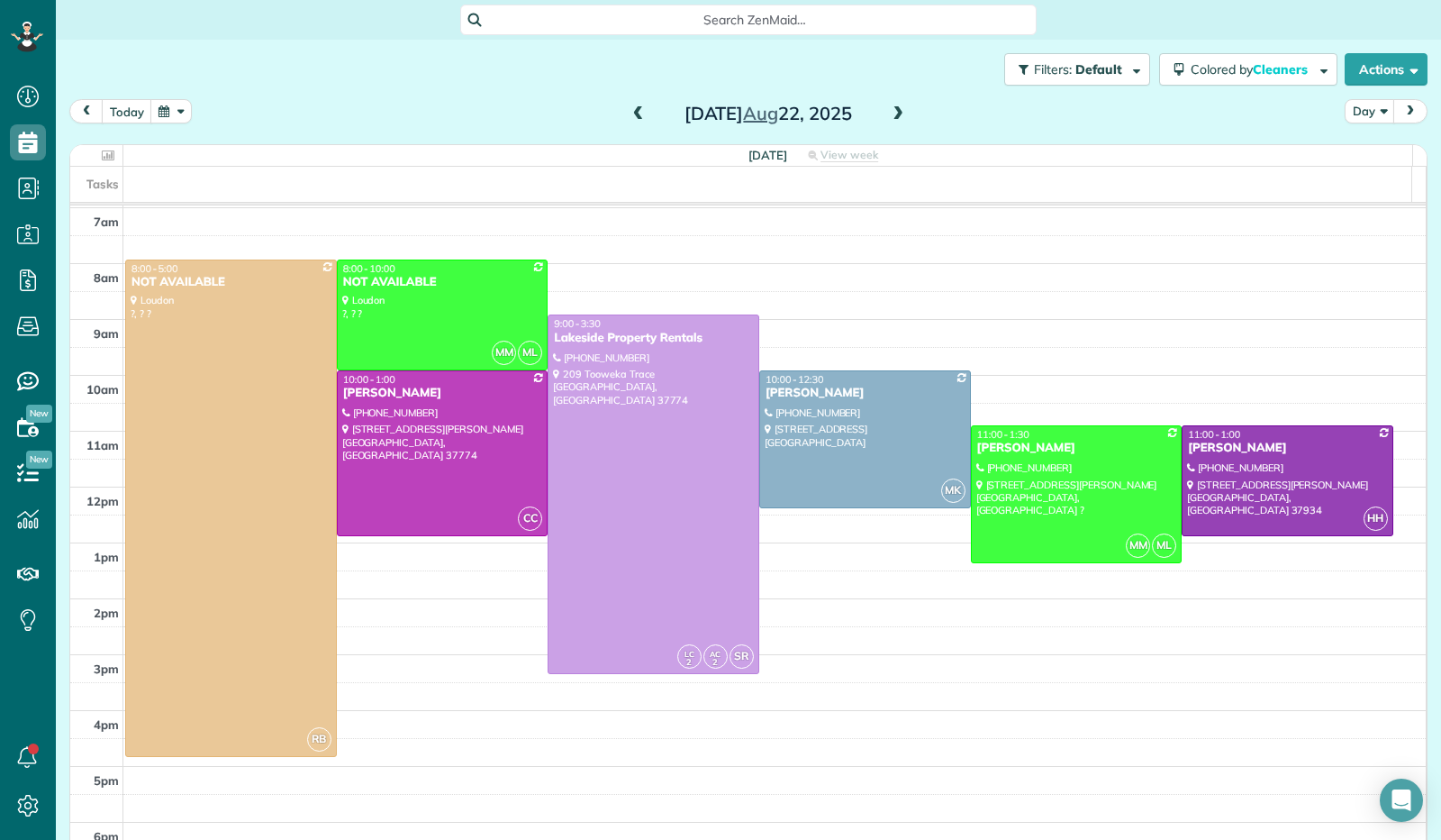
click at [185, 107] on button "button" at bounding box center [171, 111] width 41 height 24
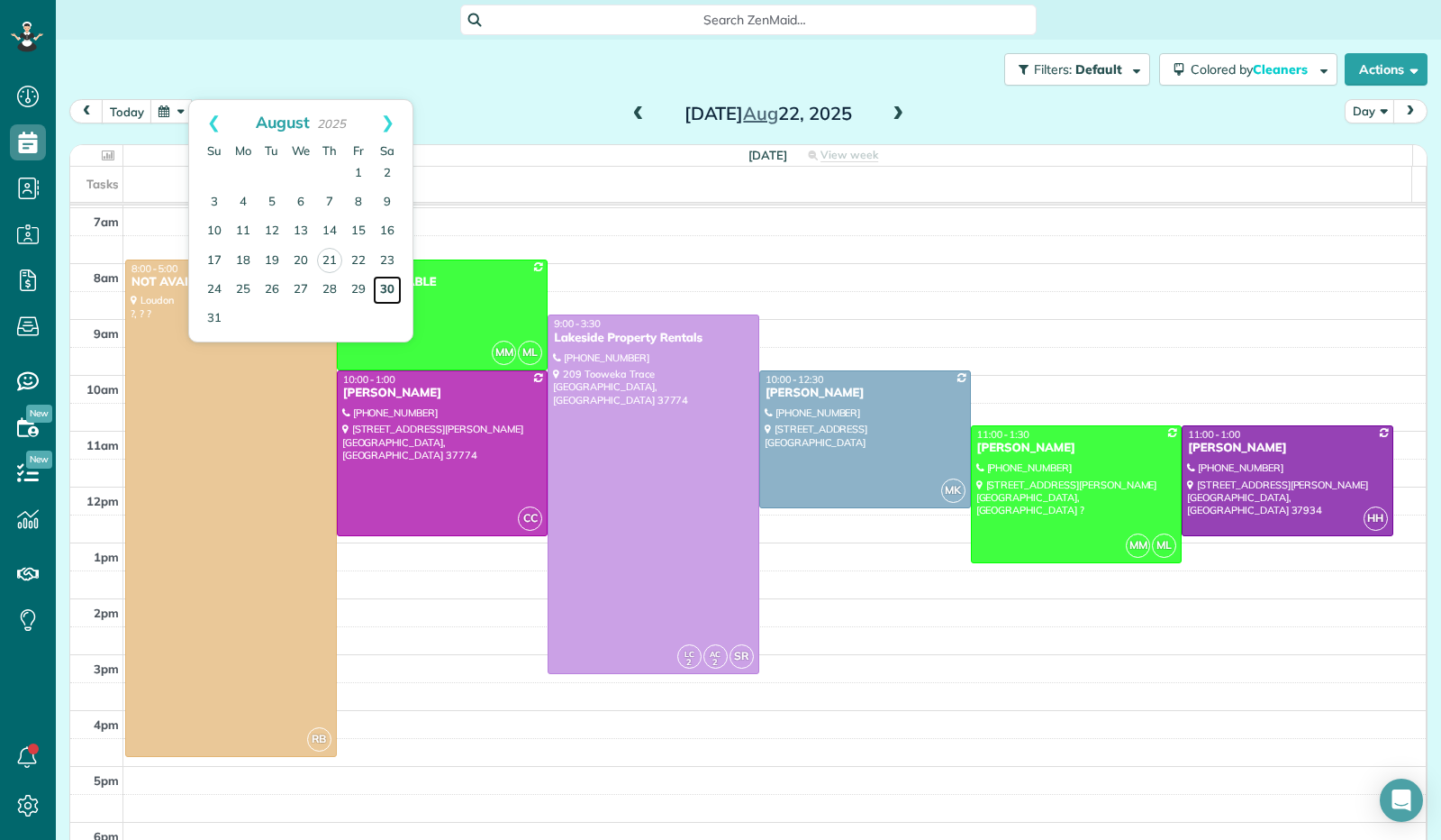
click at [385, 282] on link "30" at bounding box center [387, 291] width 29 height 29
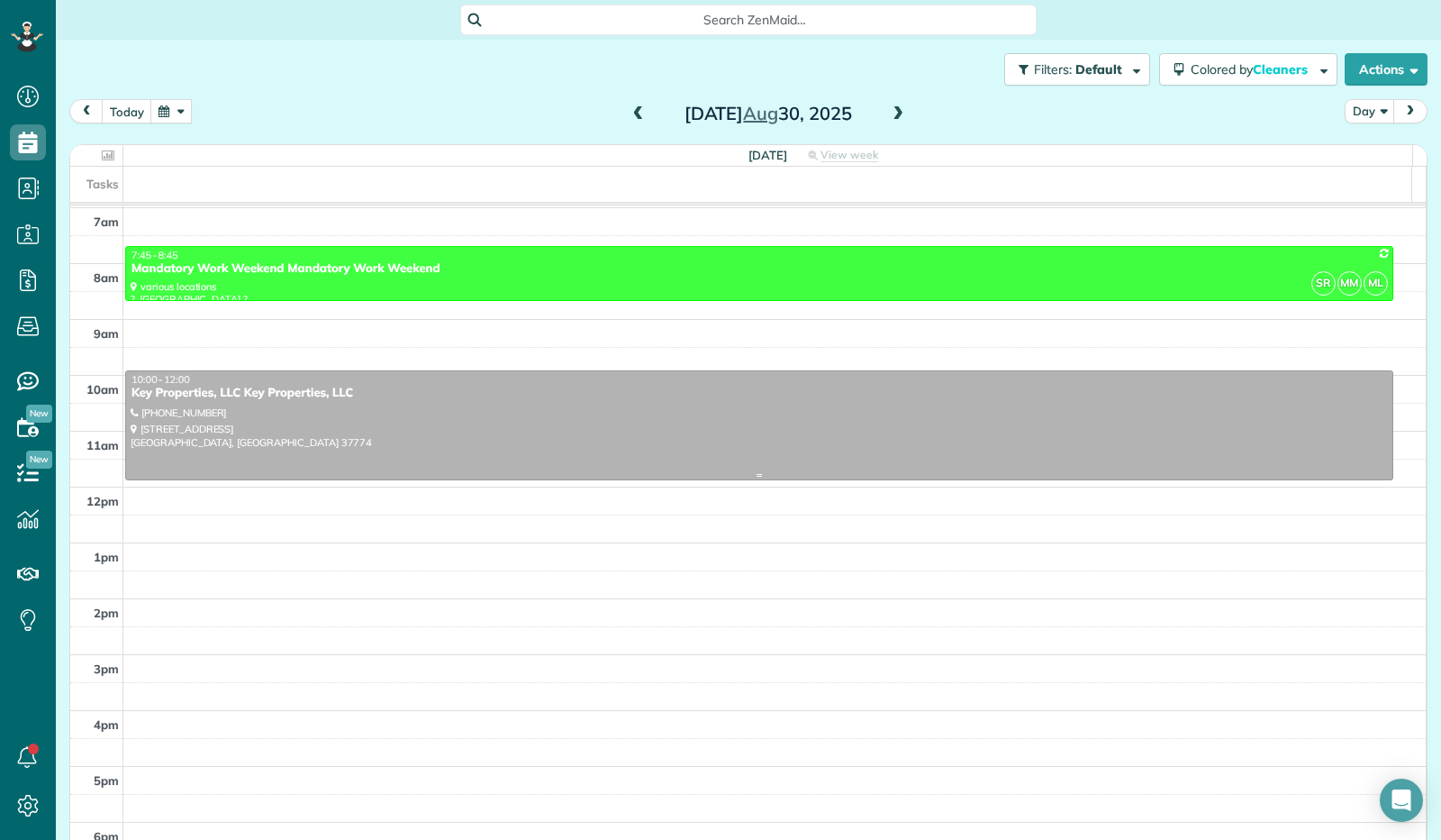
click at [451, 403] on div at bounding box center [759, 425] width 1266 height 109
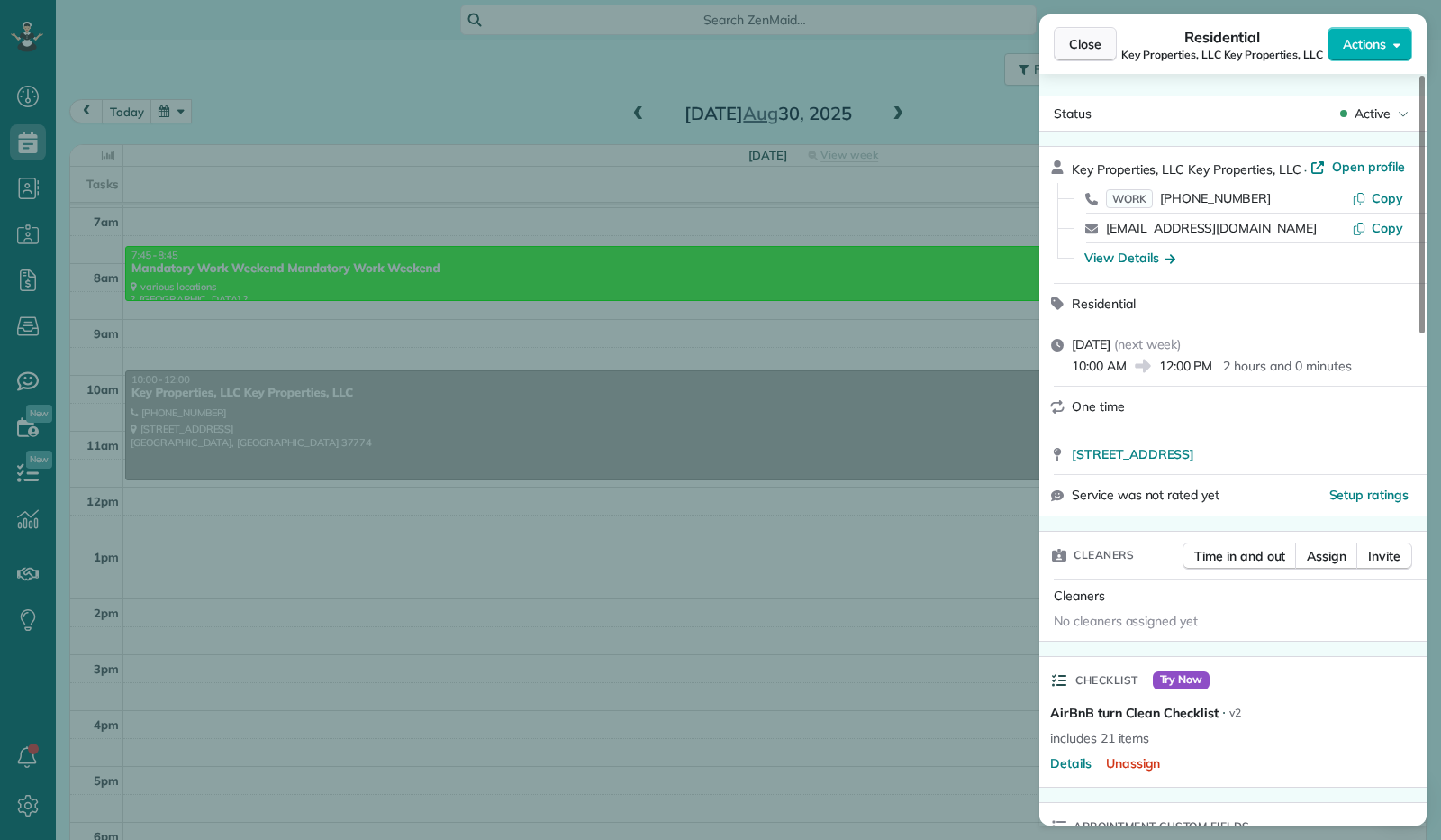
click at [1057, 41] on button "Close" at bounding box center [1085, 44] width 63 height 34
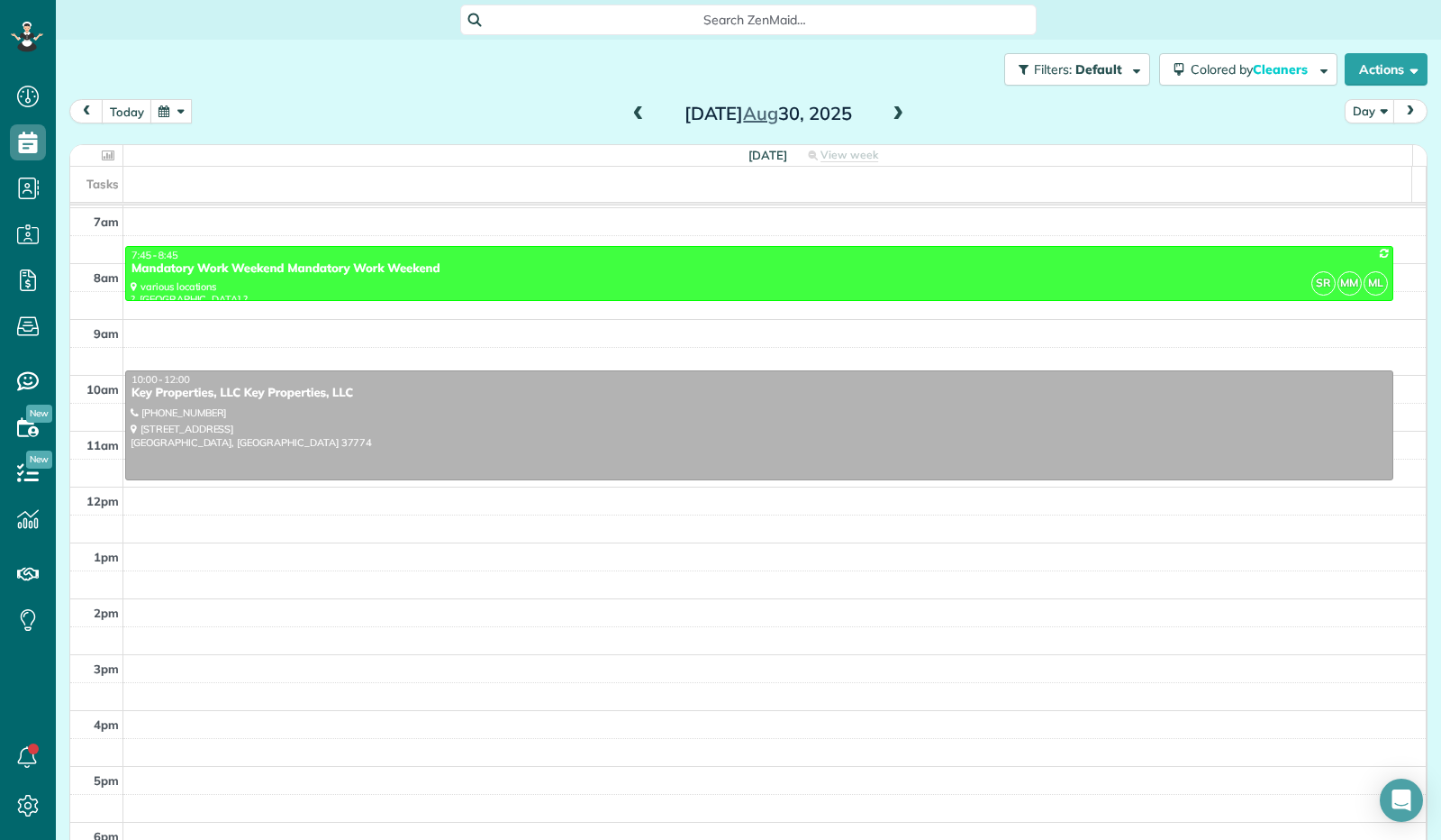
click at [893, 122] on span at bounding box center [898, 114] width 20 height 17
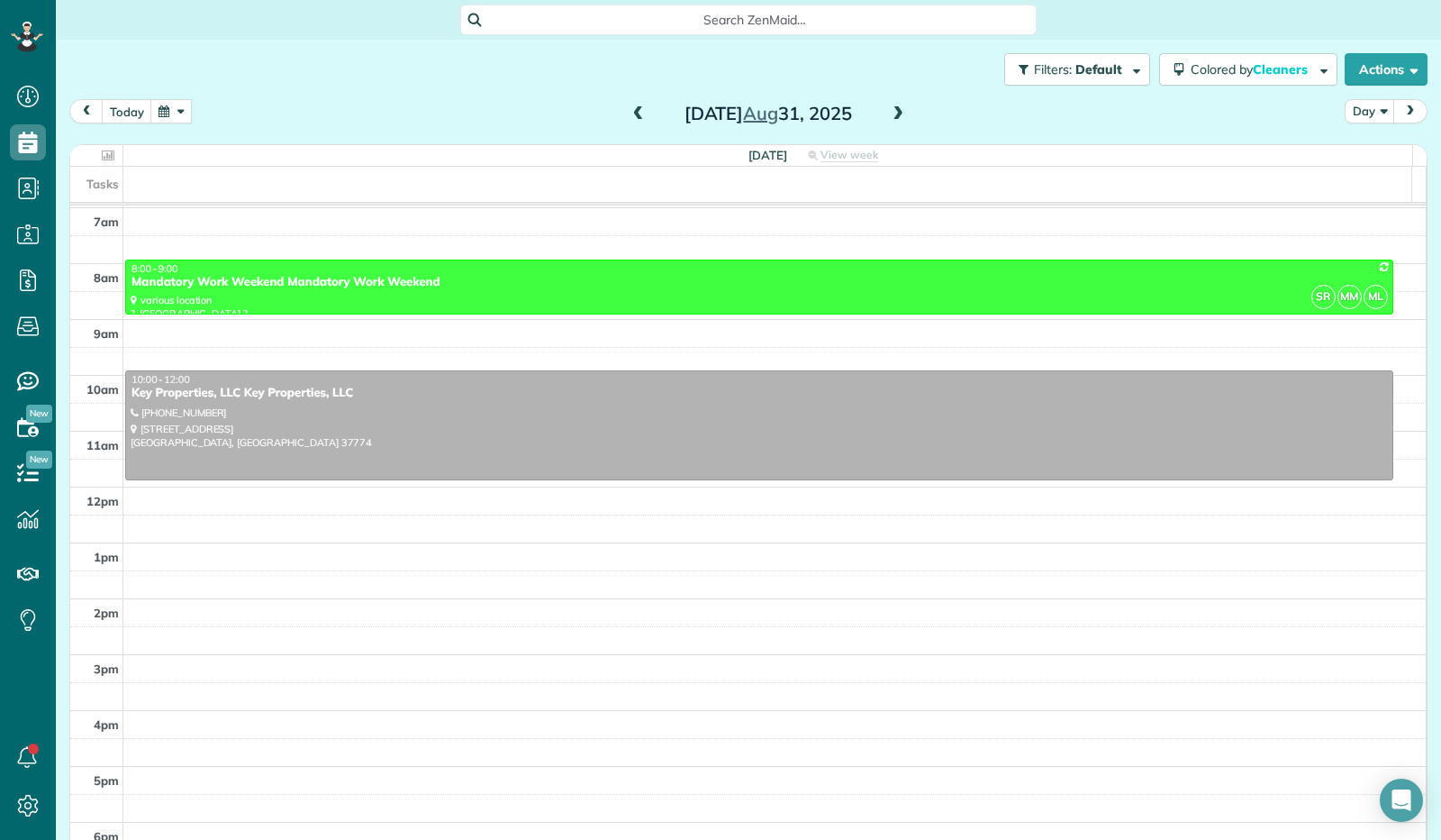
click at [888, 120] on span at bounding box center [898, 114] width 20 height 17
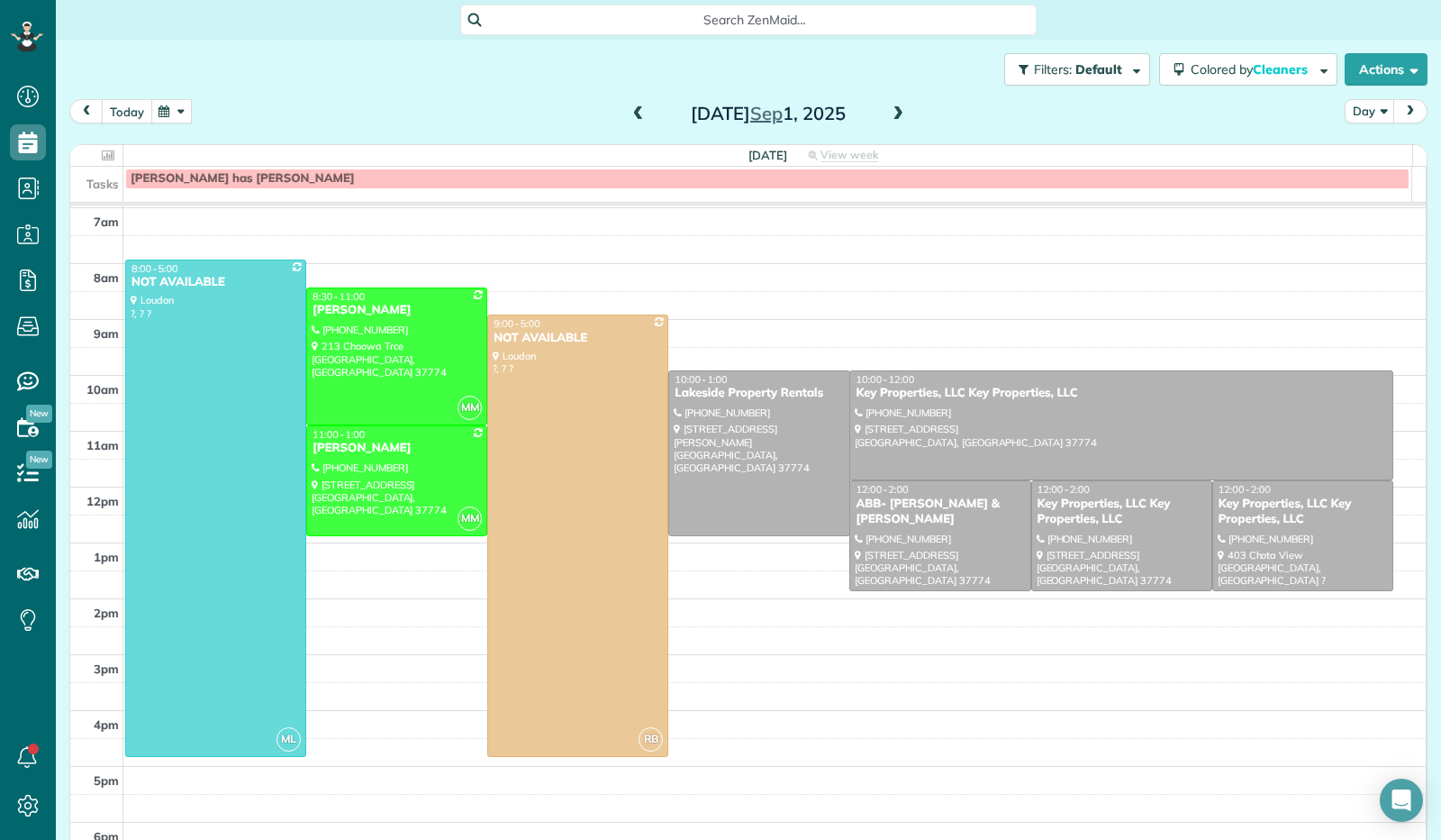
click at [124, 112] on button "today" at bounding box center [127, 111] width 51 height 24
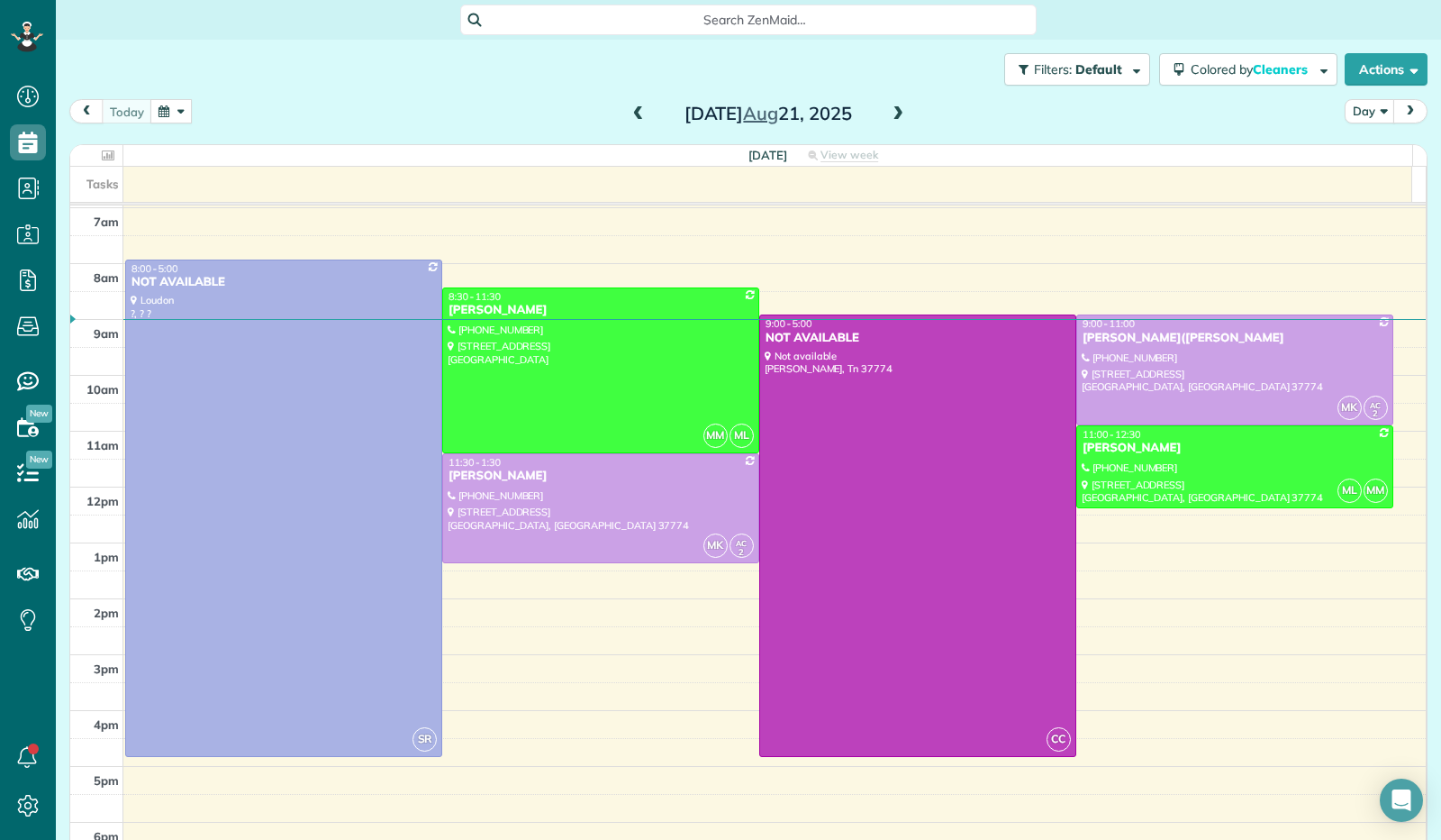
click at [890, 122] on span at bounding box center [898, 114] width 20 height 17
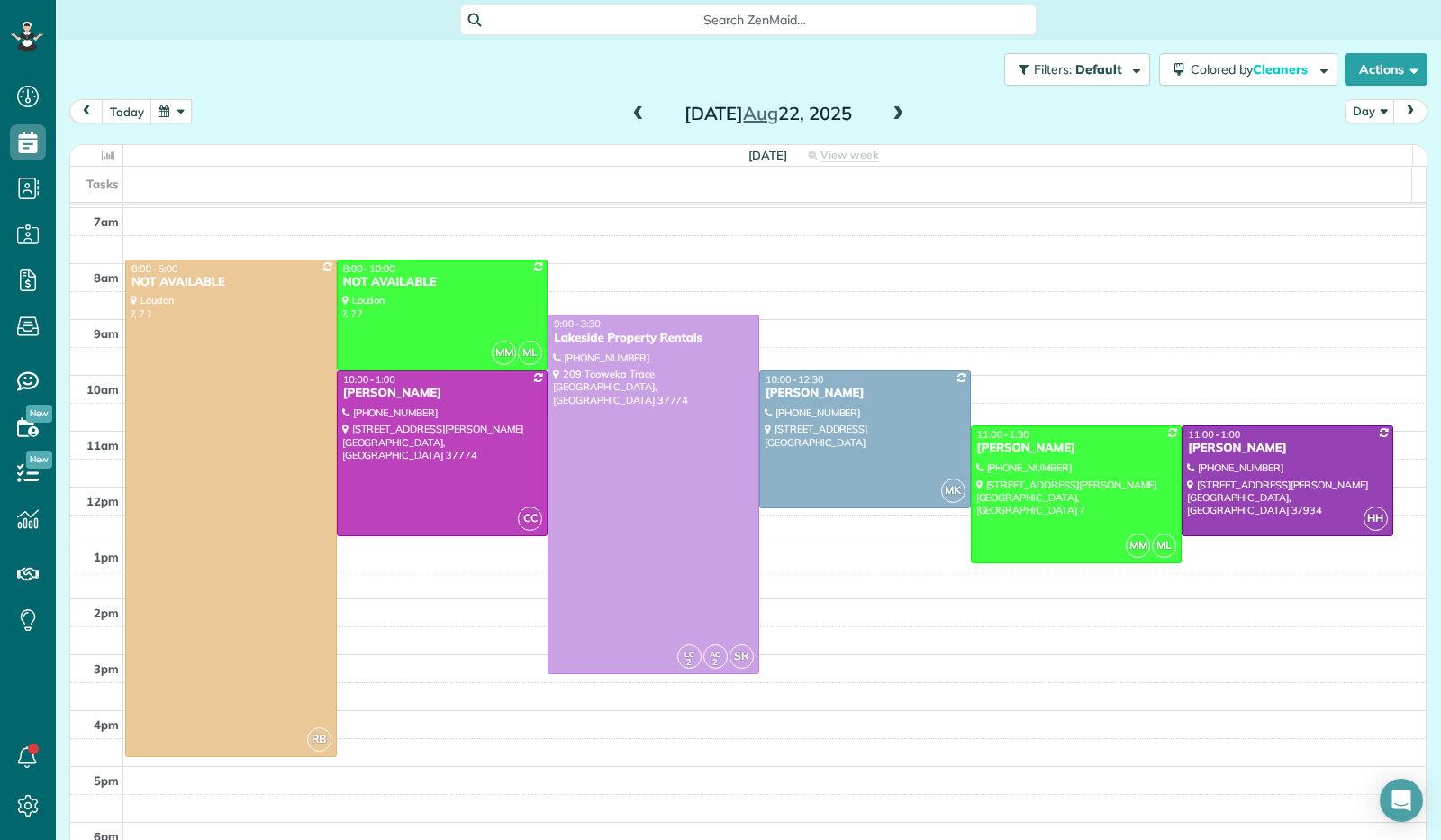
click at [888, 112] on span at bounding box center [898, 114] width 20 height 17
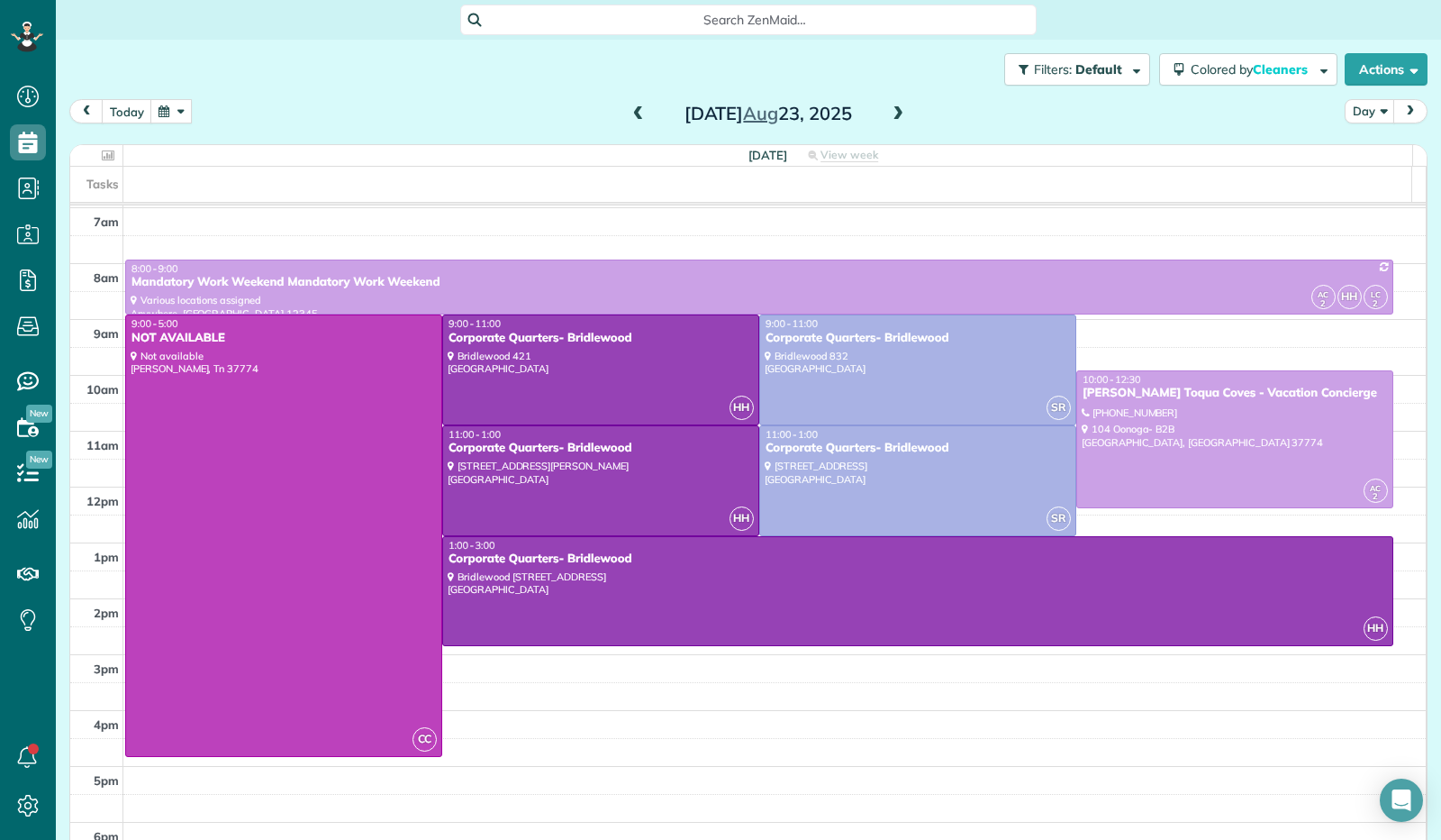
click at [888, 112] on span at bounding box center [898, 114] width 20 height 17
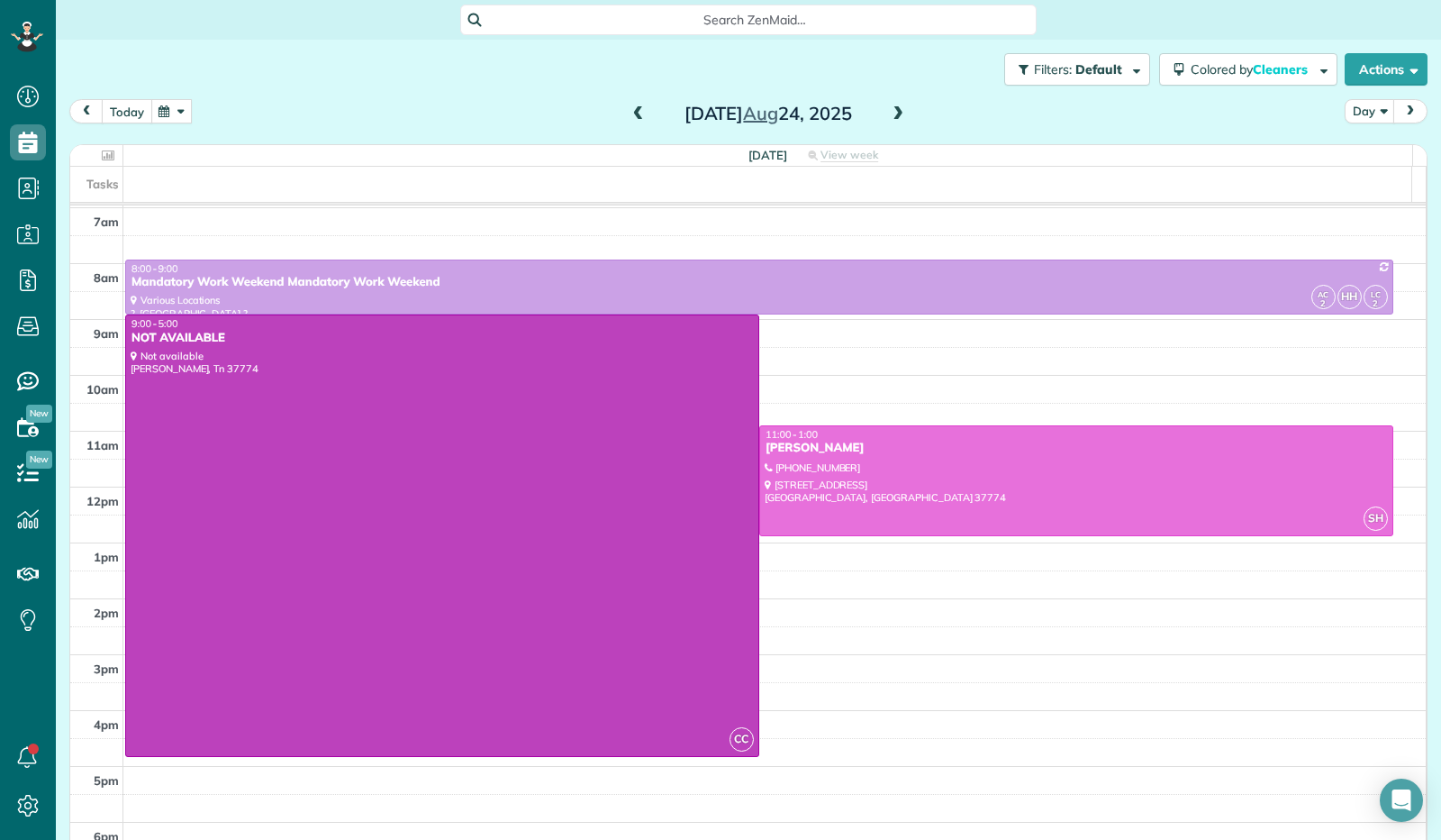
click at [129, 118] on button "today" at bounding box center [127, 111] width 51 height 24
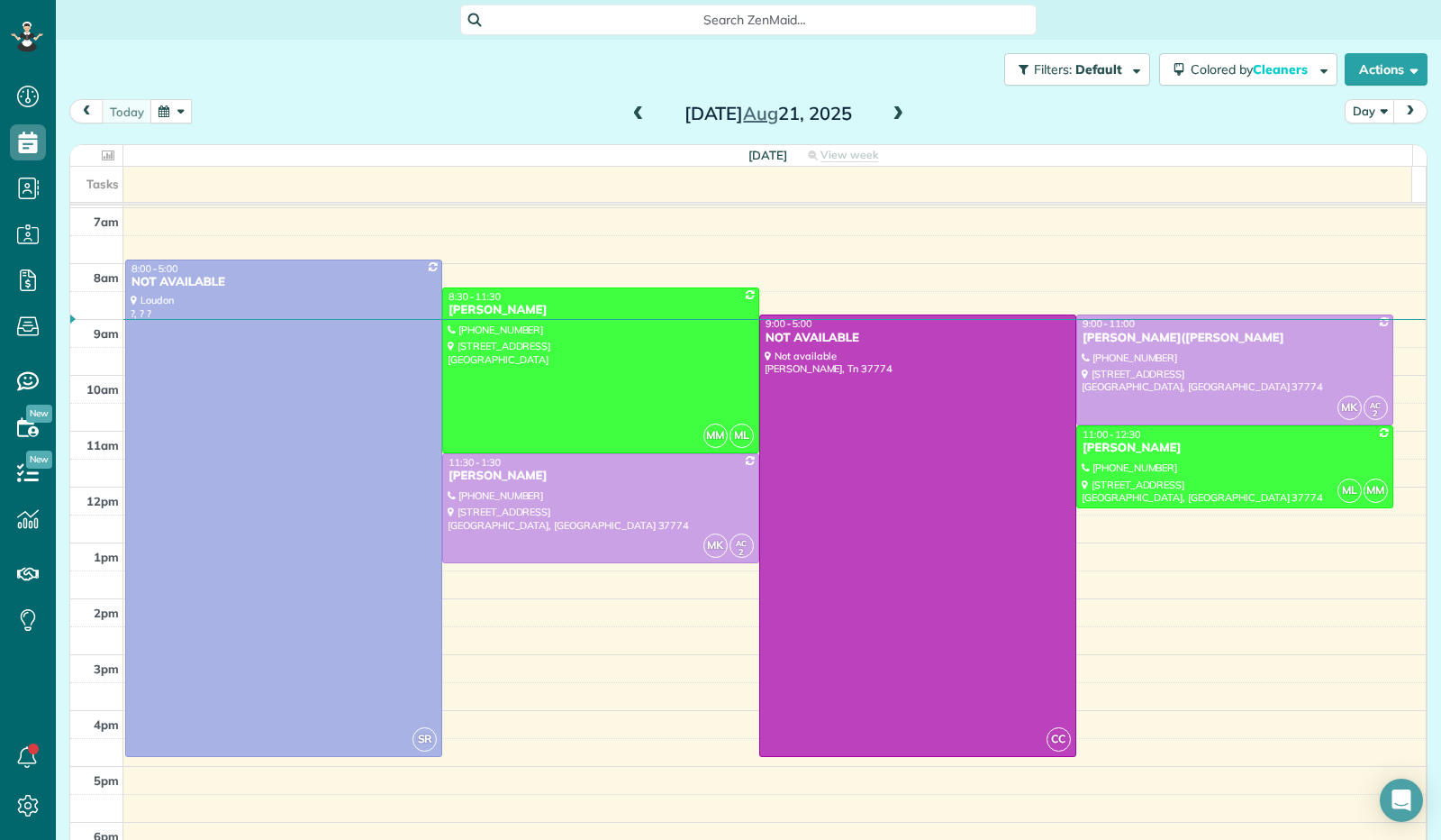
click at [892, 111] on span at bounding box center [898, 114] width 20 height 17
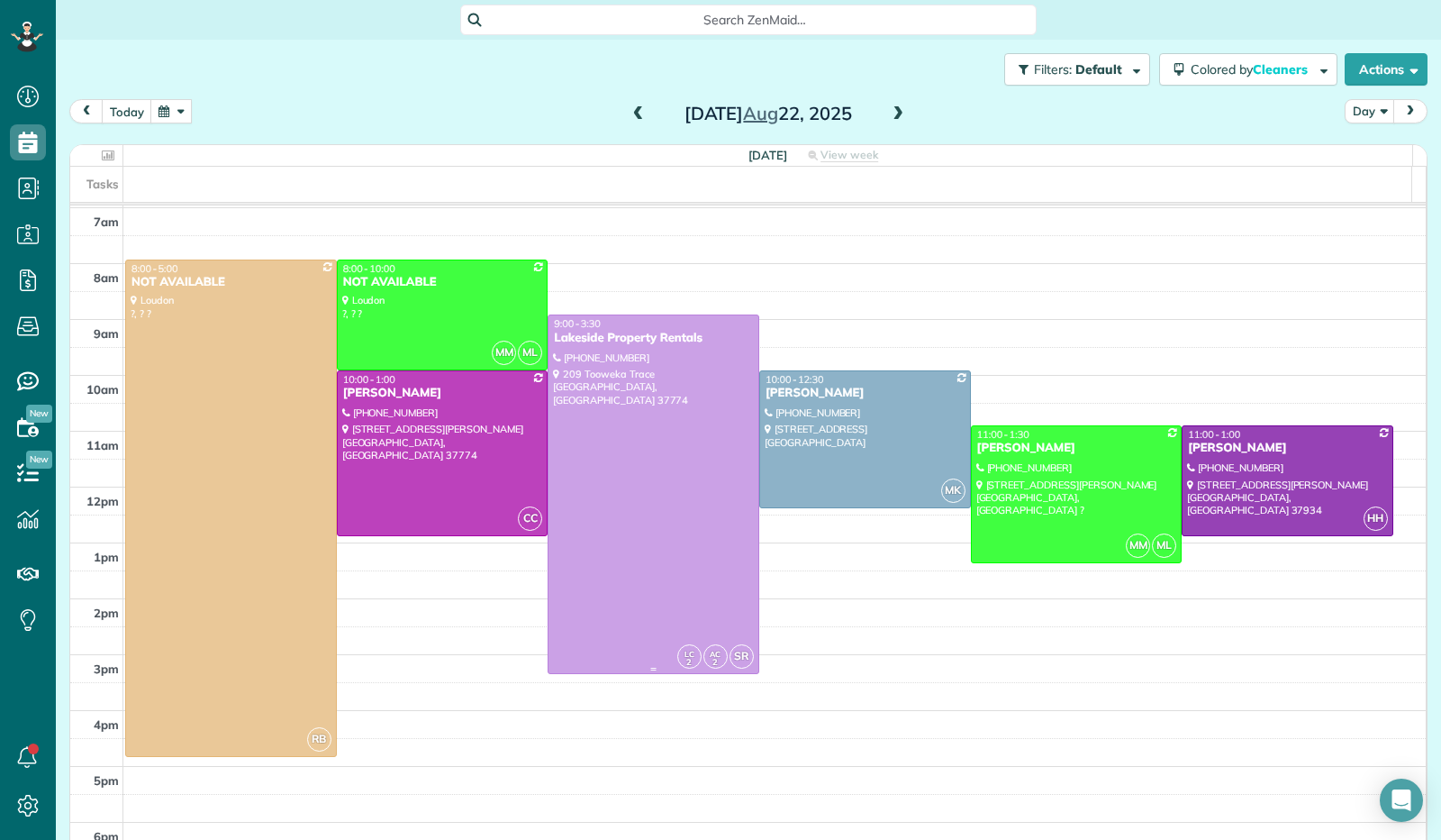
click at [671, 516] on div at bounding box center [653, 494] width 210 height 358
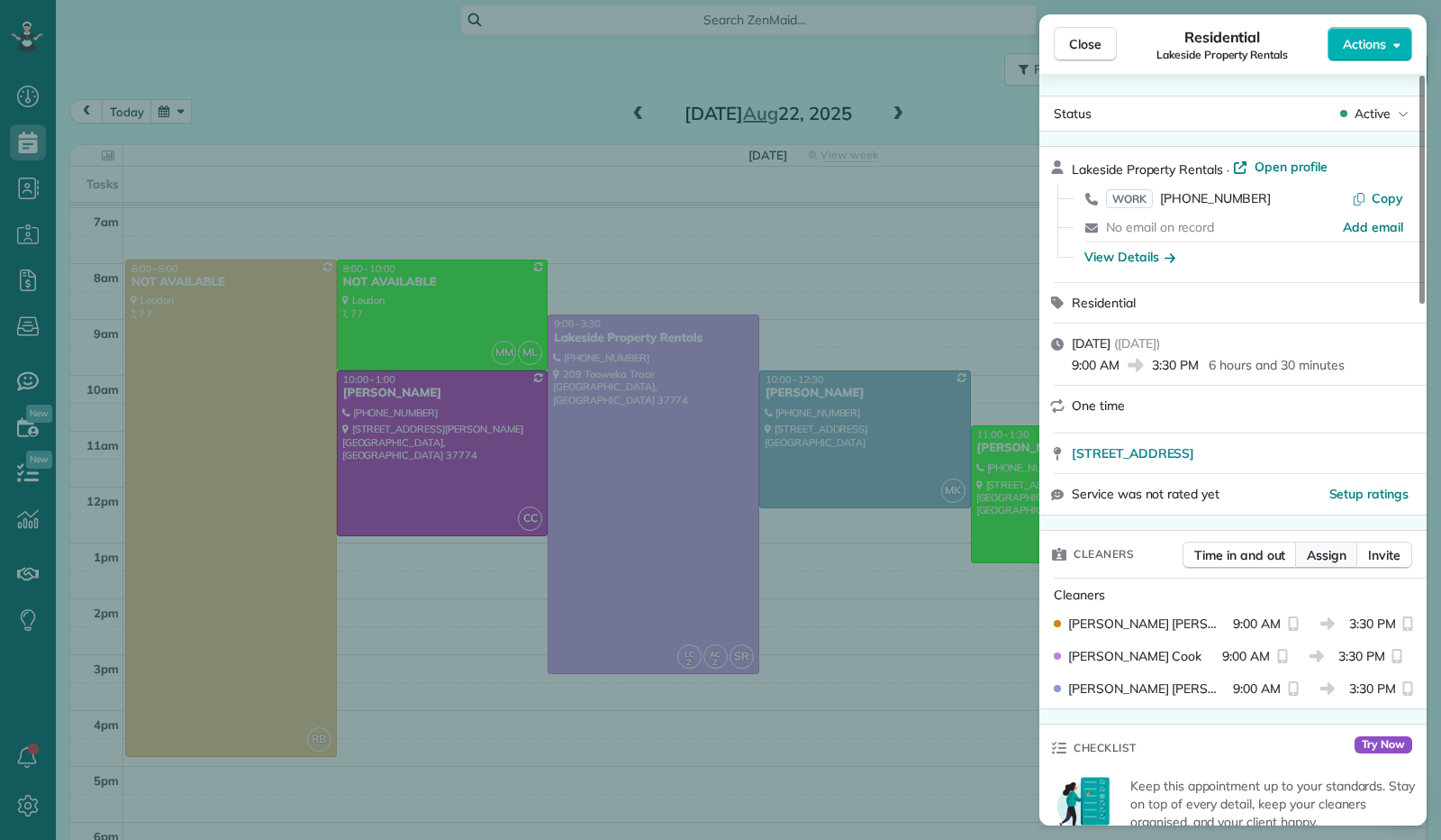
click at [1333, 554] on span "Assign" at bounding box center [1327, 555] width 40 height 18
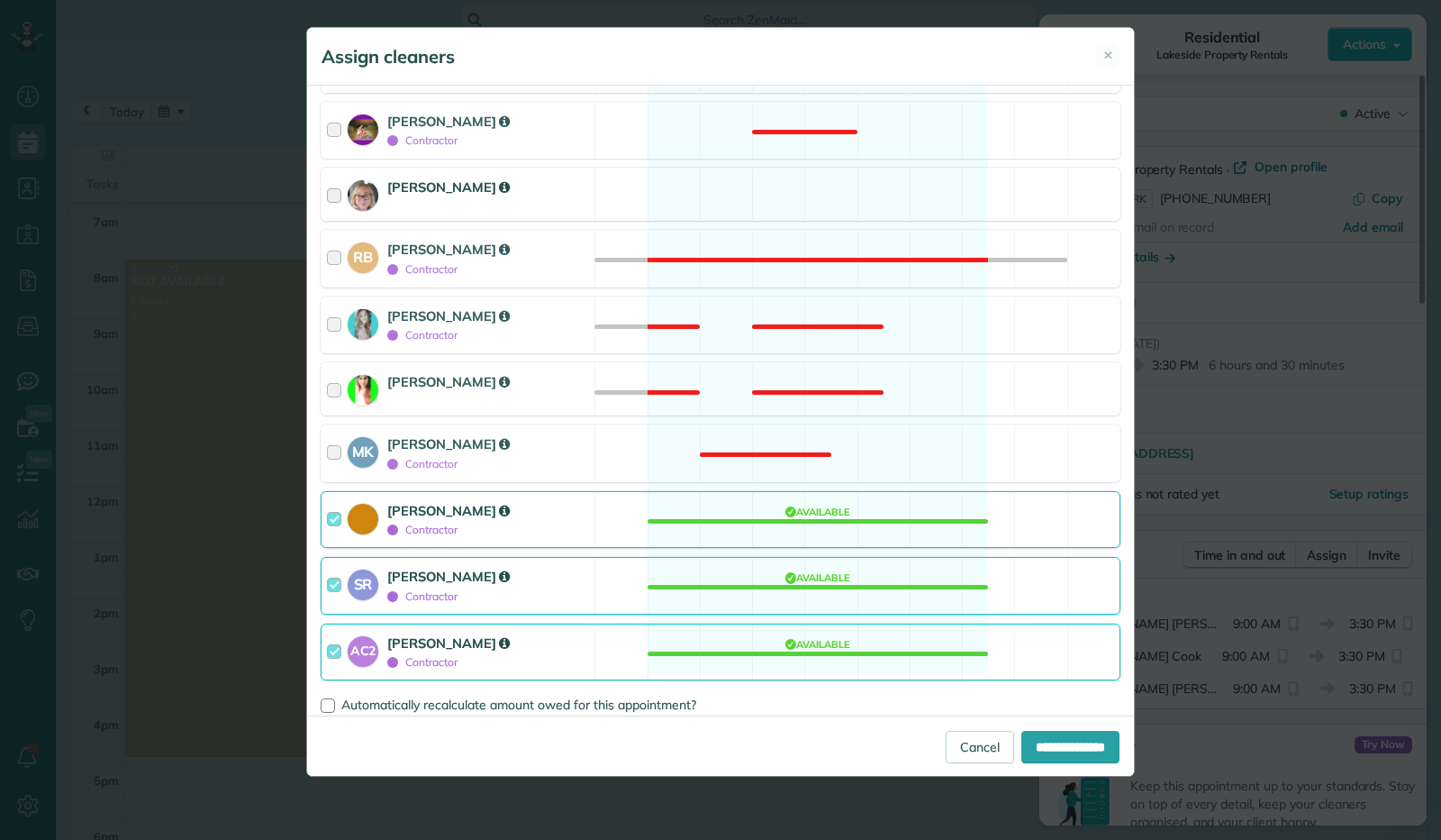
scroll to position [319, 0]
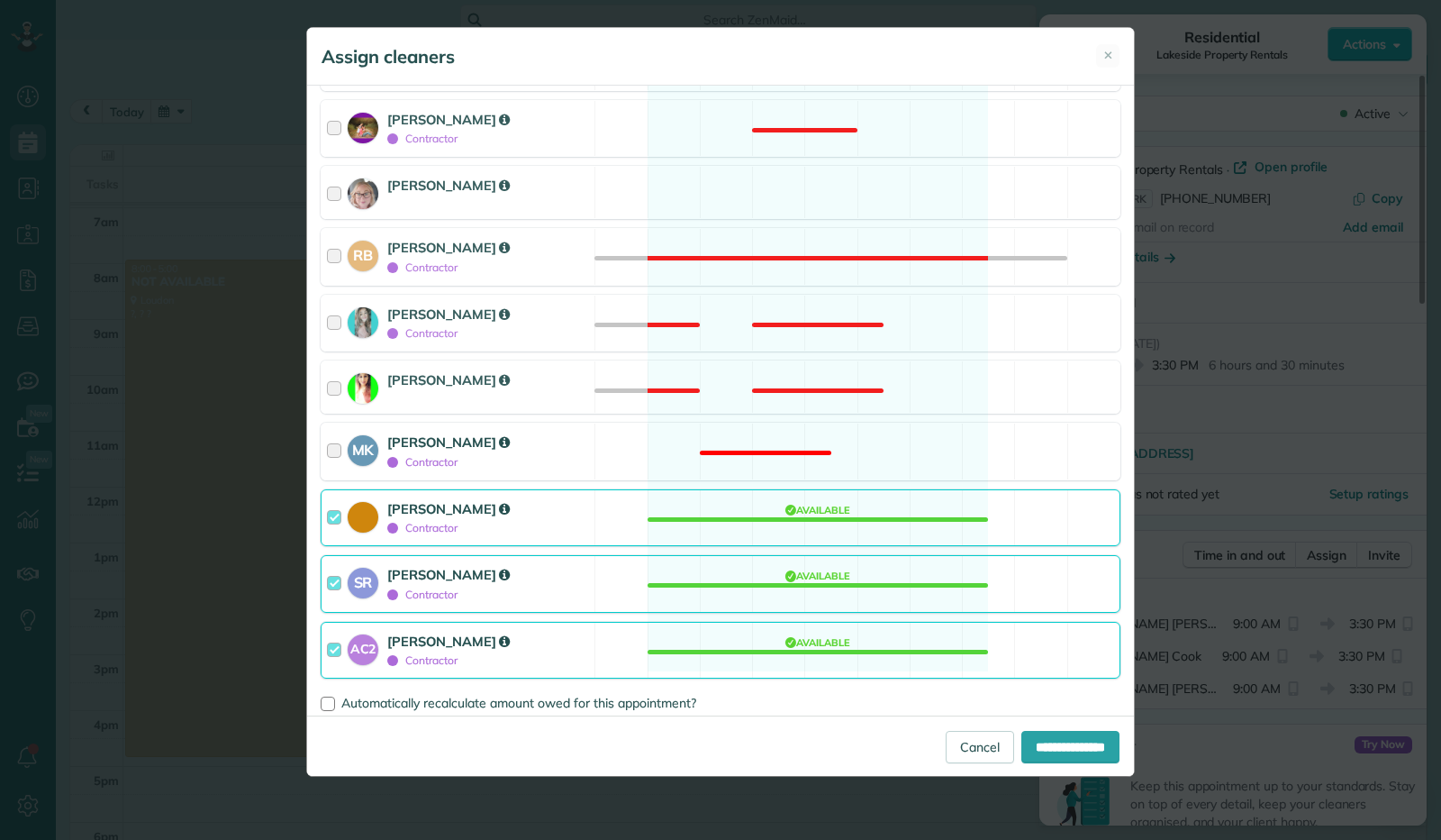
click at [324, 439] on div "MK Makayla Kinner Contractor" at bounding box center [459, 451] width 273 height 56
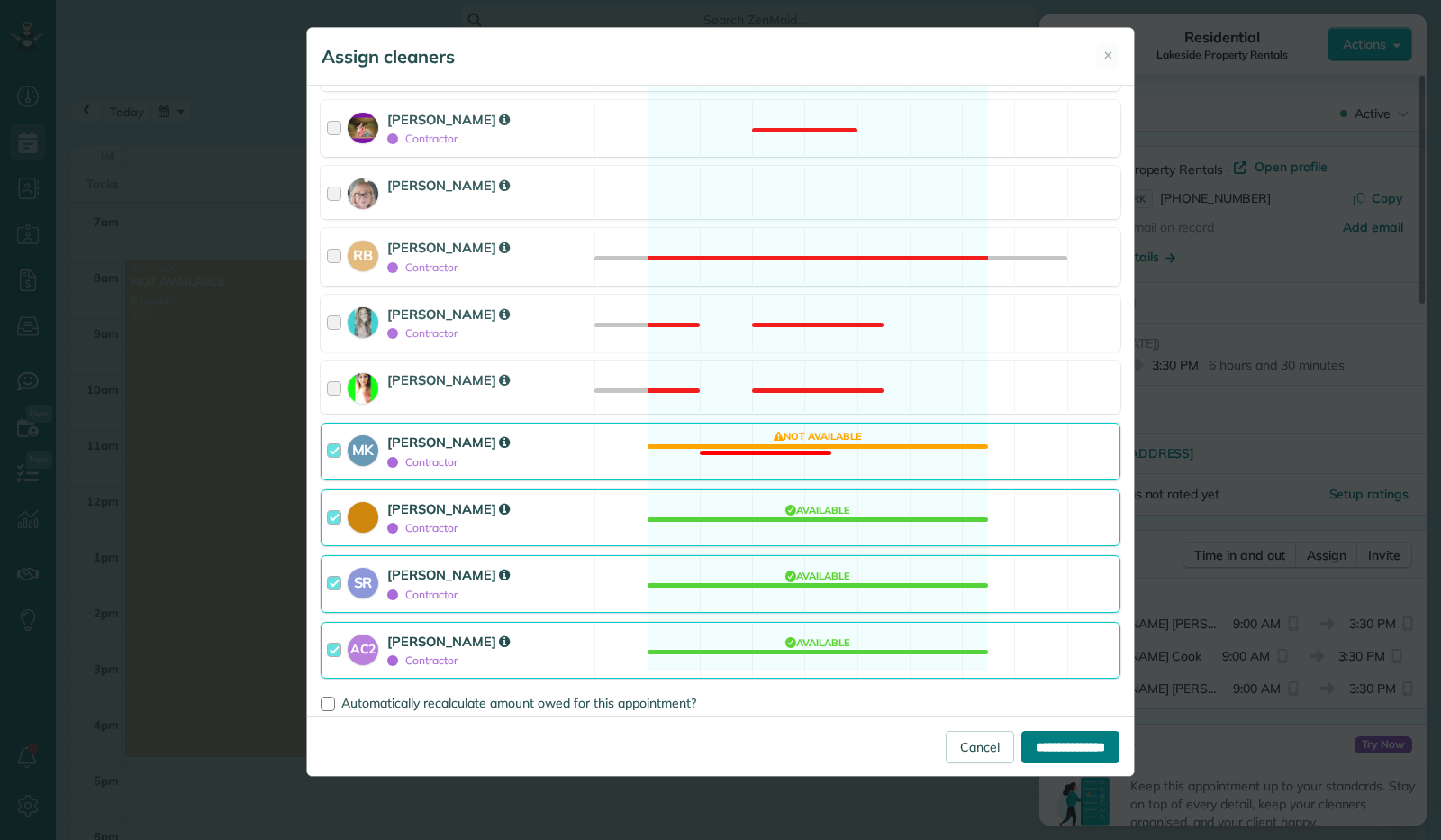
click at [1049, 743] on input "**********" at bounding box center [1070, 746] width 99 height 32
type input "**********"
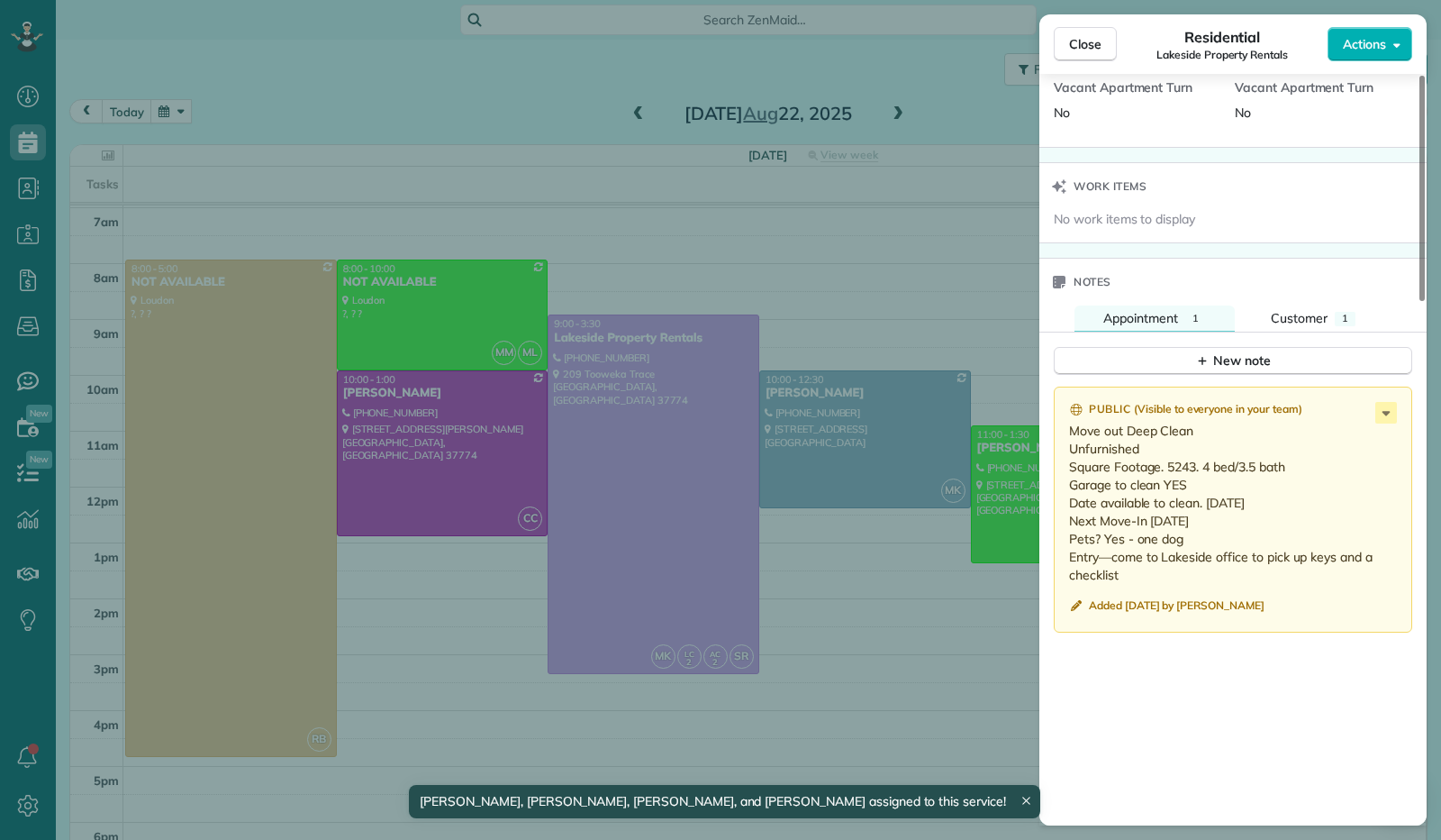
scroll to position [1621, 0]
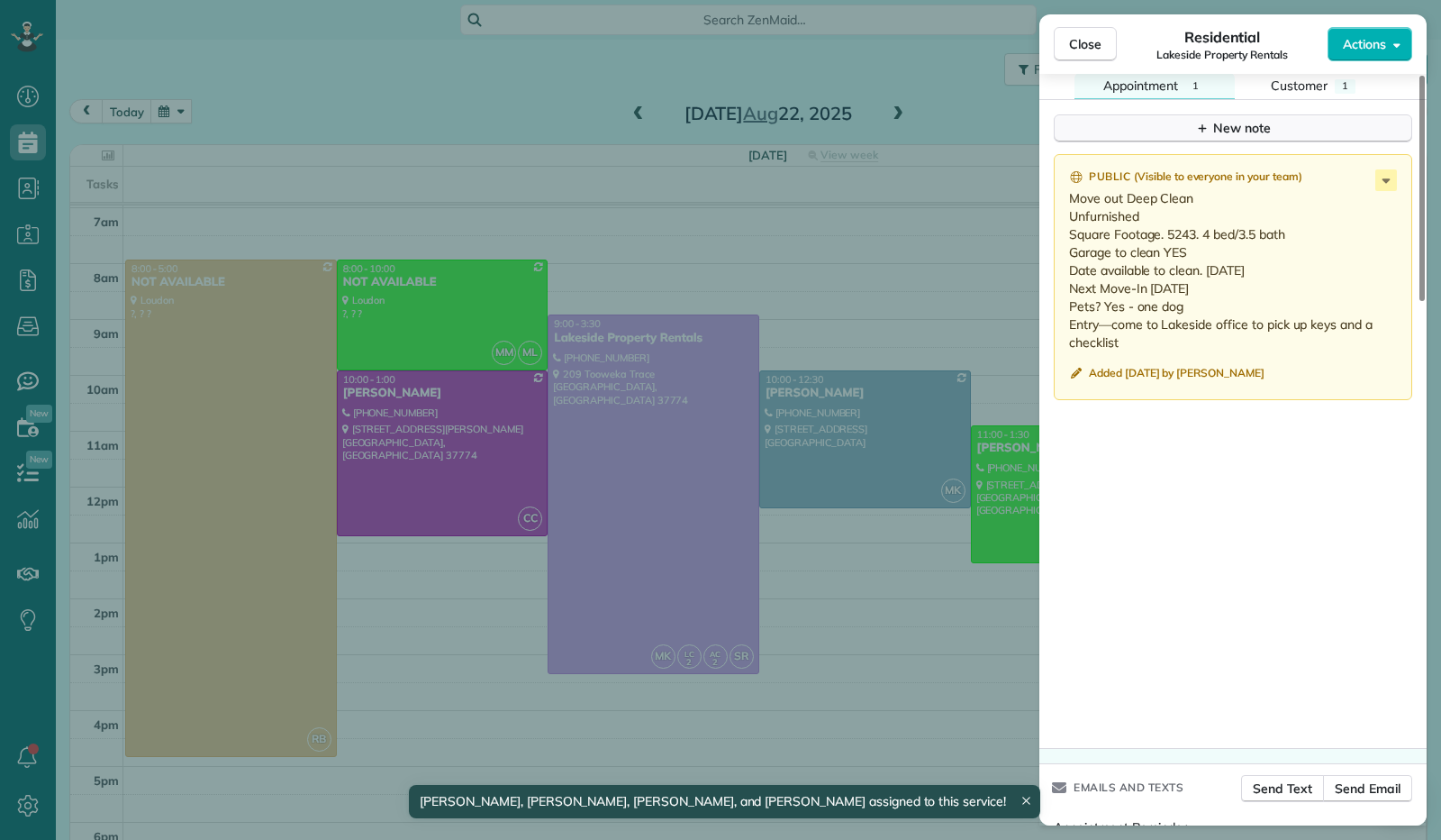
click at [1245, 129] on div "New note" at bounding box center [1233, 128] width 76 height 19
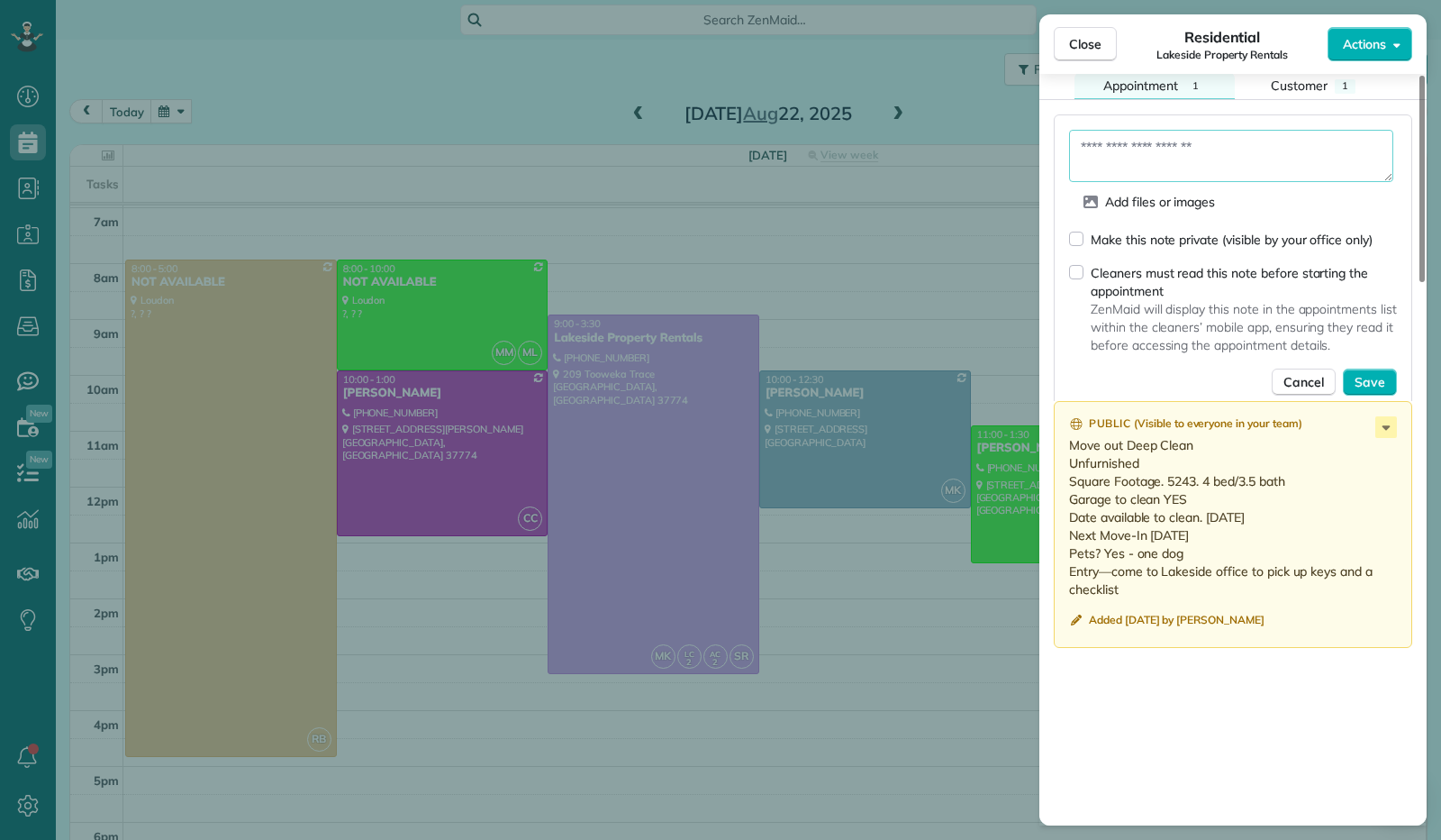
click at [1219, 167] on textarea at bounding box center [1231, 156] width 324 height 53
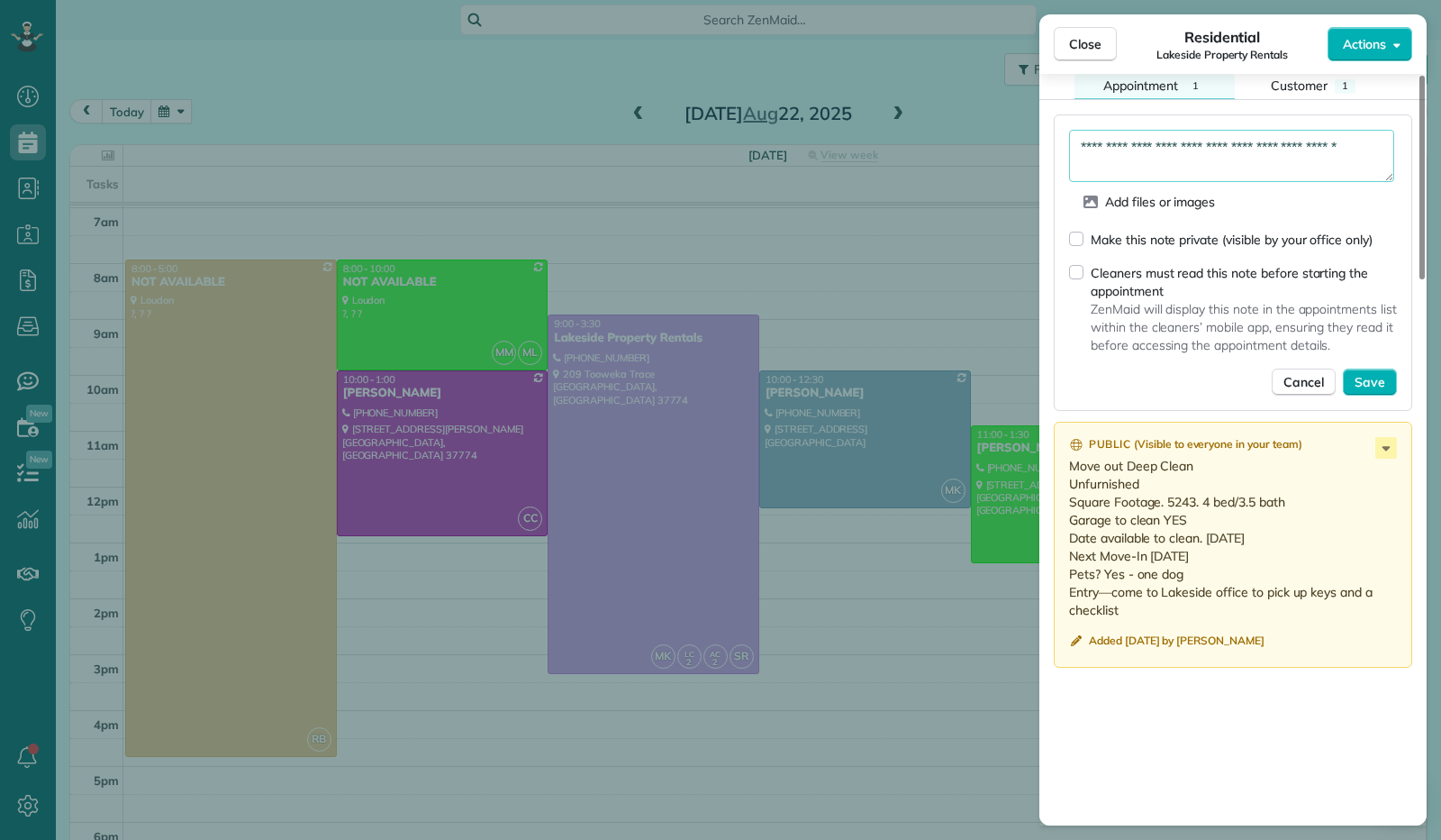
click at [1293, 145] on textarea "**********" at bounding box center [1231, 155] width 325 height 52
type textarea "**********"
click at [1366, 376] on span "Save" at bounding box center [1370, 381] width 30 height 18
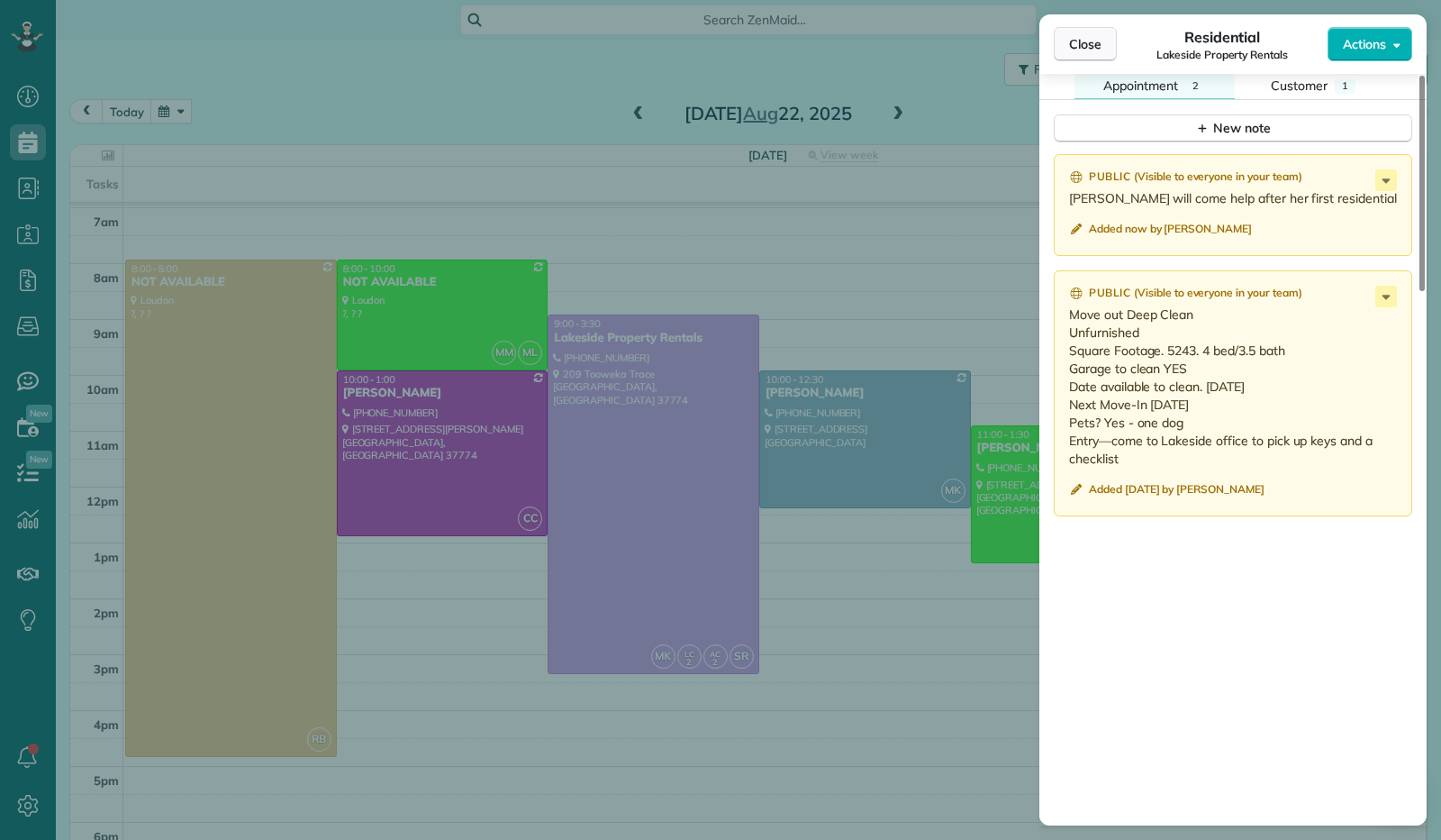
click at [1079, 55] on button "Close" at bounding box center [1085, 44] width 63 height 34
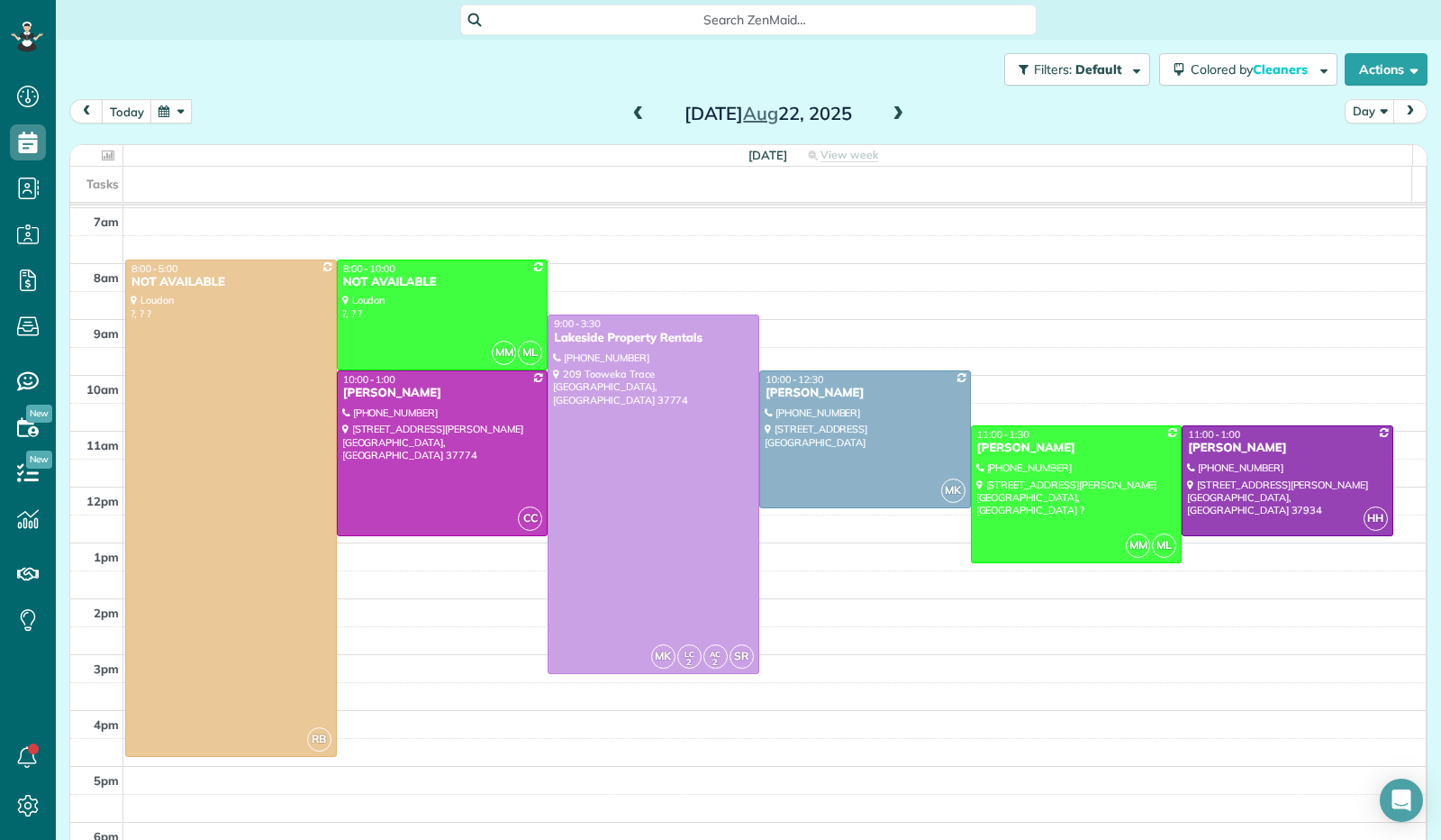
click at [900, 122] on span at bounding box center [898, 114] width 20 height 17
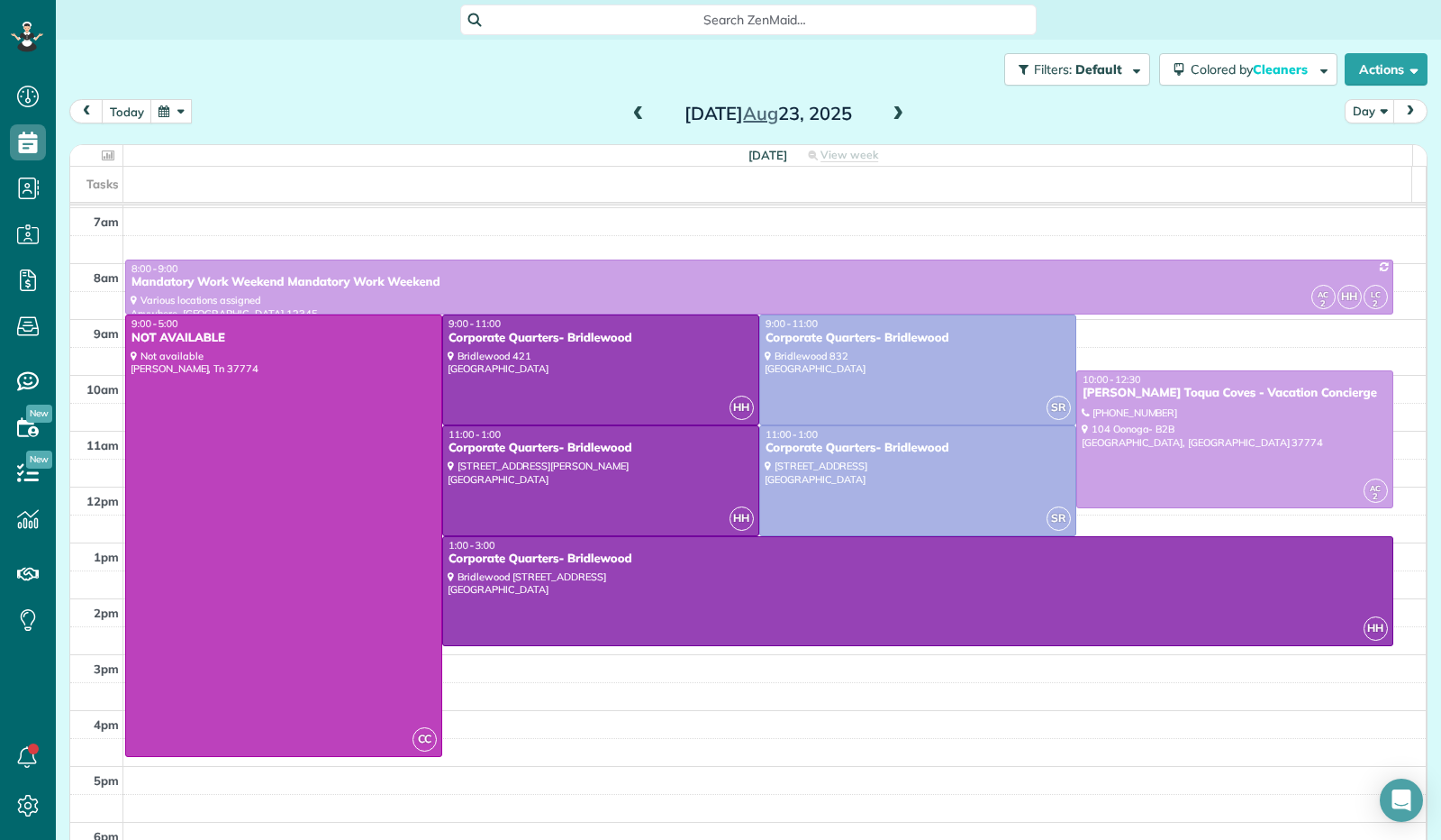
click at [900, 122] on span at bounding box center [898, 114] width 20 height 17
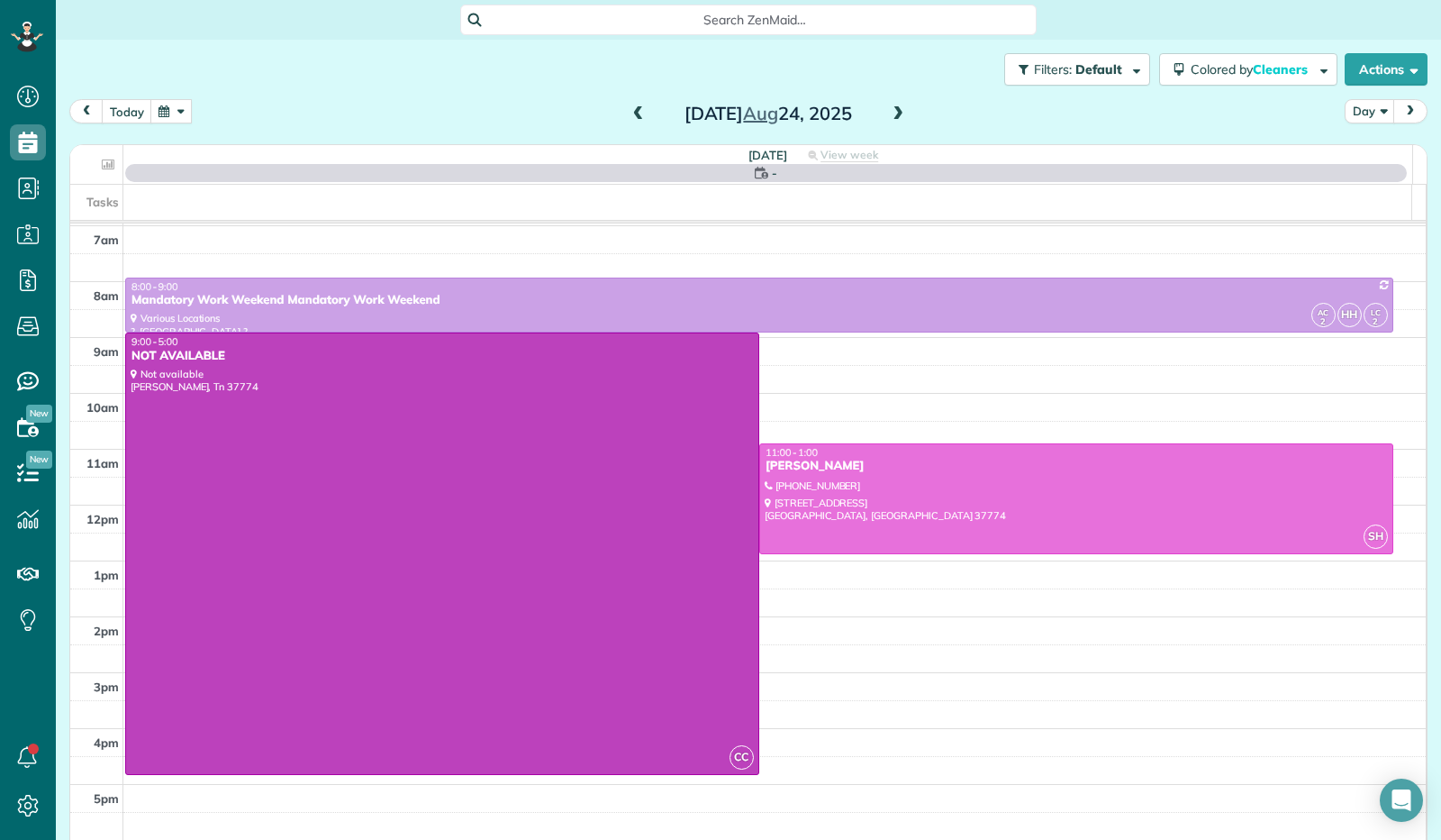
click at [899, 123] on span at bounding box center [898, 114] width 20 height 27
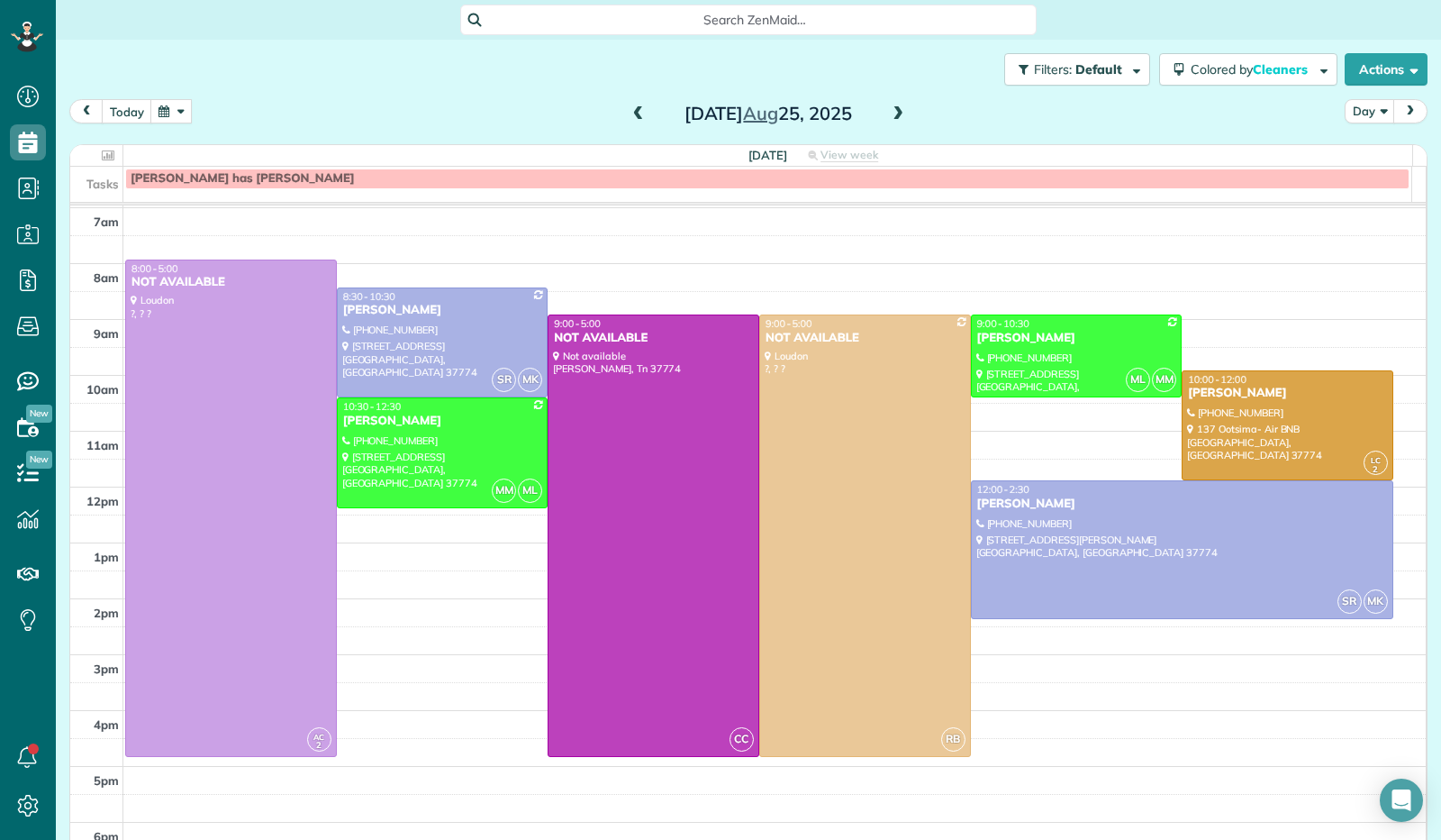
click at [888, 118] on span at bounding box center [898, 114] width 20 height 17
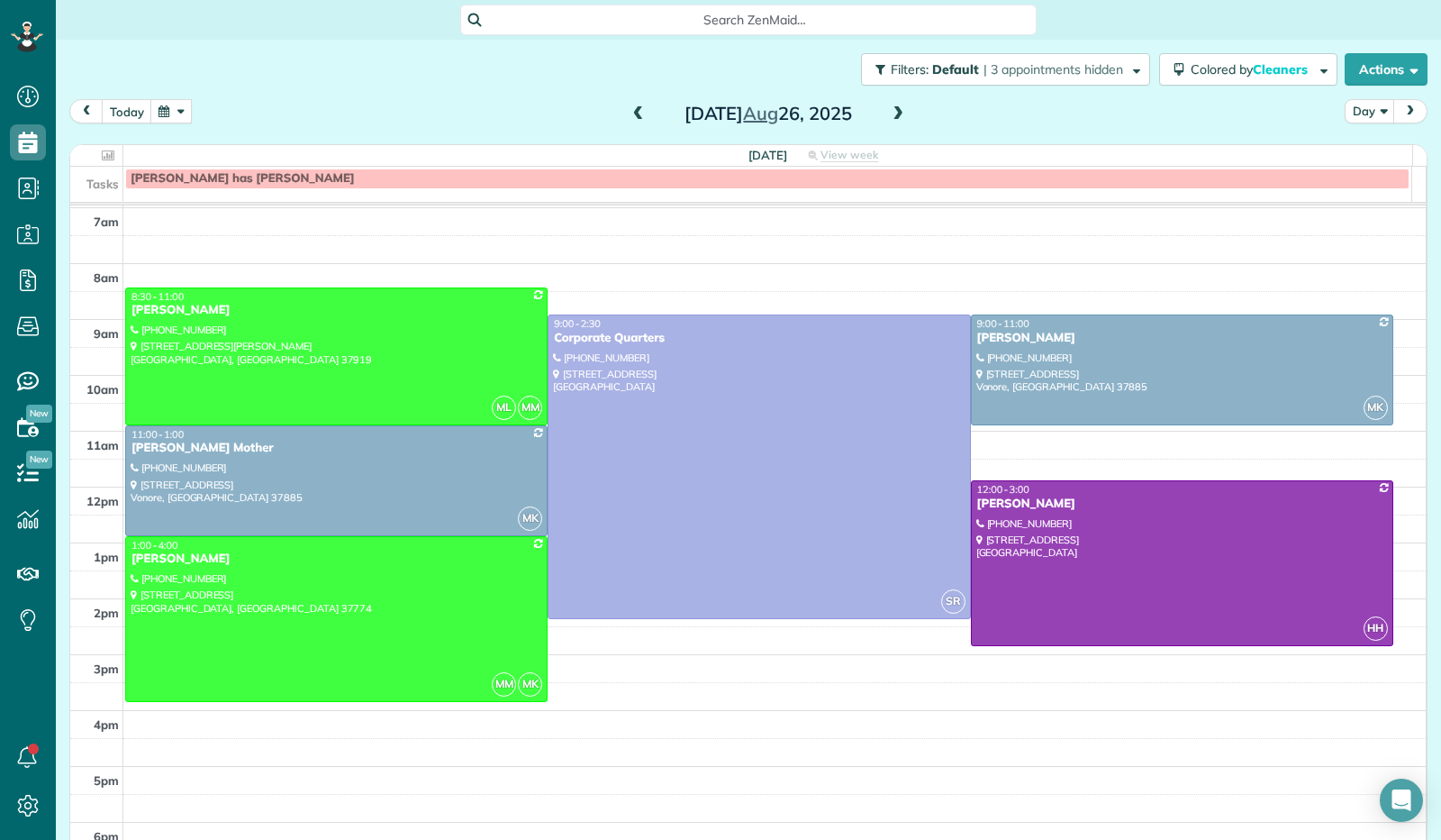
click at [628, 110] on span at bounding box center [638, 114] width 20 height 17
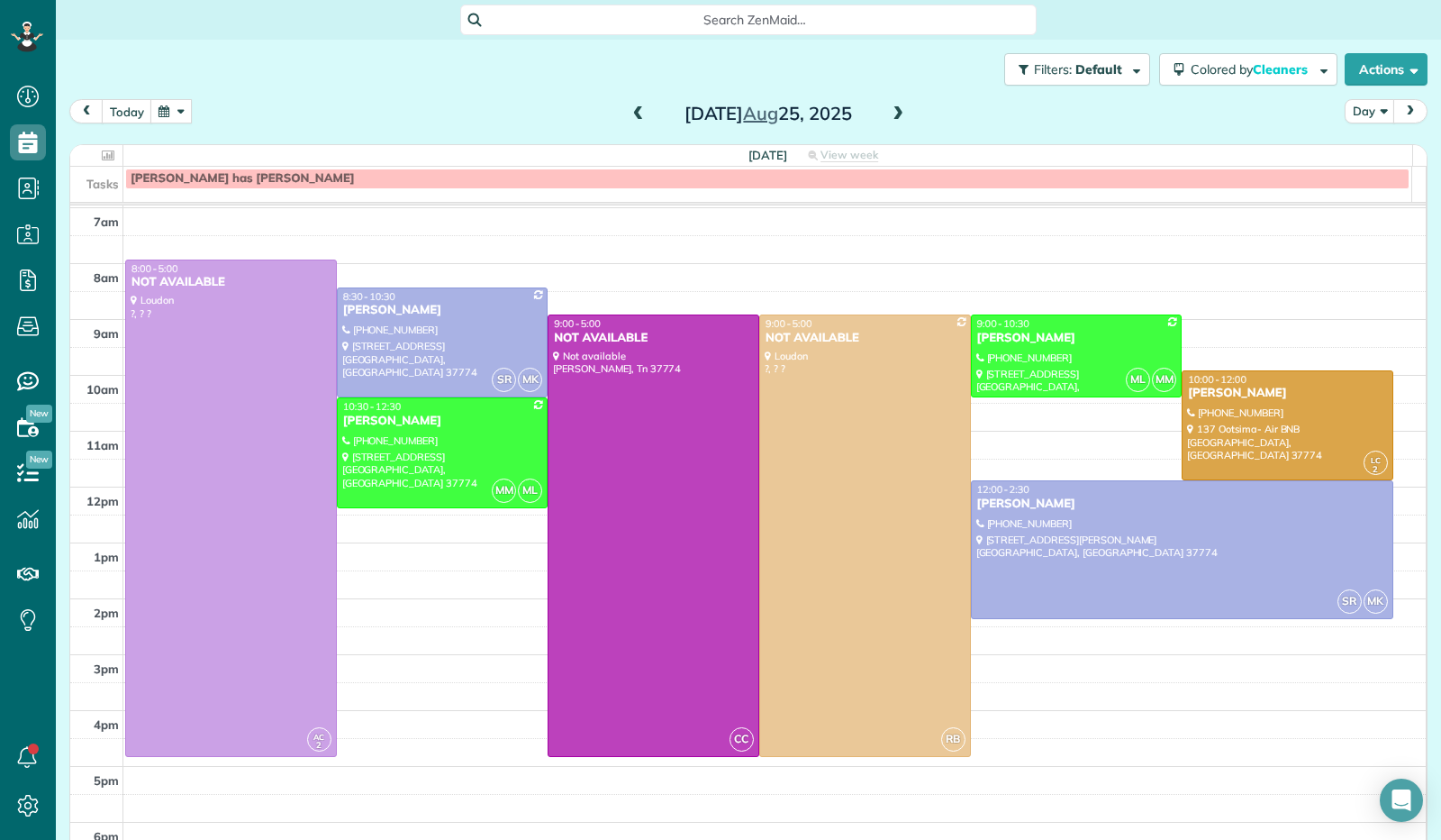
click at [628, 110] on span at bounding box center [638, 114] width 20 height 17
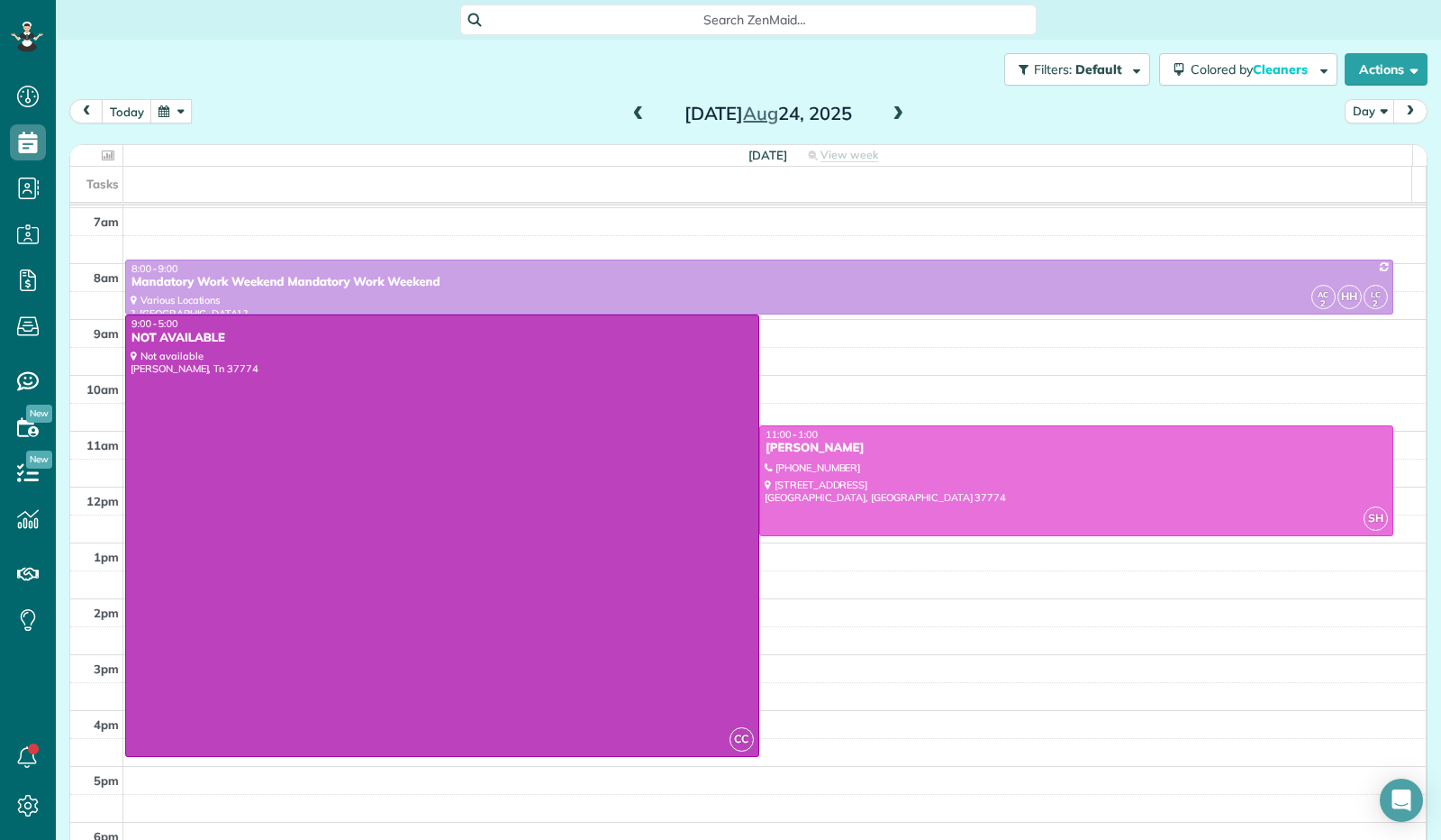
click at [628, 110] on span at bounding box center [638, 114] width 20 height 17
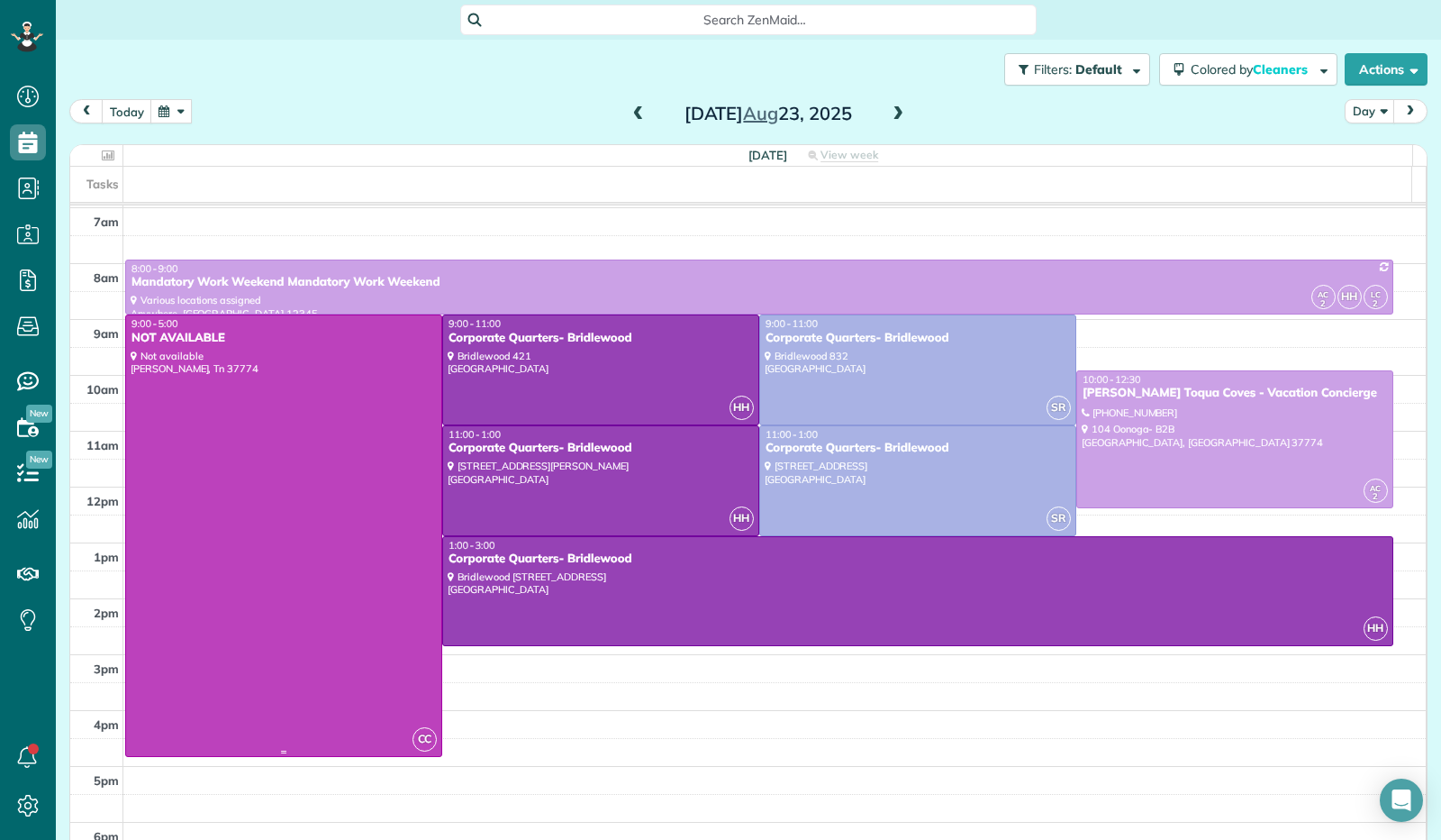
click at [379, 340] on div "NOT AVAILABLE" at bounding box center [284, 339] width 306 height 16
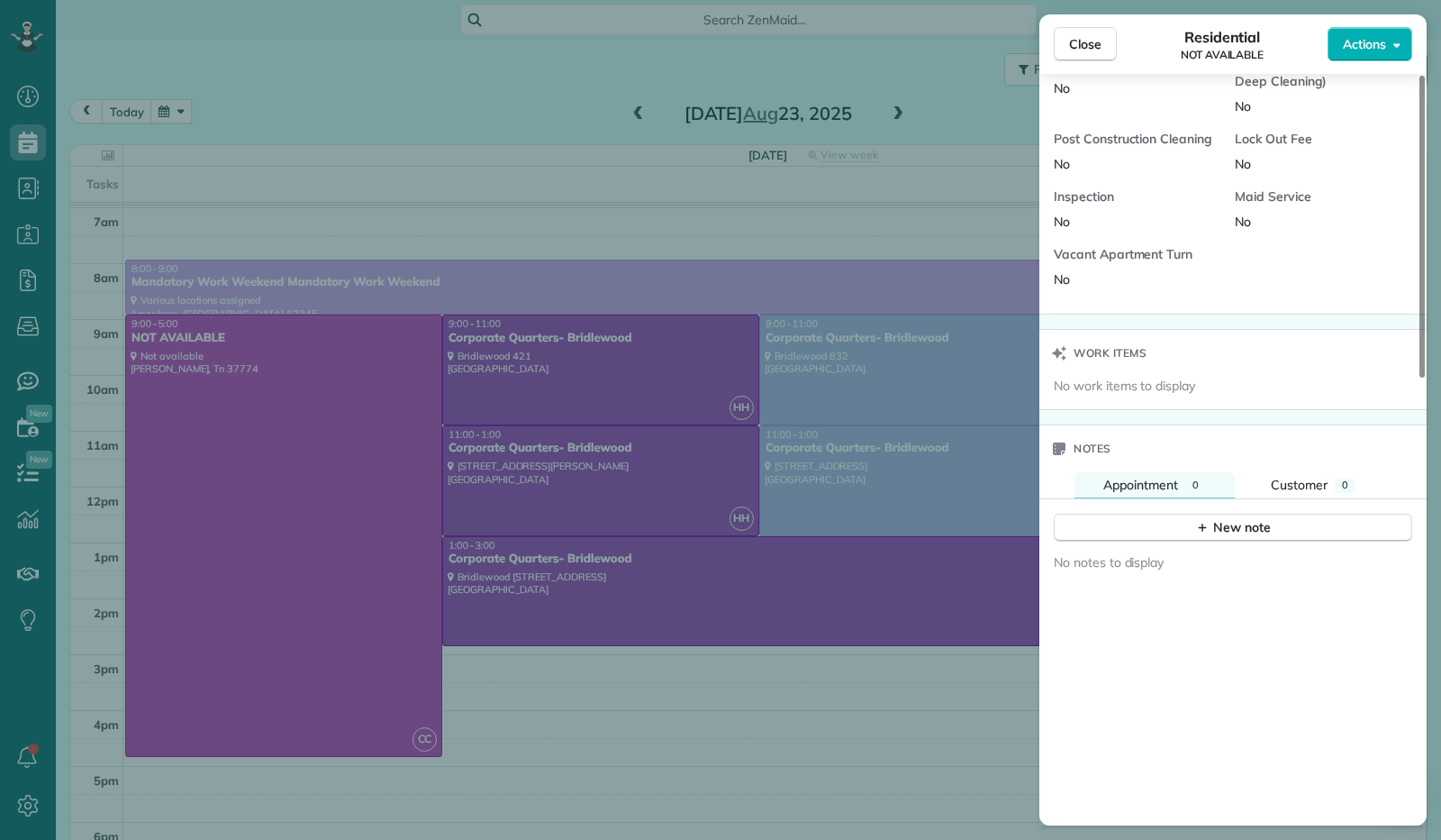
scroll to position [1111, 0]
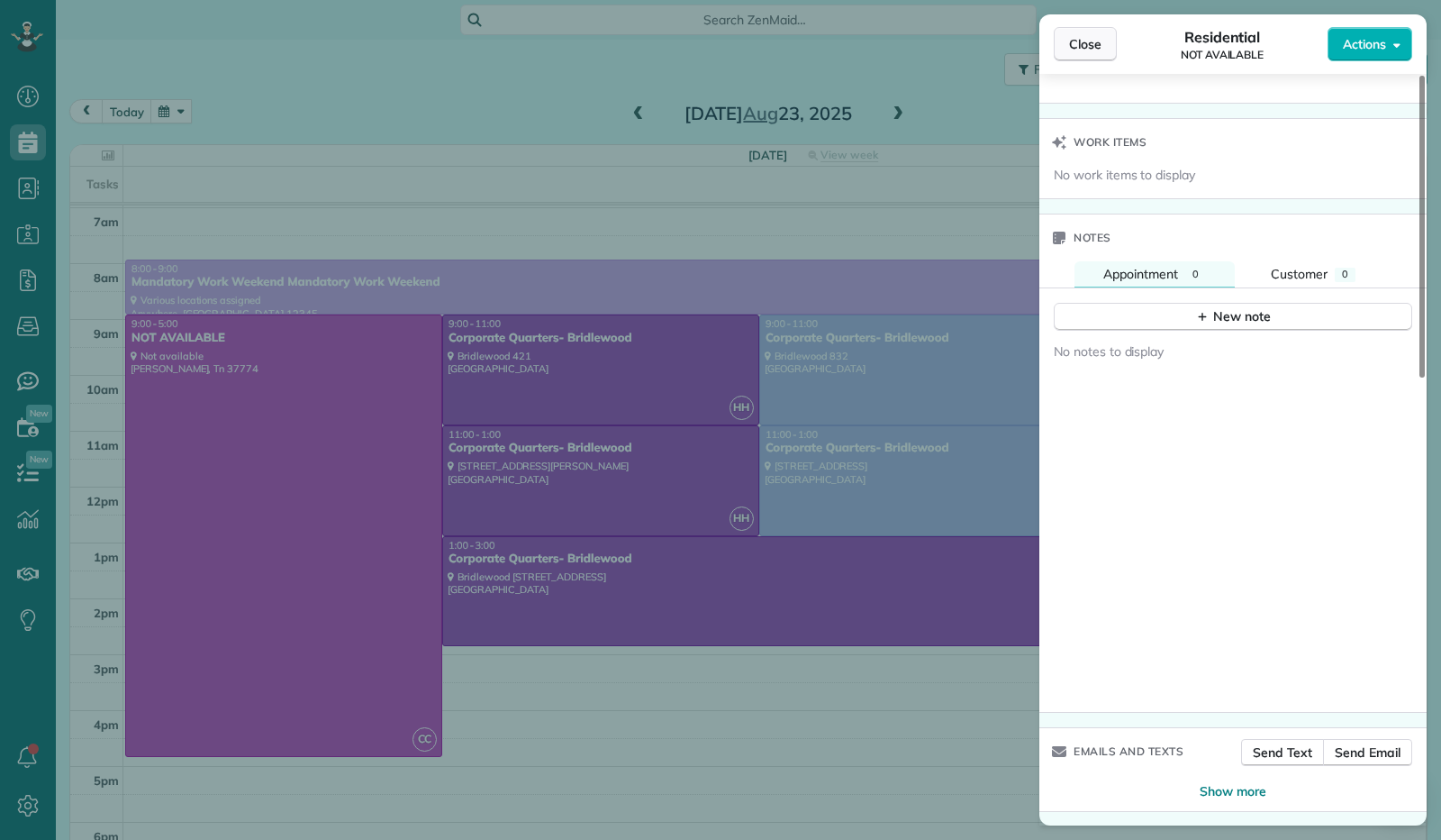
click at [1088, 31] on button "Close" at bounding box center [1085, 44] width 63 height 34
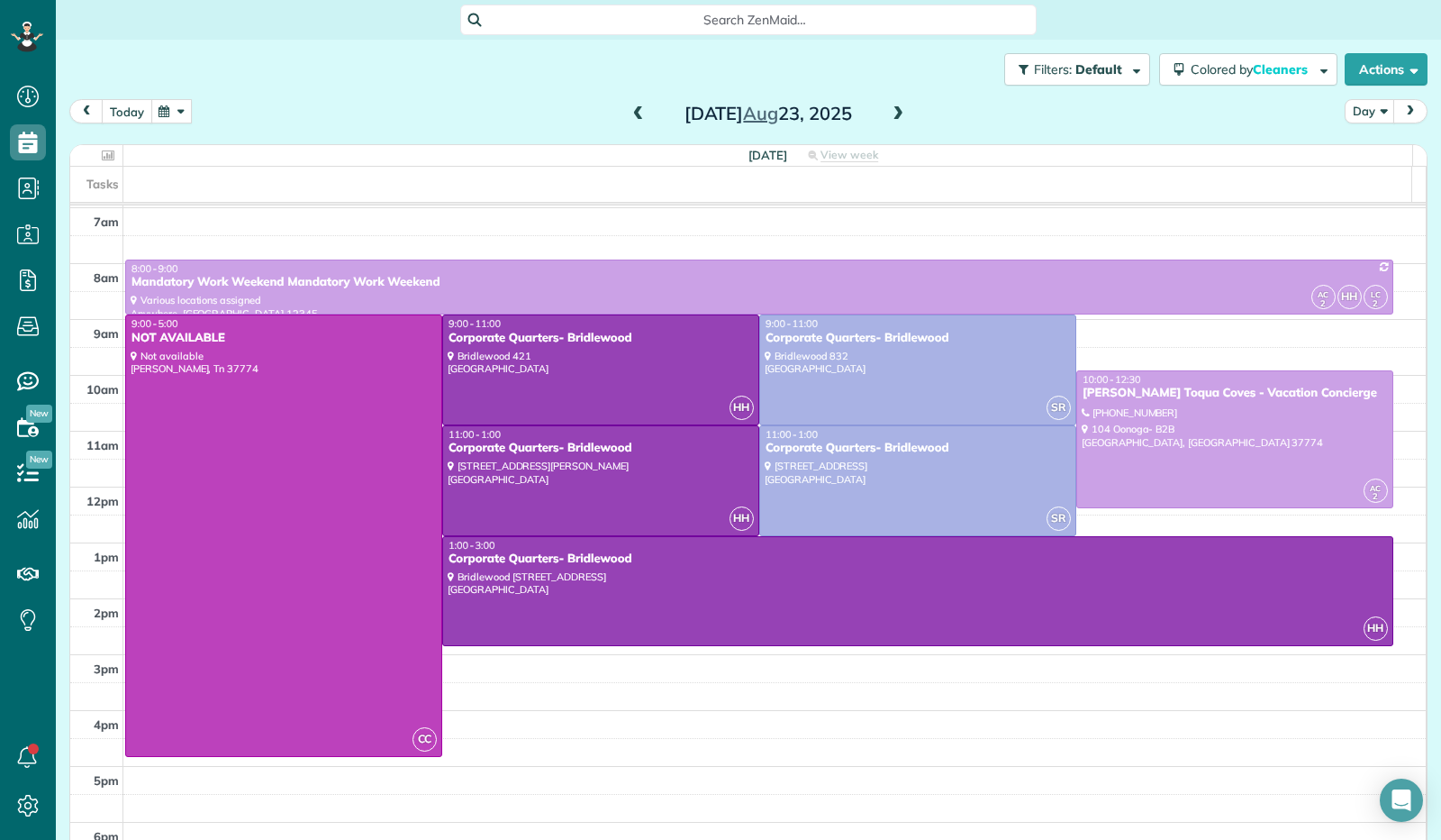
click at [124, 115] on button "today" at bounding box center [127, 111] width 51 height 24
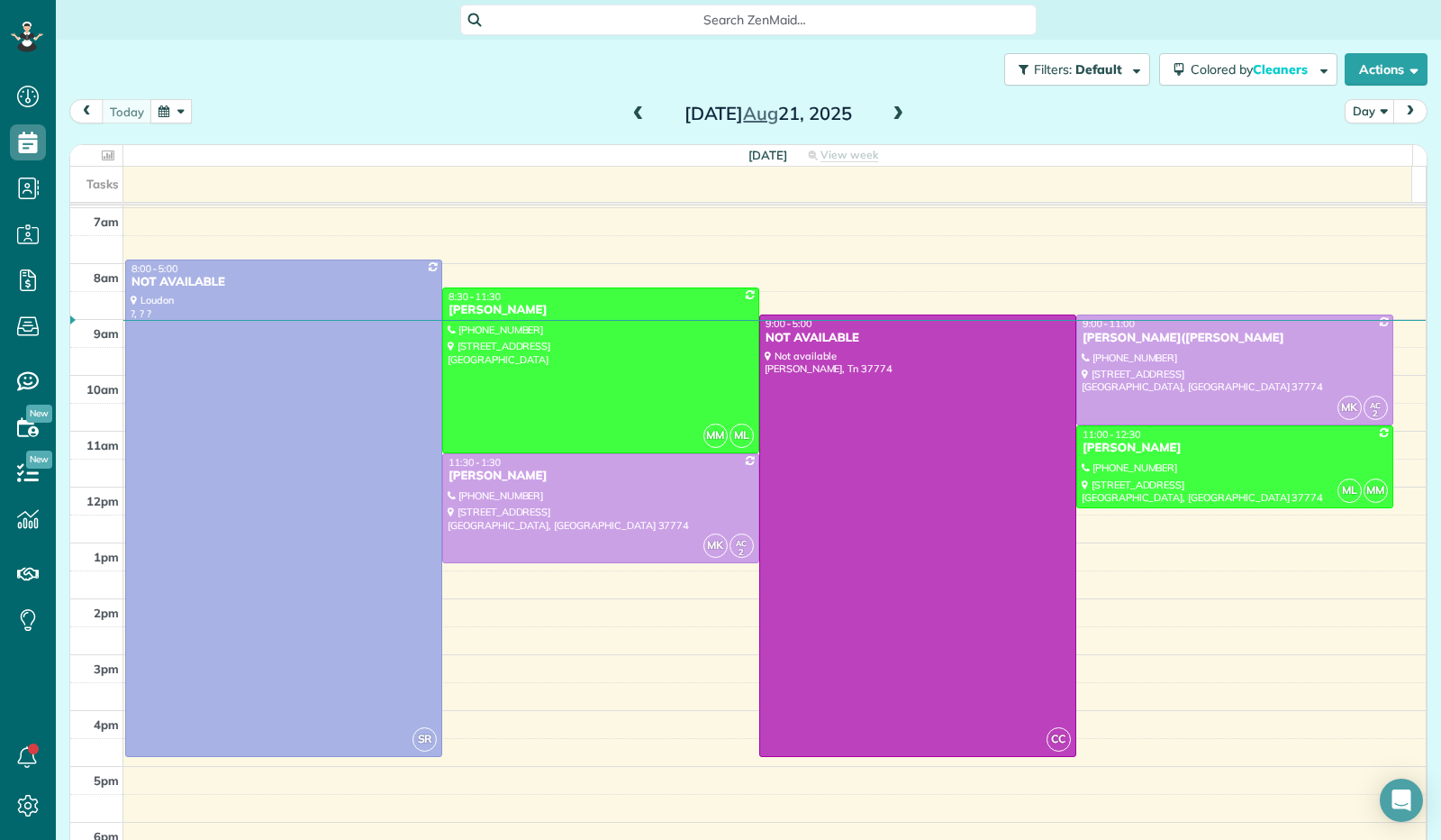
click at [888, 119] on span at bounding box center [898, 114] width 20 height 17
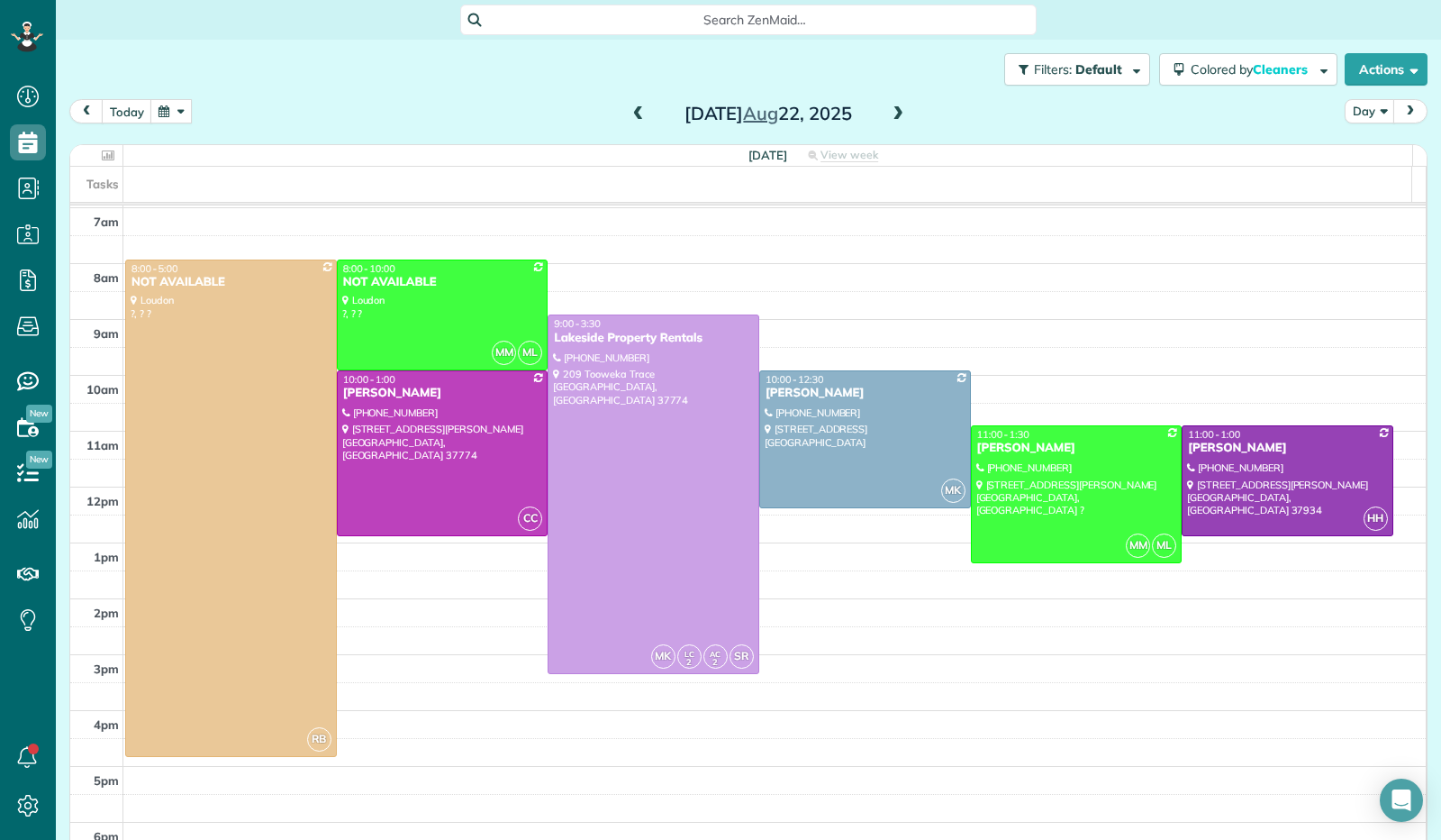
click at [182, 107] on button "button" at bounding box center [171, 111] width 41 height 24
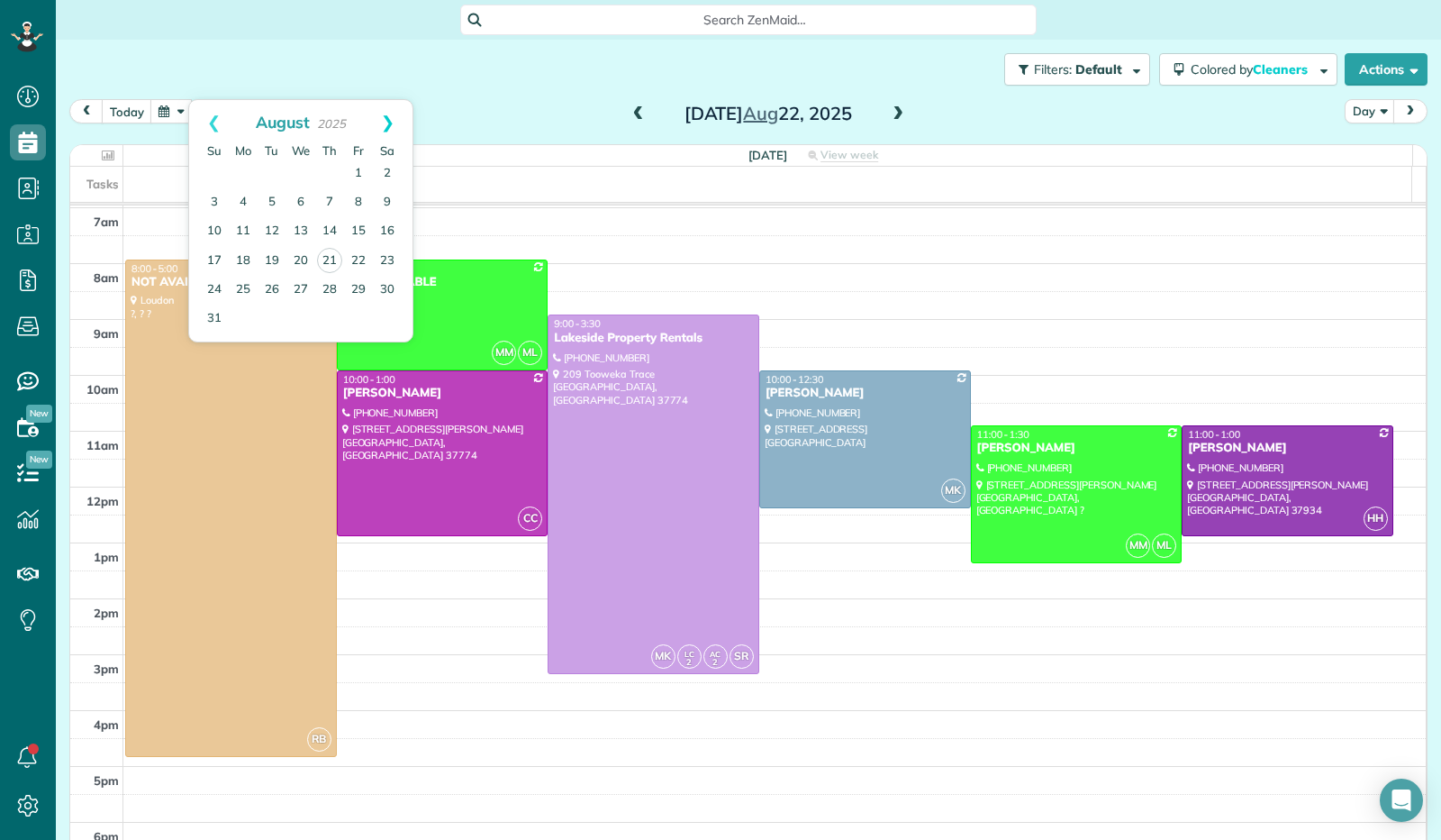
click at [381, 123] on link "Next" at bounding box center [387, 122] width 50 height 45
click at [298, 180] on link "3" at bounding box center [301, 174] width 29 height 29
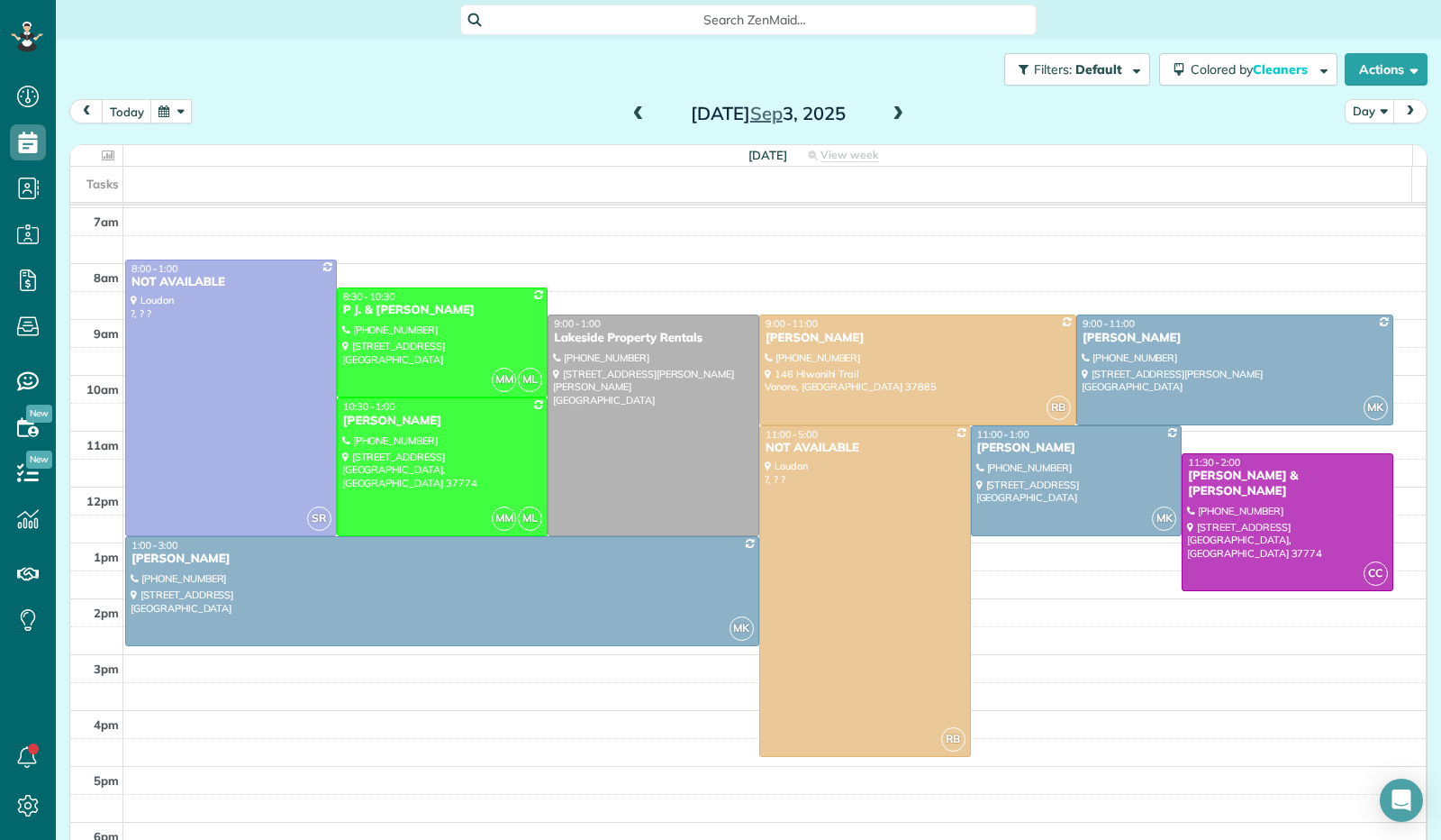
click at [634, 109] on span at bounding box center [638, 114] width 20 height 17
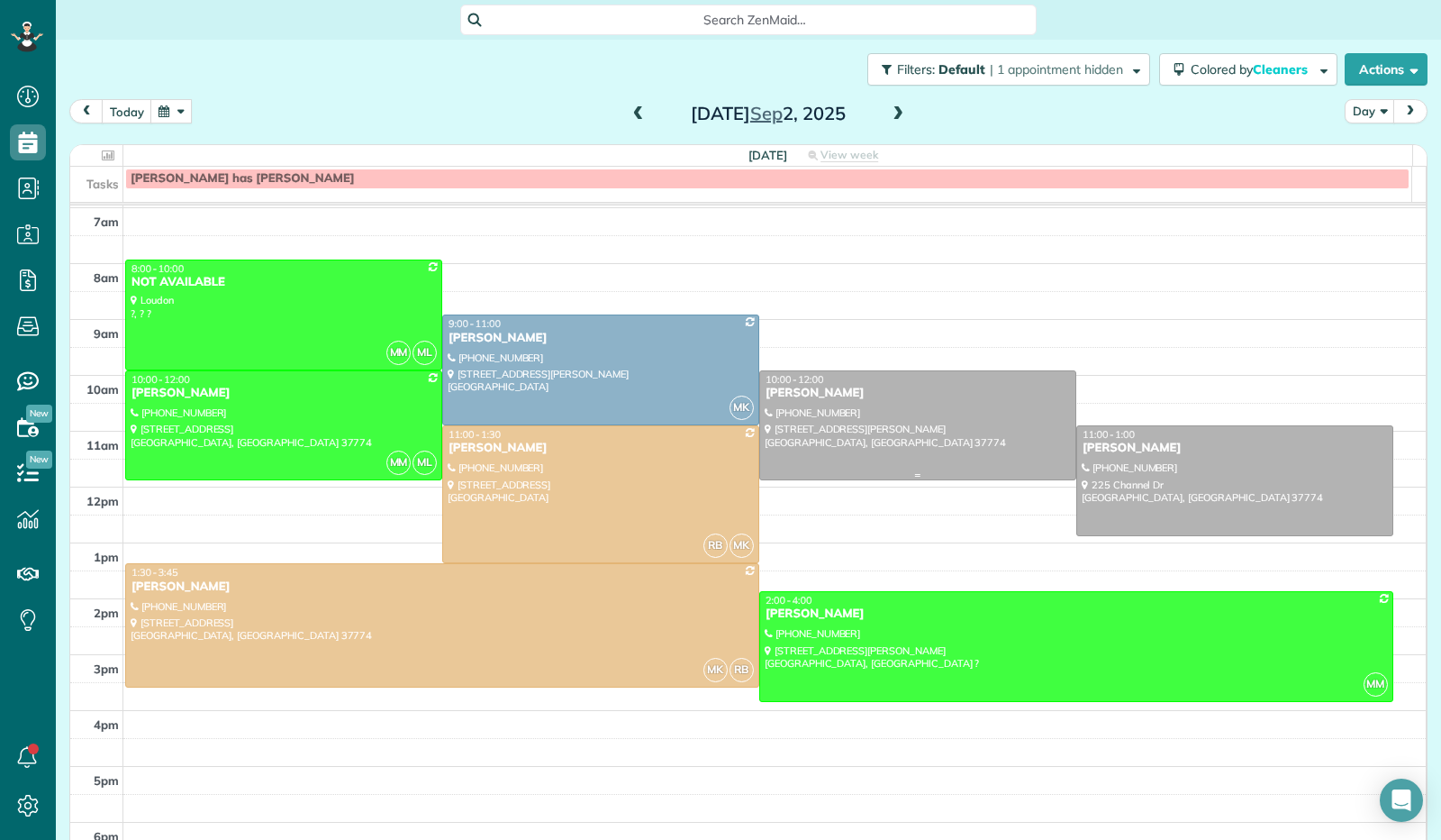
click at [890, 382] on div "10:00 - 12:00" at bounding box center [918, 379] width 306 height 13
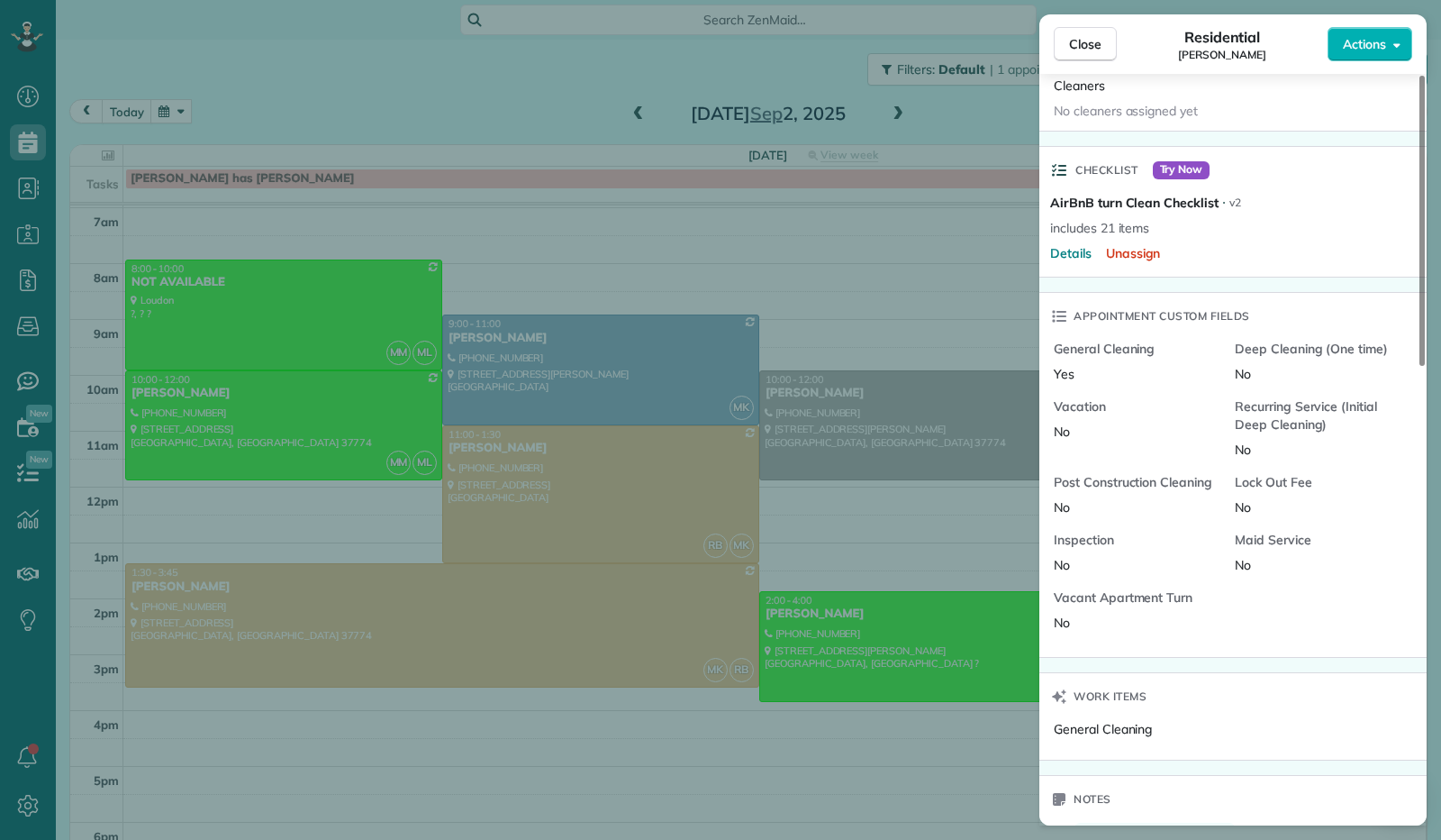
scroll to position [813, 0]
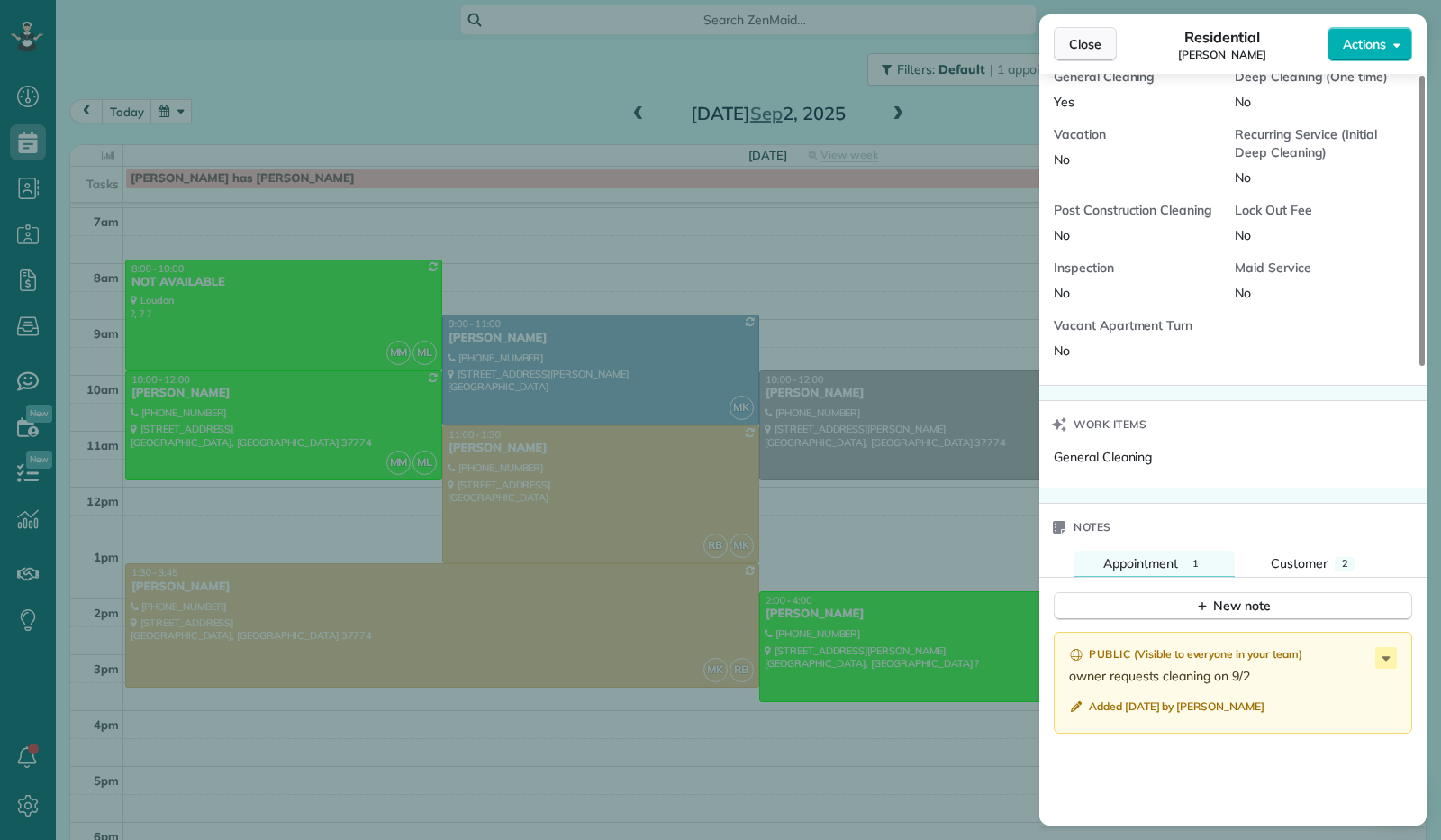
click at [1072, 39] on span "Close" at bounding box center [1085, 44] width 32 height 18
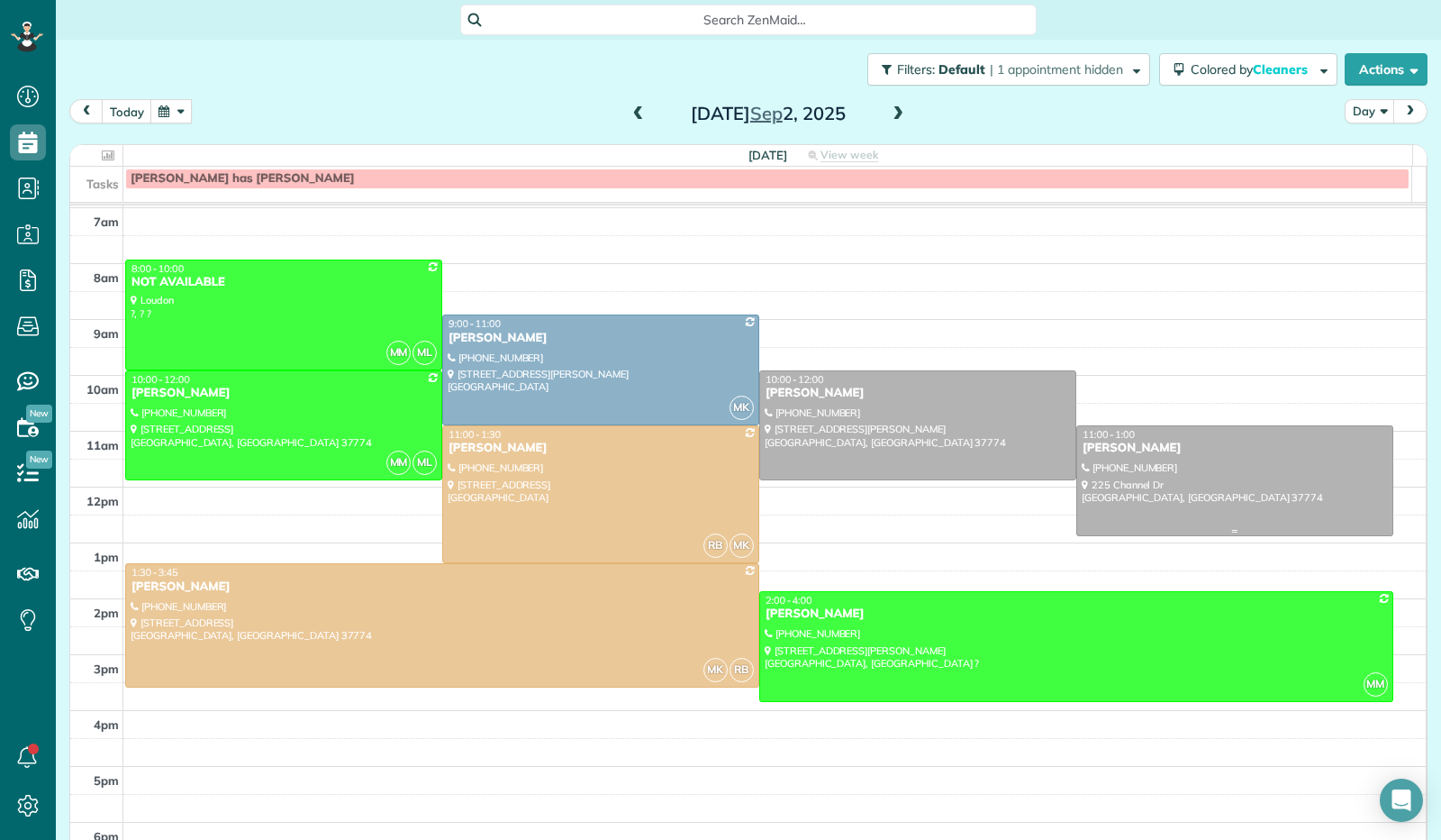
click at [1189, 461] on div at bounding box center [1234, 481] width 315 height 109
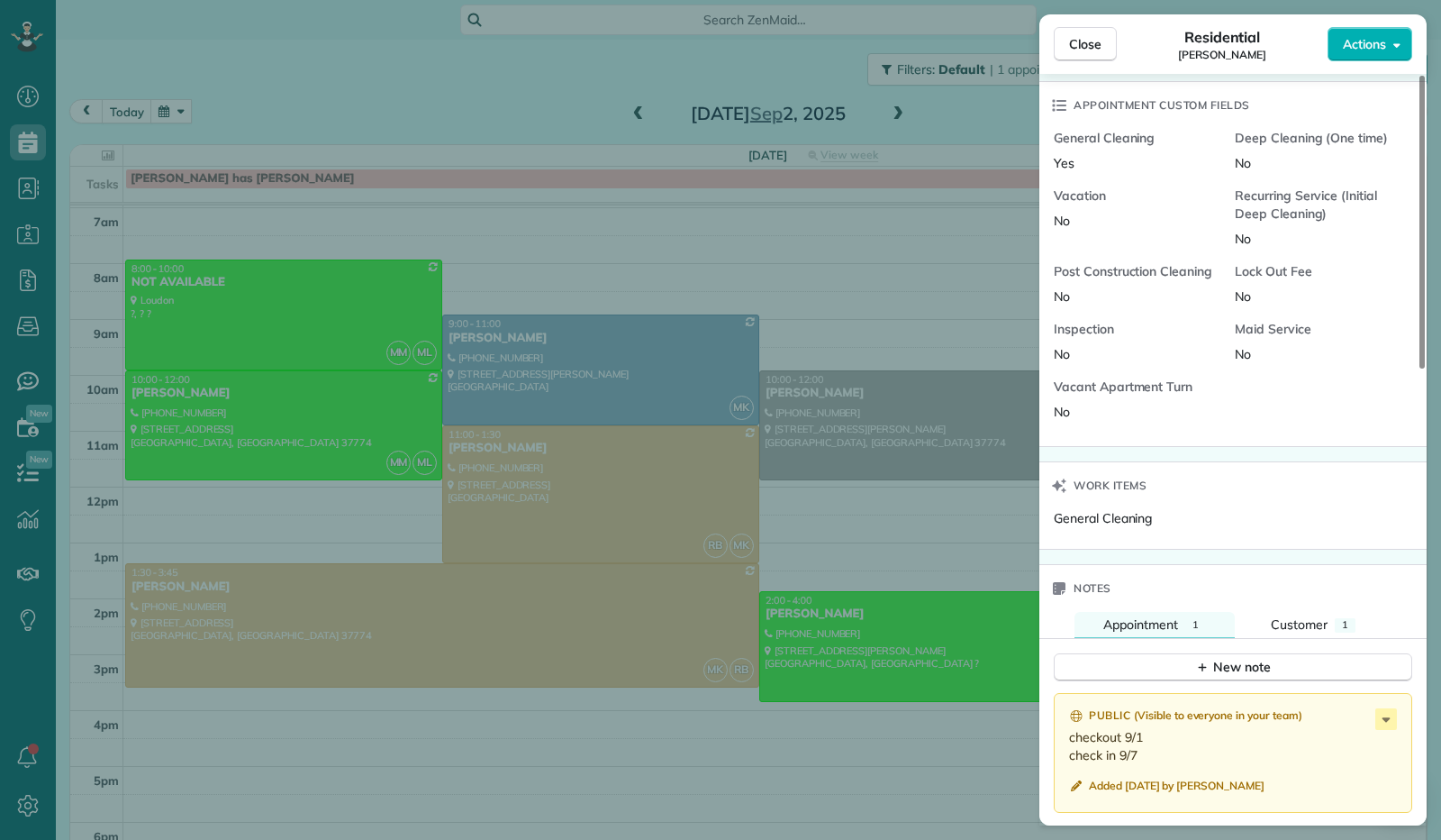
scroll to position [1170, 0]
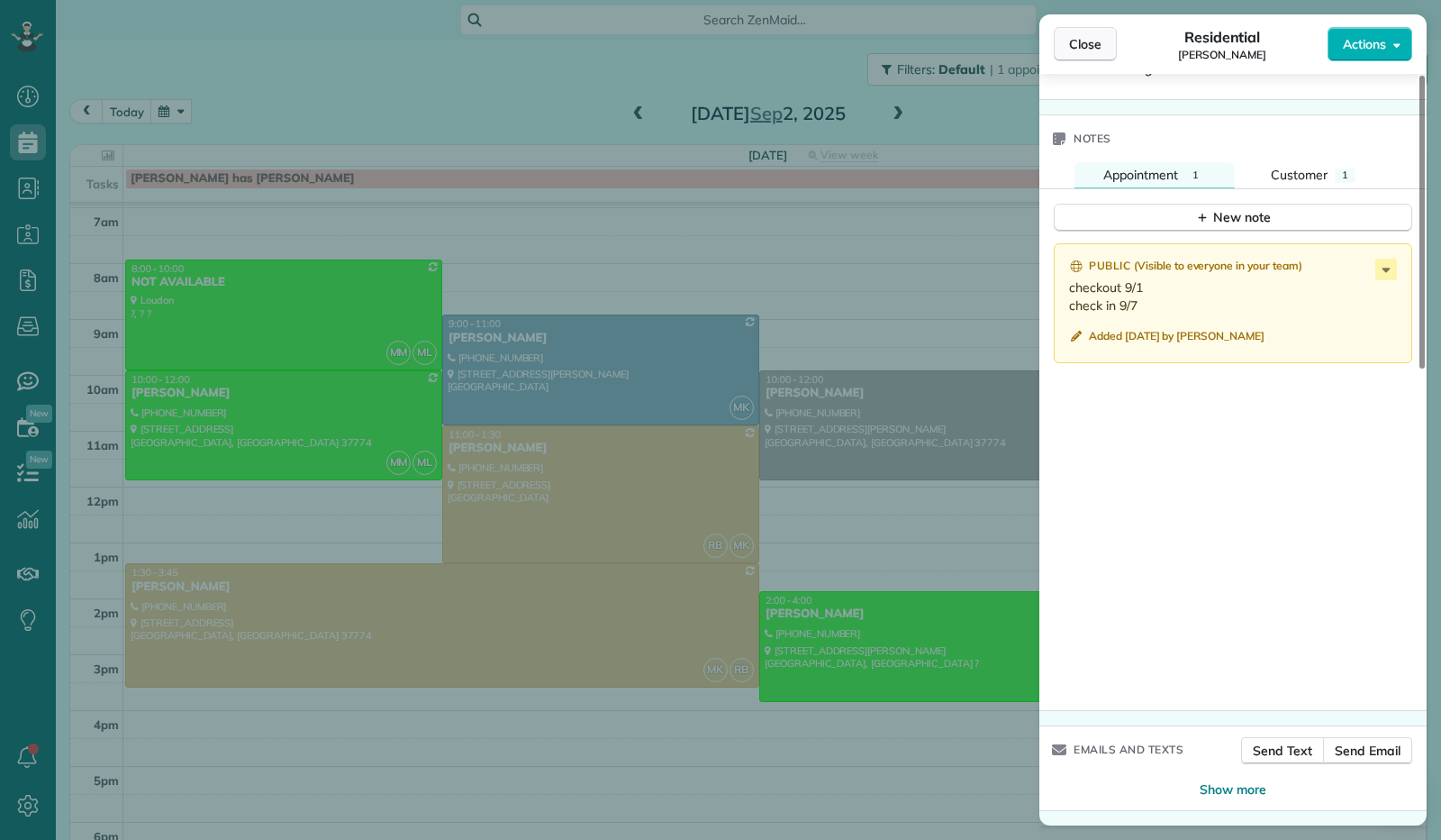
click at [1082, 46] on span "Close" at bounding box center [1085, 44] width 32 height 18
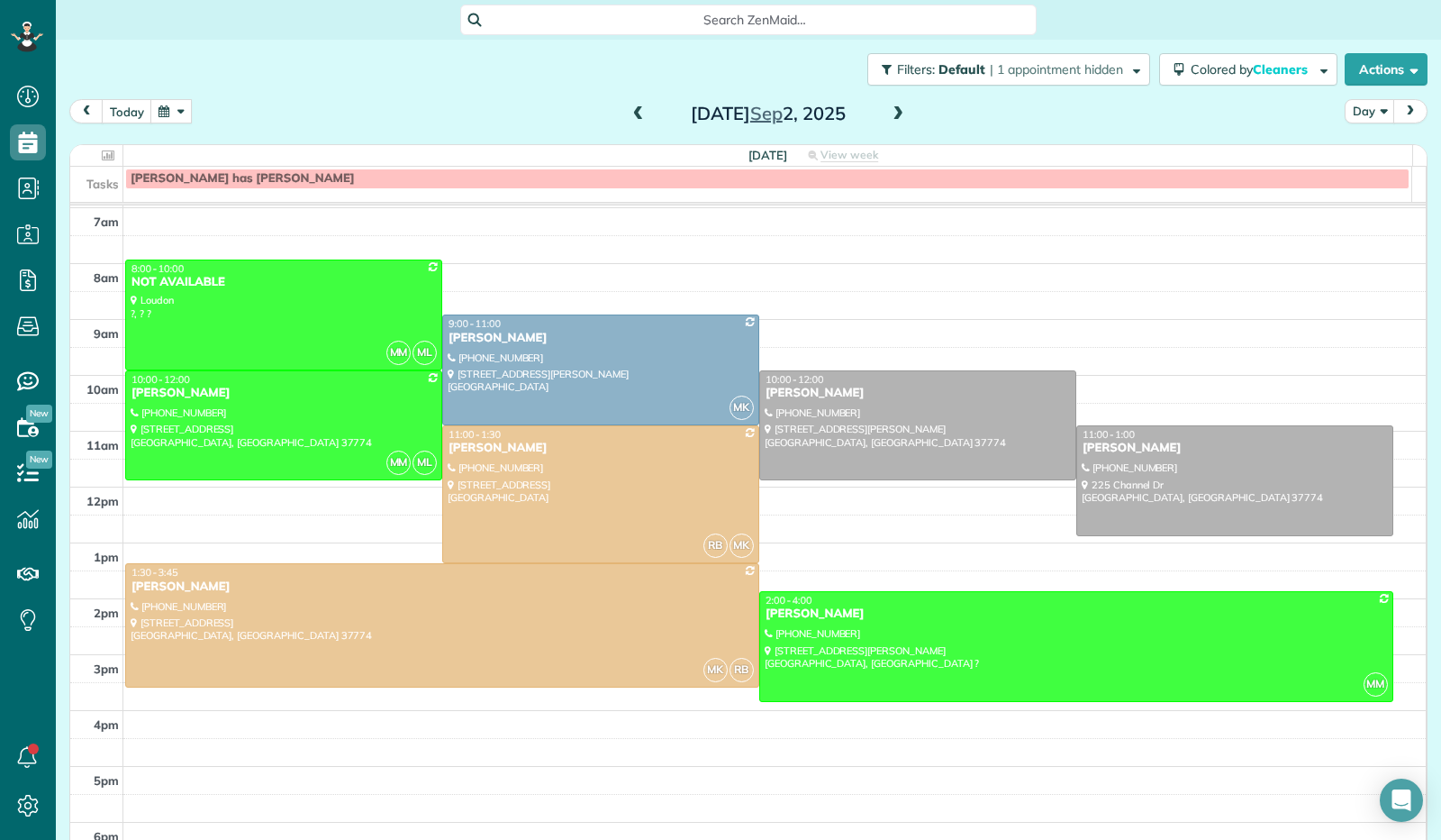
click at [632, 116] on span at bounding box center [638, 114] width 20 height 17
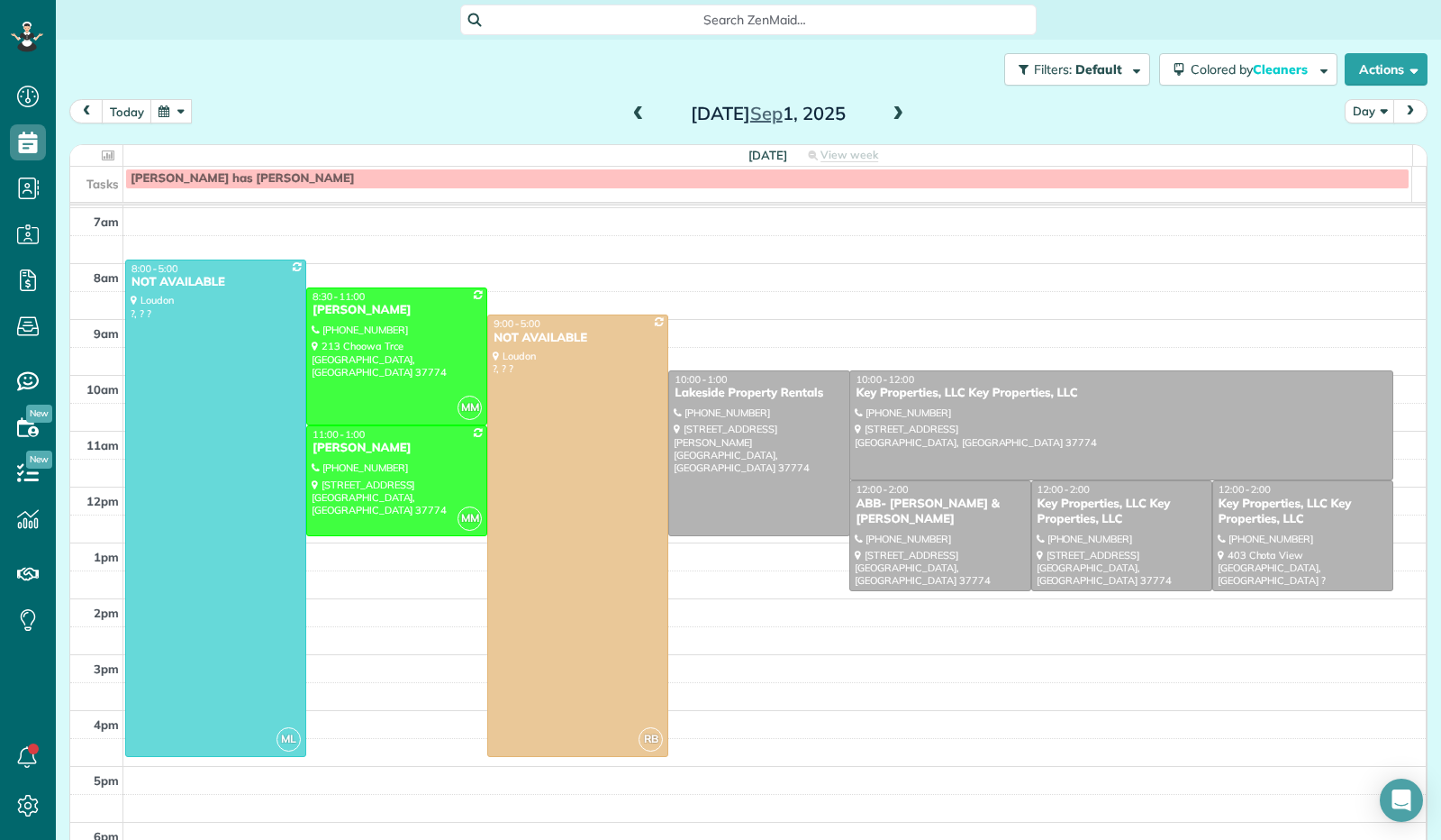
click at [632, 120] on span at bounding box center [638, 114] width 20 height 17
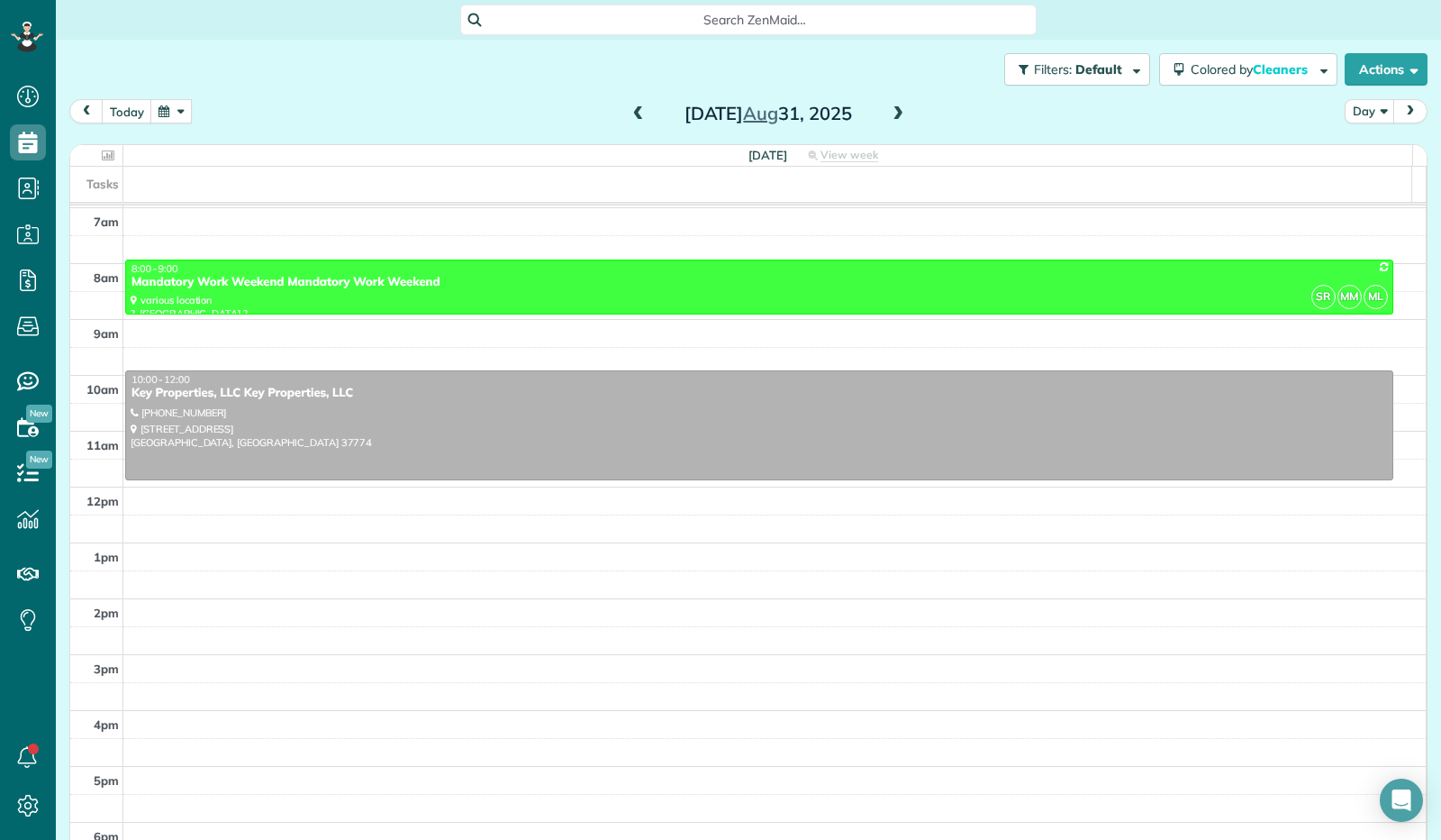
click at [888, 118] on span at bounding box center [898, 114] width 20 height 17
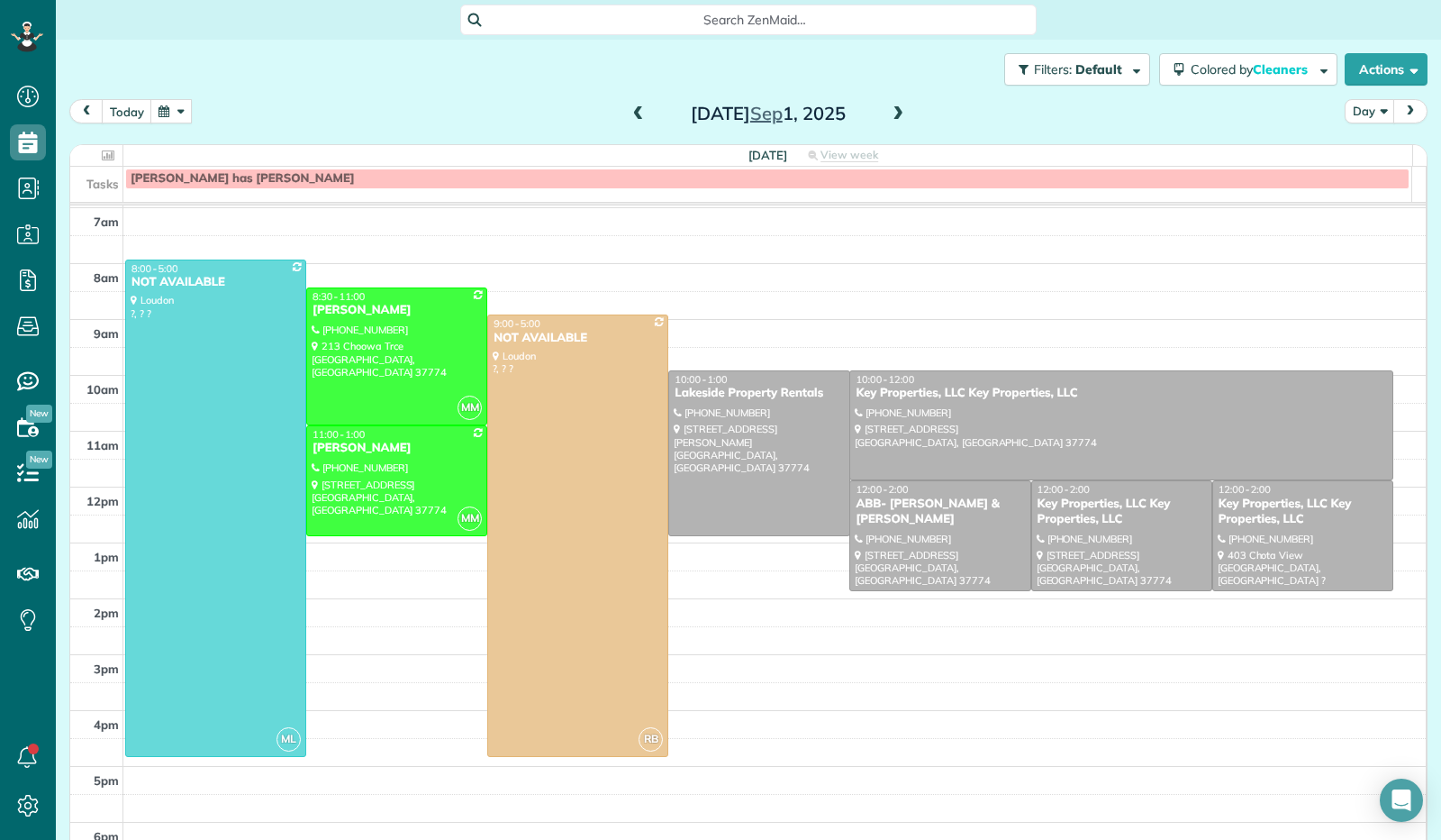
click at [888, 118] on span at bounding box center [898, 114] width 20 height 17
